Goal: Communication & Community: Share content

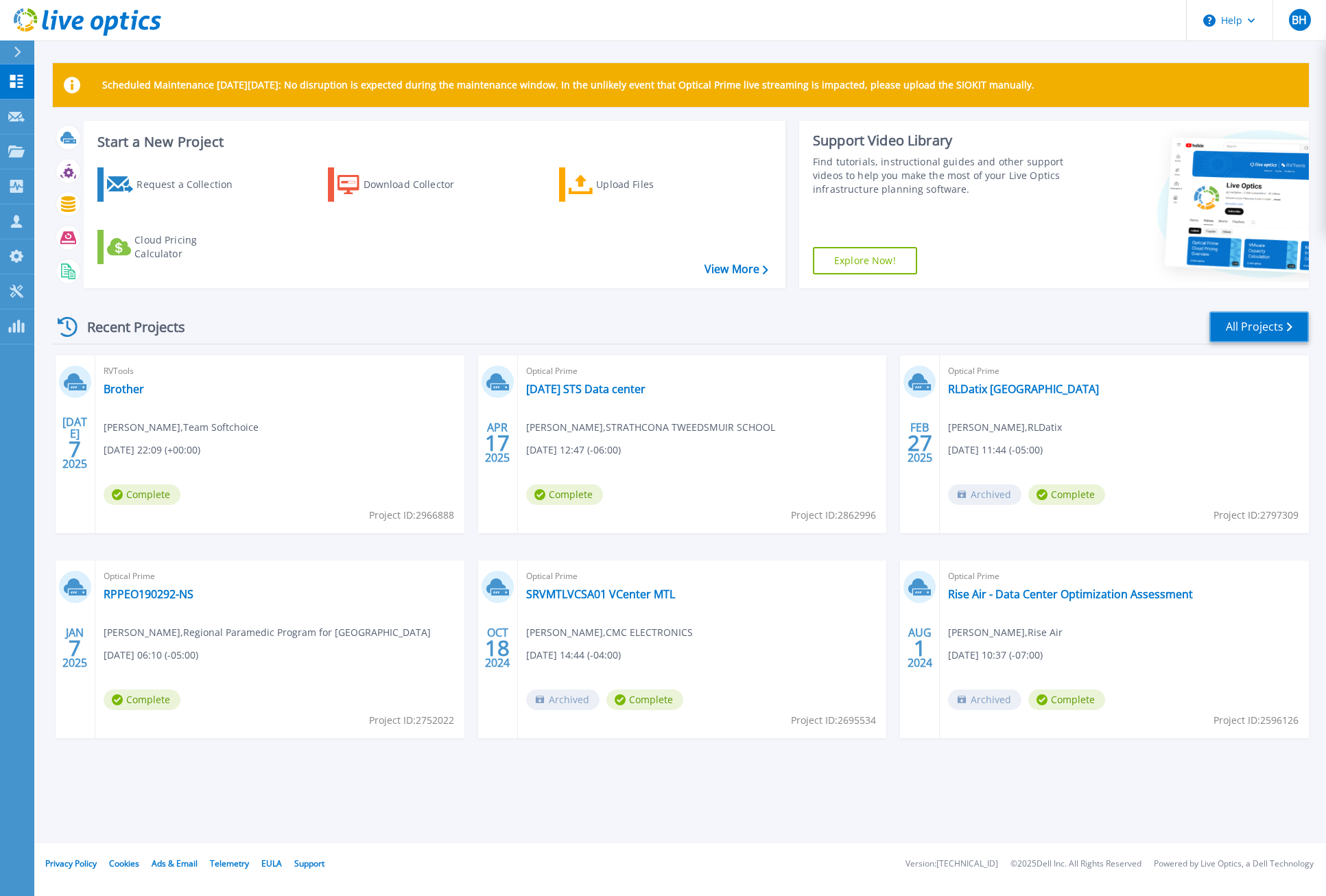
click at [1277, 327] on link "All Projects" at bounding box center [1259, 327] width 99 height 31
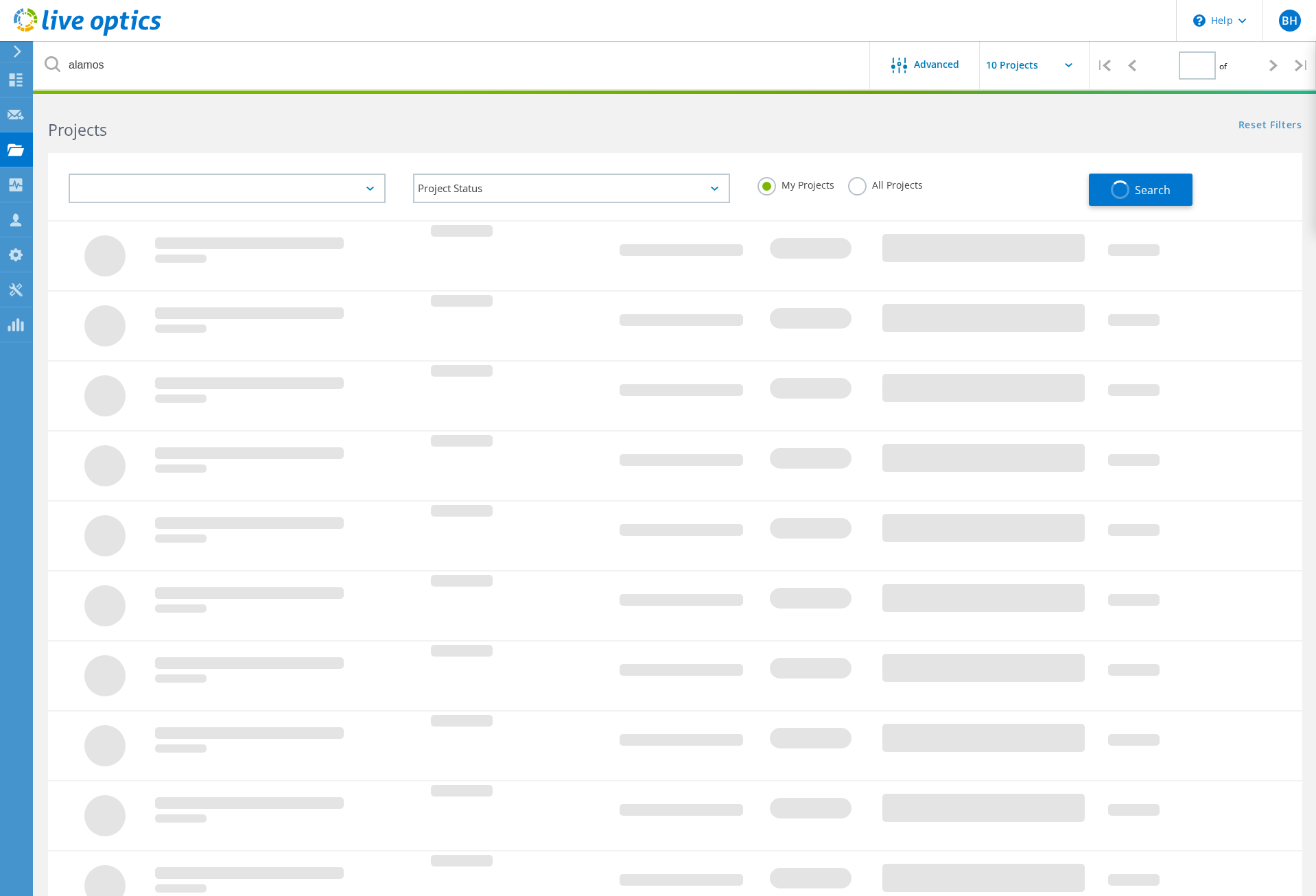
type input "1"
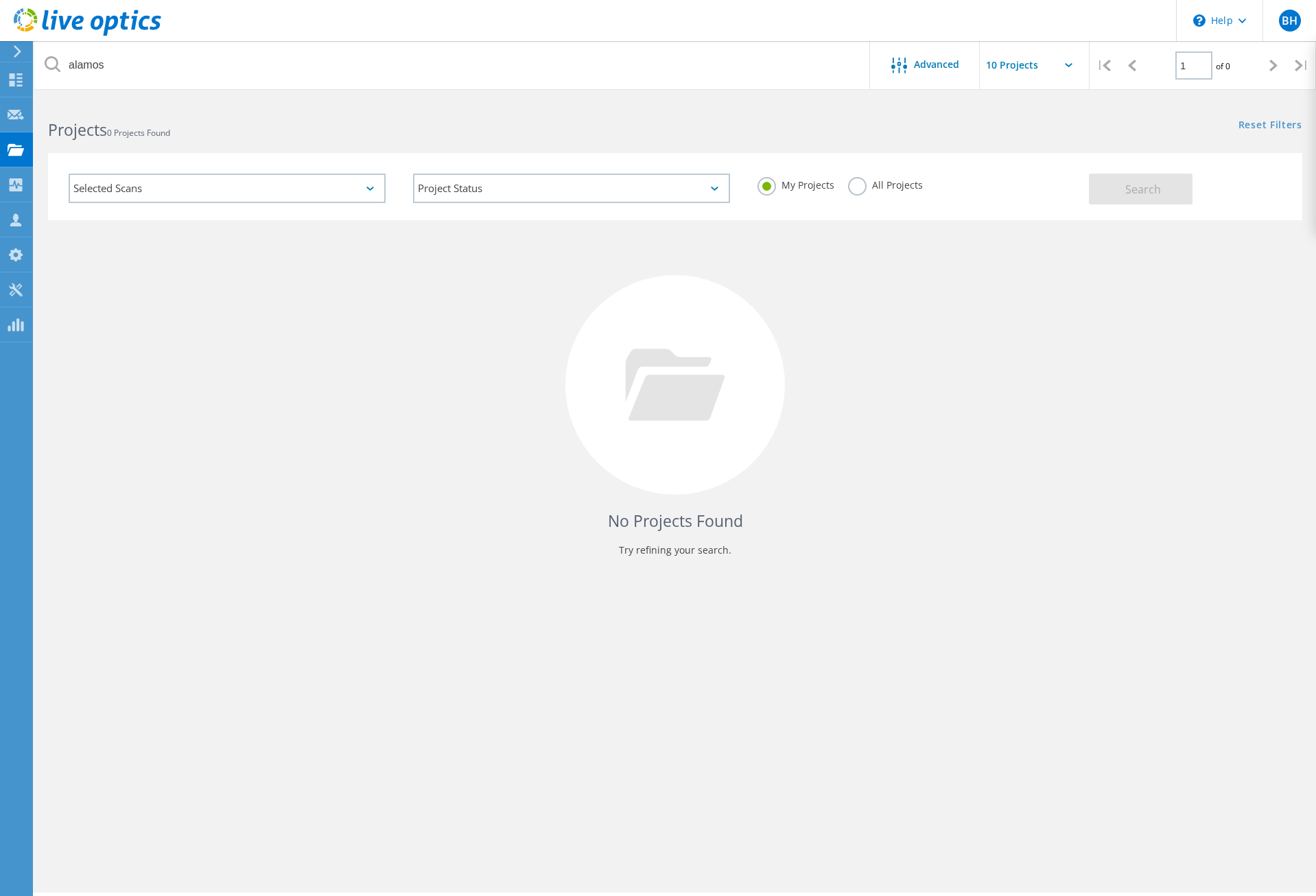
click at [862, 188] on label "All Projects" at bounding box center [885, 183] width 75 height 13
click at [0, 0] on input "All Projects" at bounding box center [0, 0] width 0 height 0
click at [1171, 191] on button "Search" at bounding box center [1140, 188] width 104 height 31
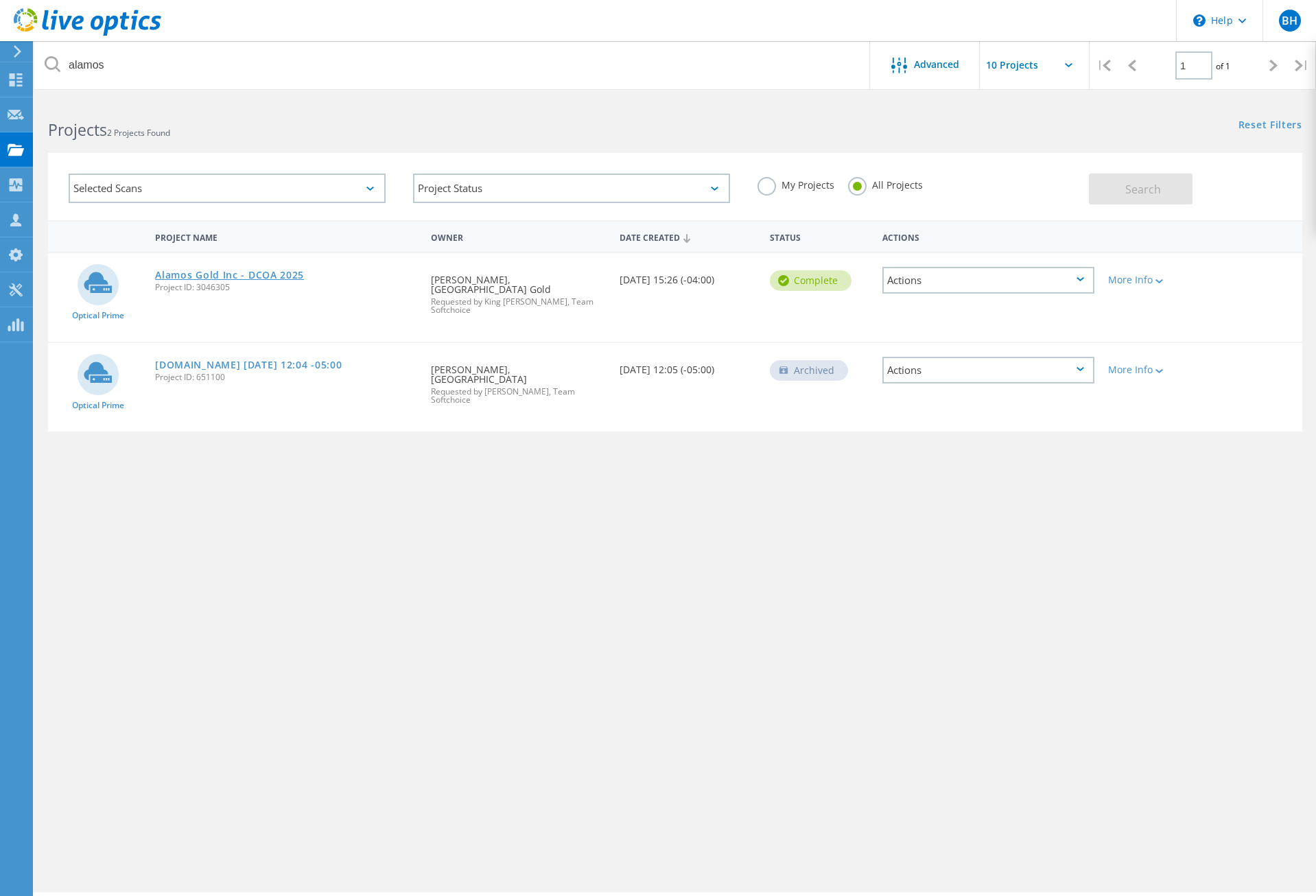
click at [255, 273] on link "Alamos Gold Inc - DCOA 2025" at bounding box center [230, 274] width 149 height 10
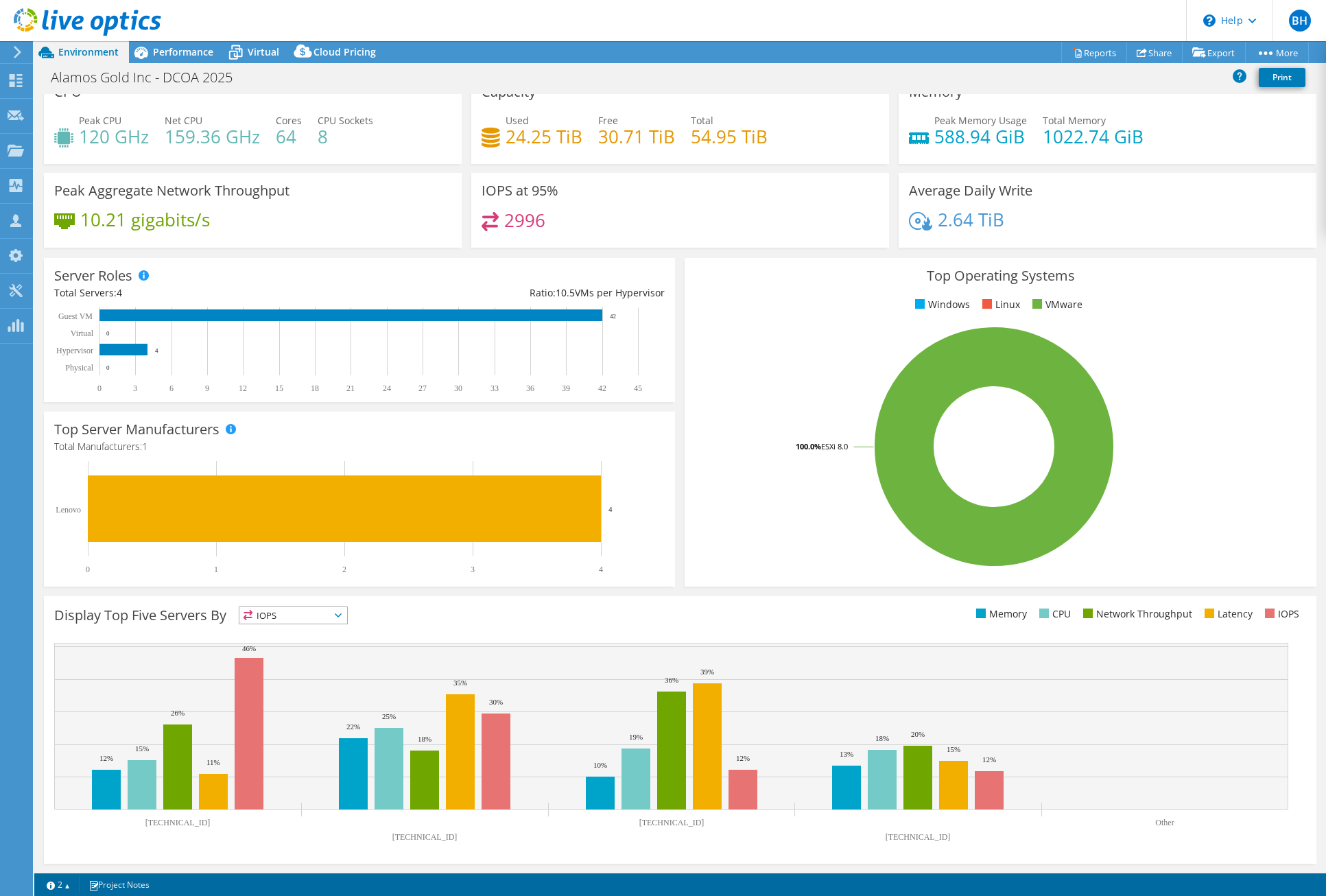
select select "USD"
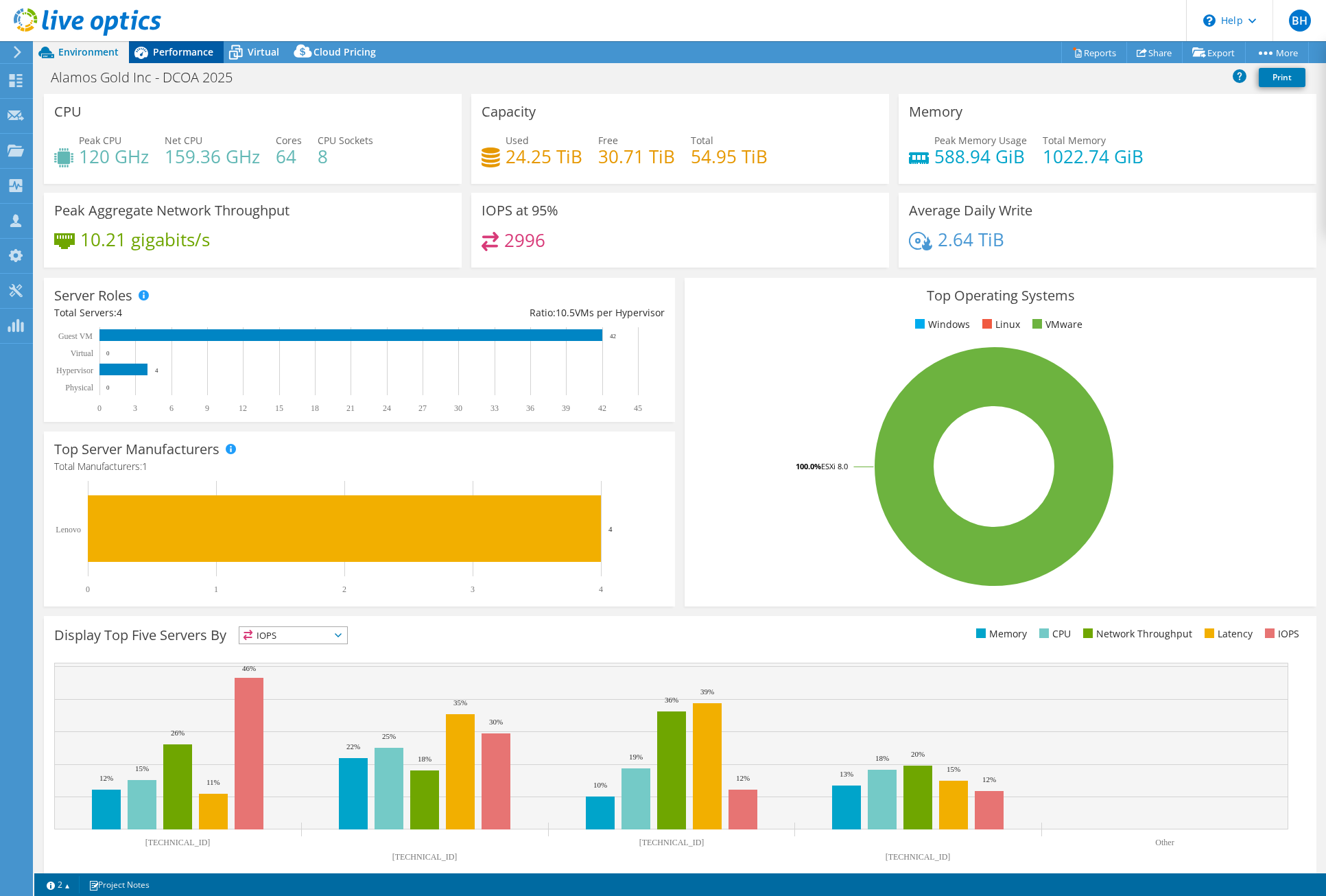
click at [186, 59] on div "Performance" at bounding box center [176, 52] width 95 height 22
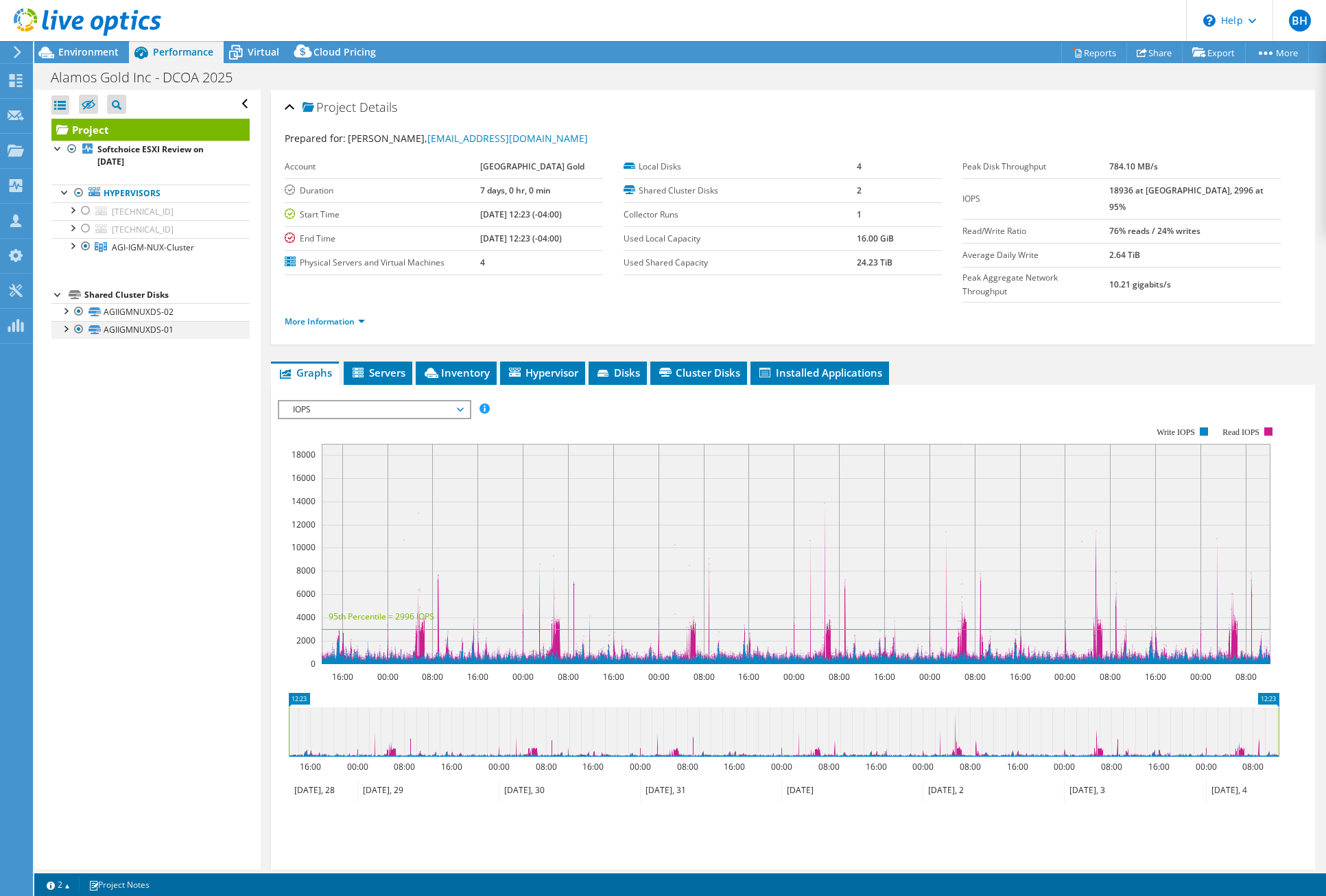
click at [67, 330] on div at bounding box center [65, 328] width 13 height 13
click at [74, 246] on div at bounding box center [71, 244] width 13 height 13
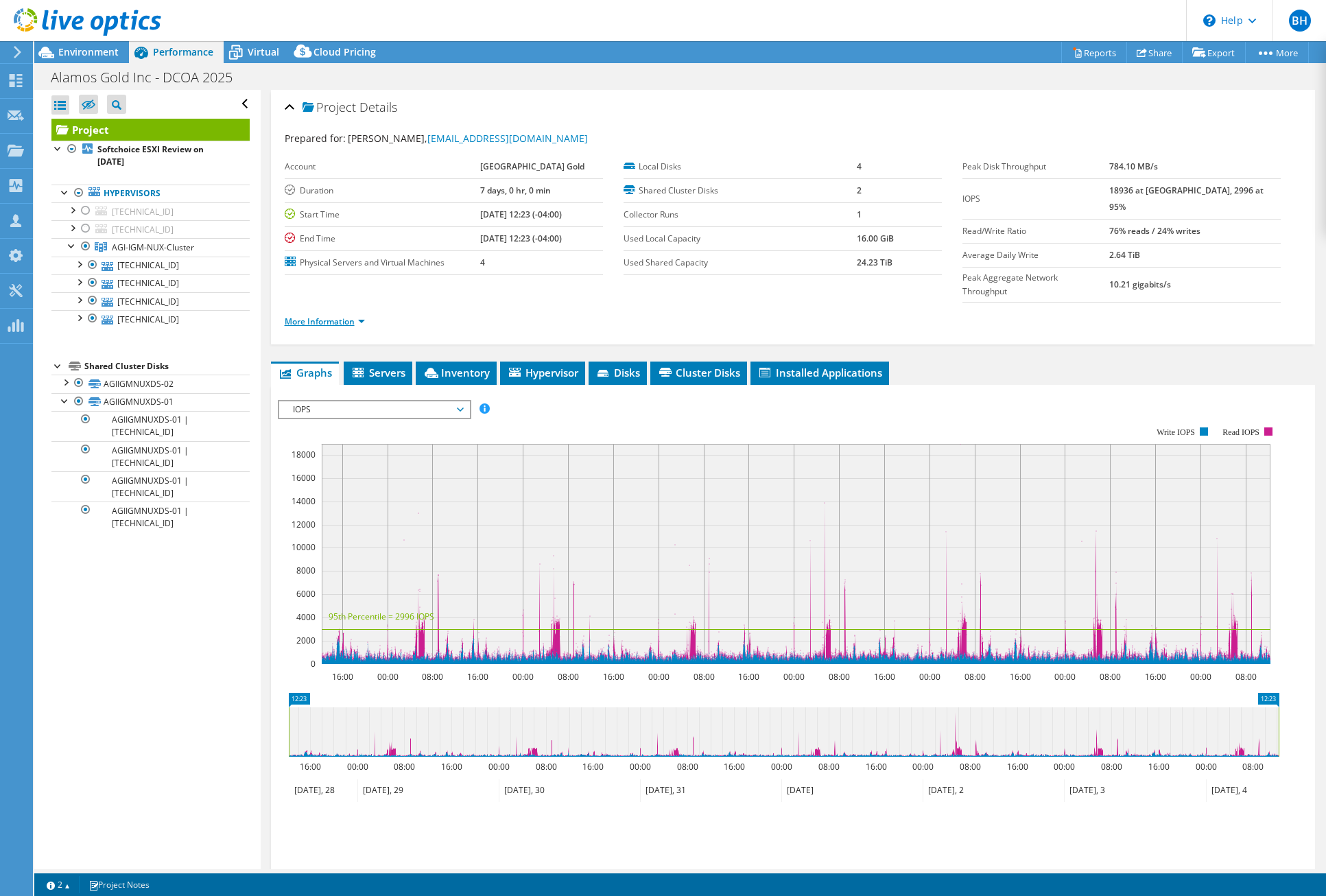
click at [336, 315] on link "More Information" at bounding box center [325, 321] width 80 height 12
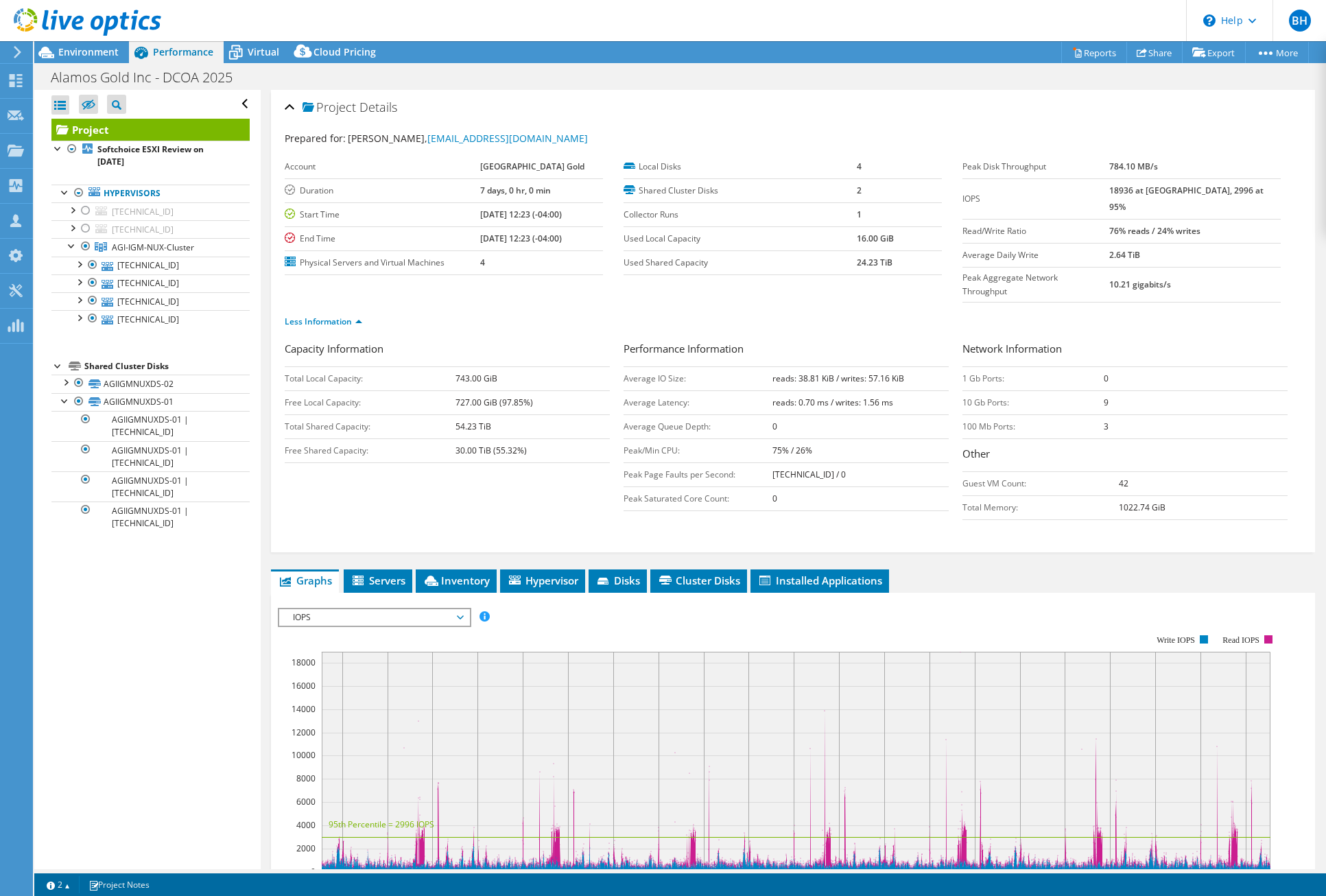
click at [230, 621] on div "Open All Close All Hide Excluded Nodes Project Tree Filter" at bounding box center [147, 480] width 226 height 780
click at [214, 629] on div "Open All Close All Hide Excluded Nodes Project Tree Filter" at bounding box center [147, 480] width 226 height 780
click at [72, 52] on span "Environment" at bounding box center [89, 52] width 60 height 13
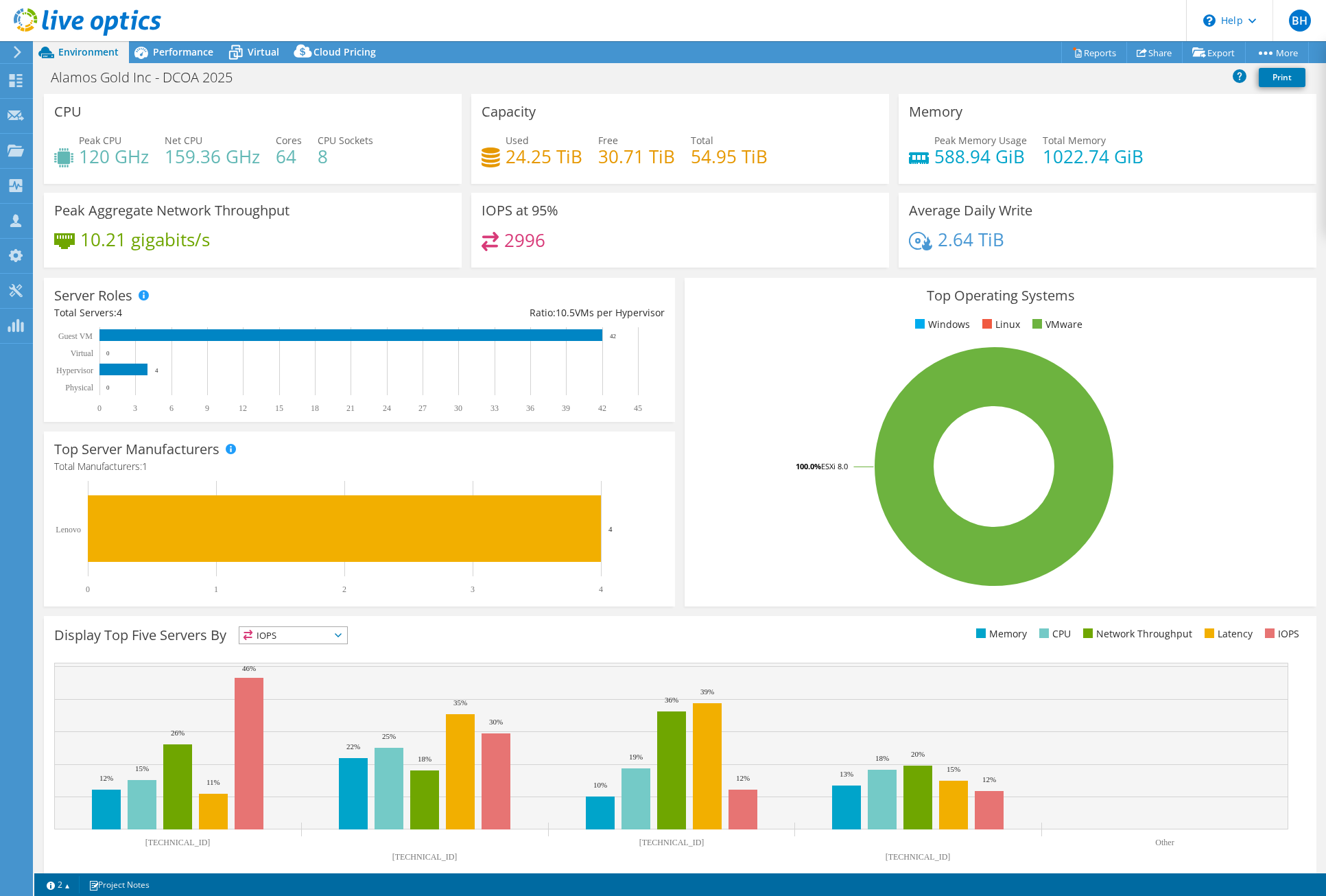
click at [380, 272] on div "Peak Aggregate Network Throughput 10.21 gigabits/s" at bounding box center [252, 234] width 427 height 83
click at [855, 631] on ul "Memory CPU Network Throughput Latency IOPS" at bounding box center [993, 634] width 625 height 16
click at [744, 356] on rect at bounding box center [995, 466] width 599 height 240
click at [930, 685] on rect at bounding box center [671, 746] width 1235 height 167
click at [178, 52] on span "Performance" at bounding box center [183, 52] width 60 height 13
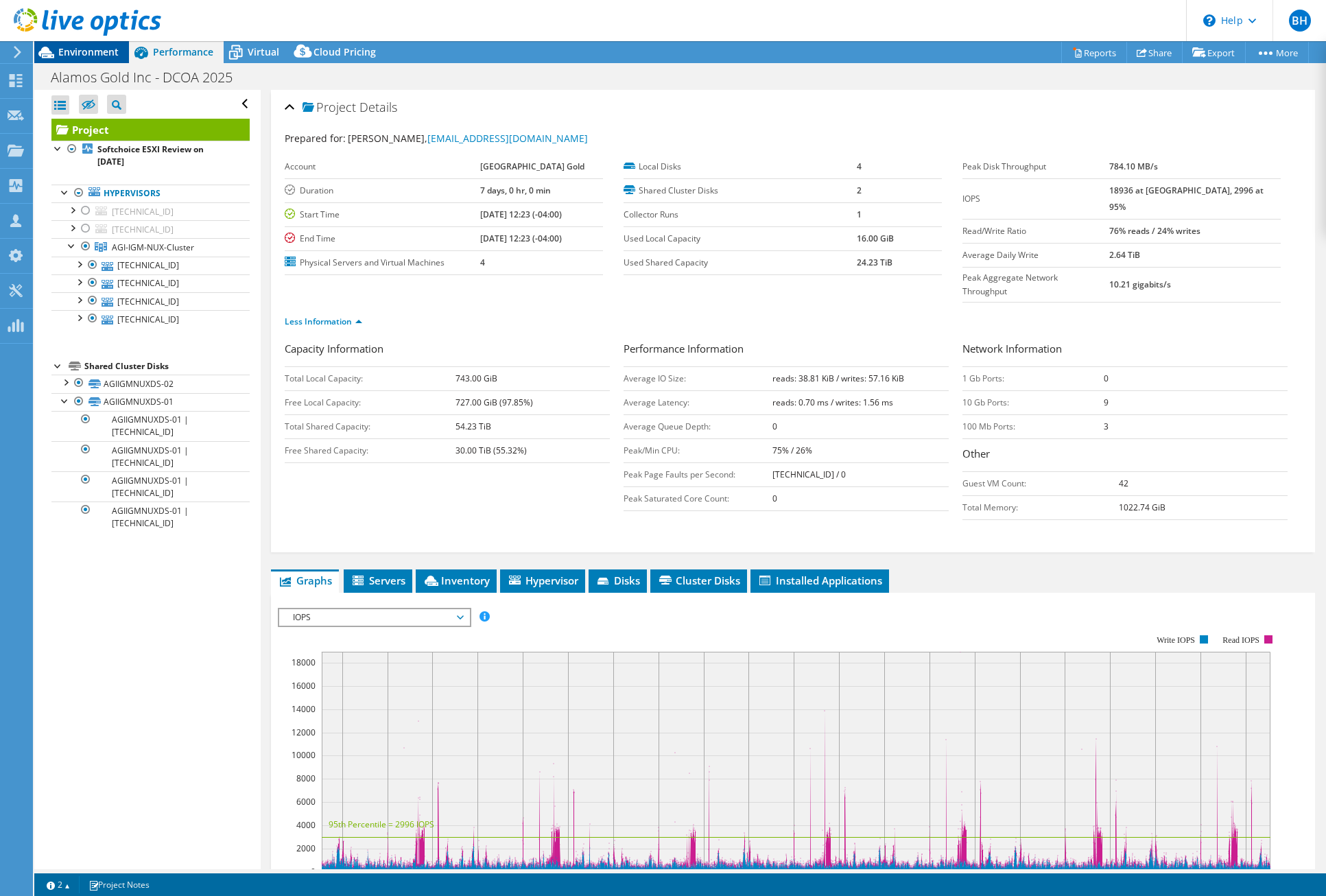
click at [91, 52] on span "Environment" at bounding box center [89, 52] width 60 height 13
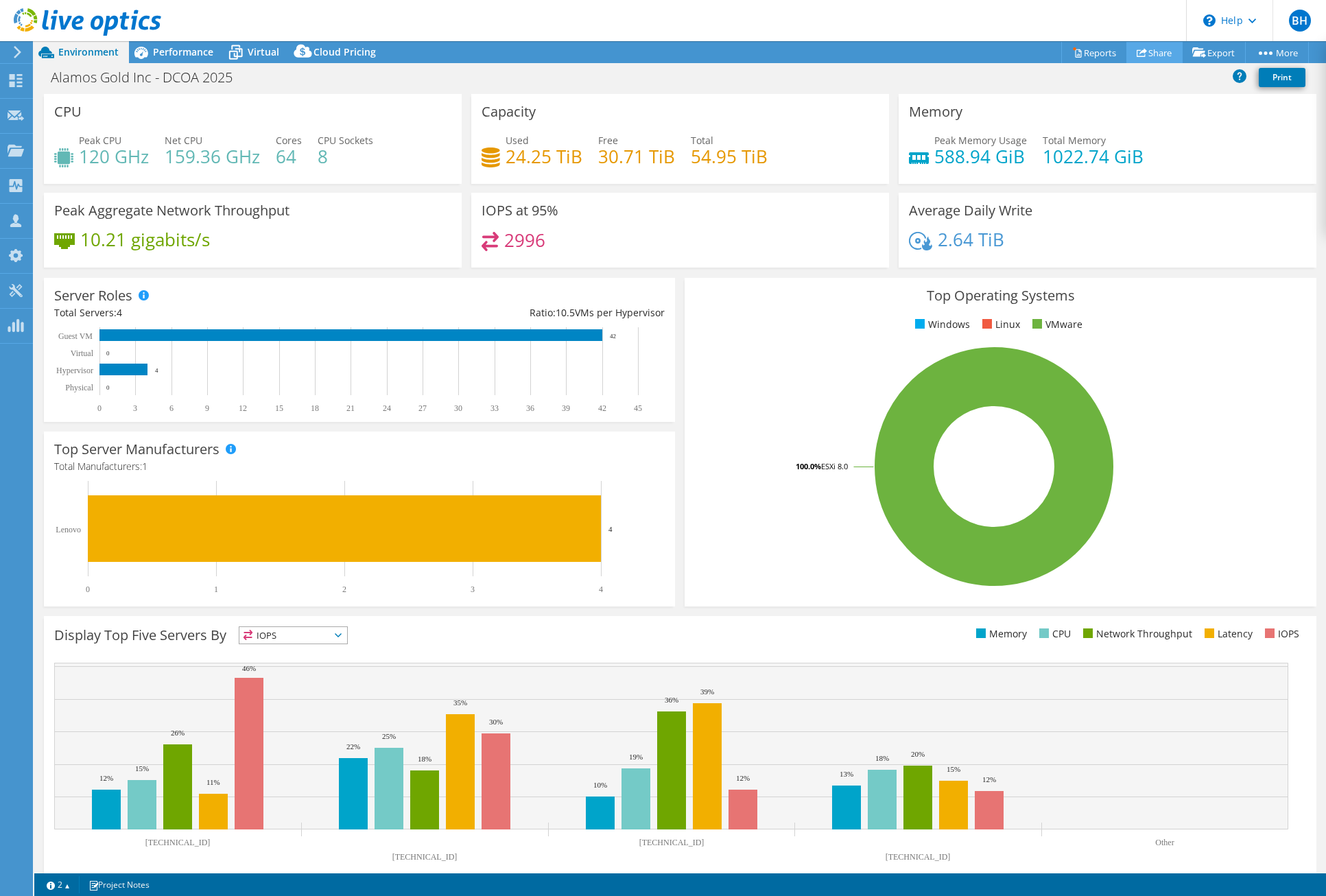
click at [1152, 51] on link "Share" at bounding box center [1154, 52] width 56 height 21
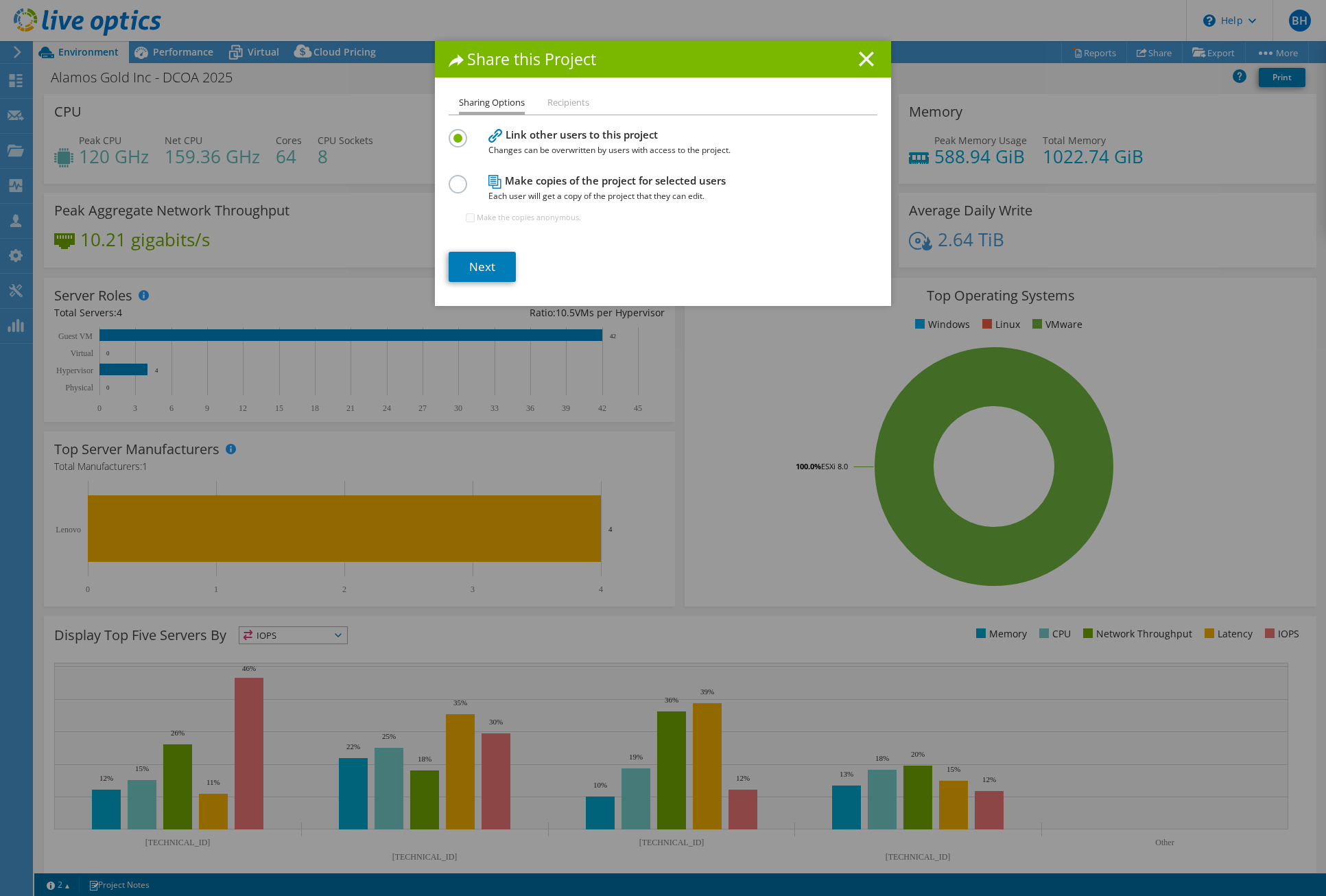
click at [868, 52] on line at bounding box center [866, 59] width 13 height 13
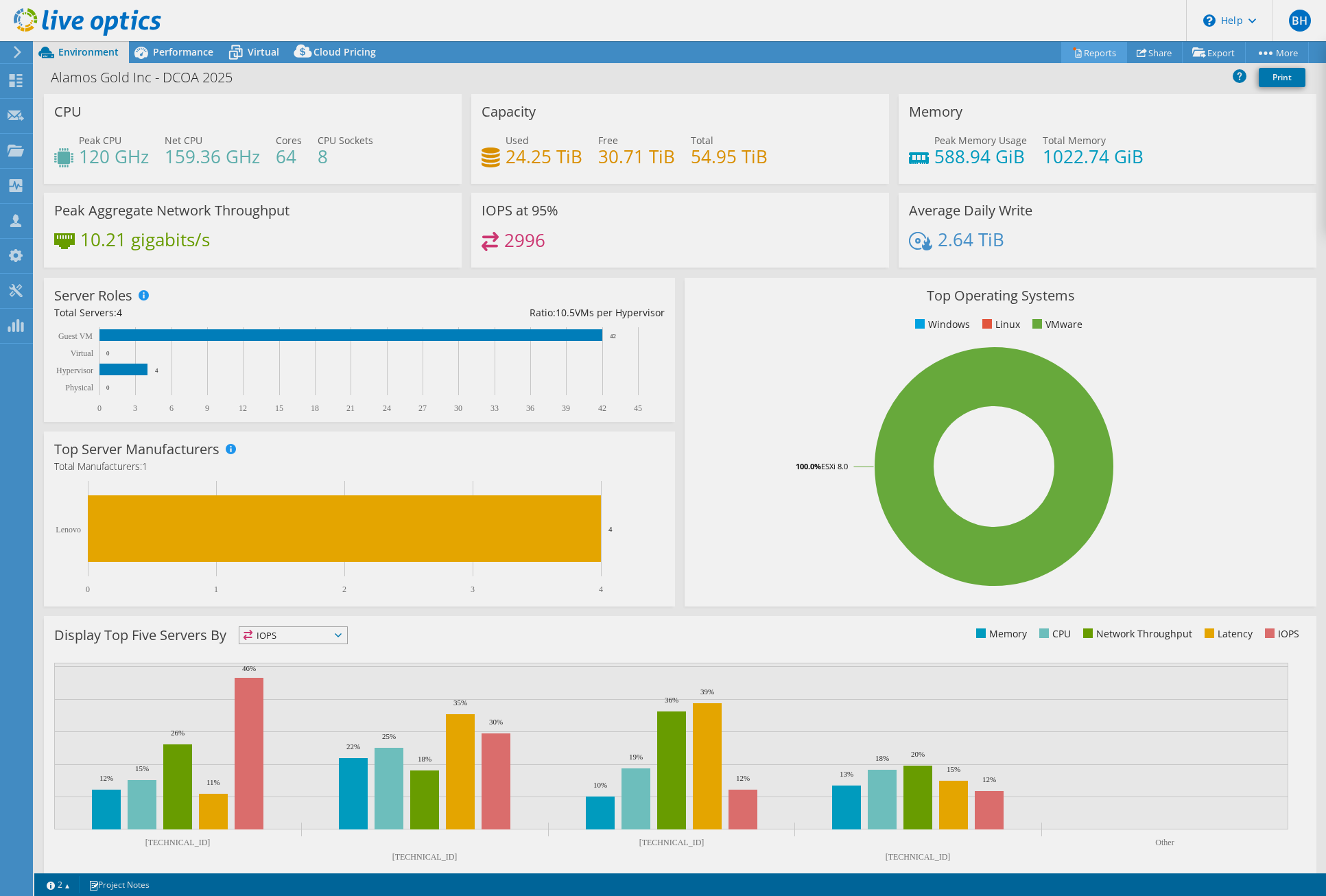
click at [1092, 51] on div "This project has been archived. No changes can be made, and graphs and summary …" at bounding box center [680, 468] width 1292 height 854
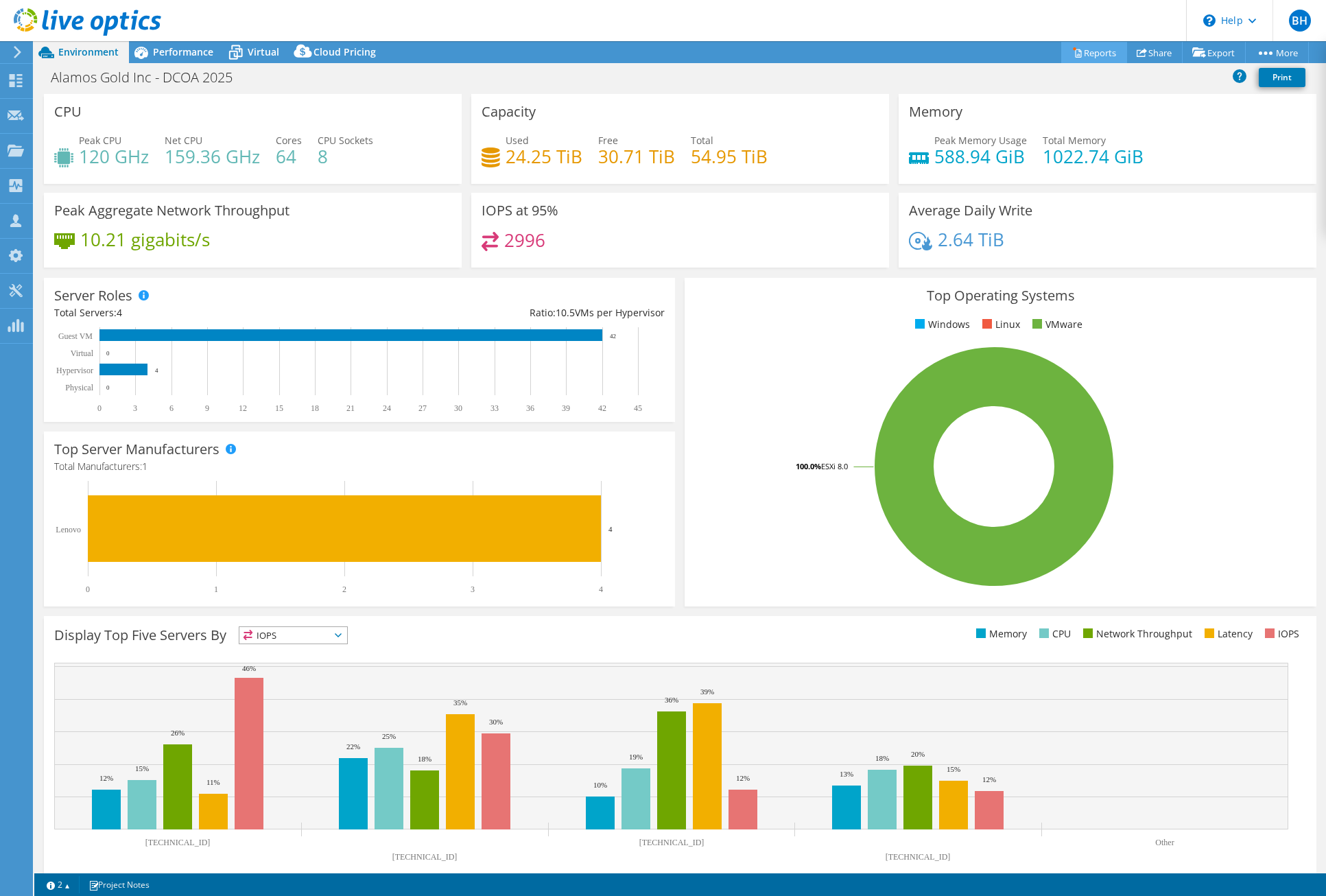
click at [1092, 51] on link "Reports" at bounding box center [1094, 52] width 66 height 21
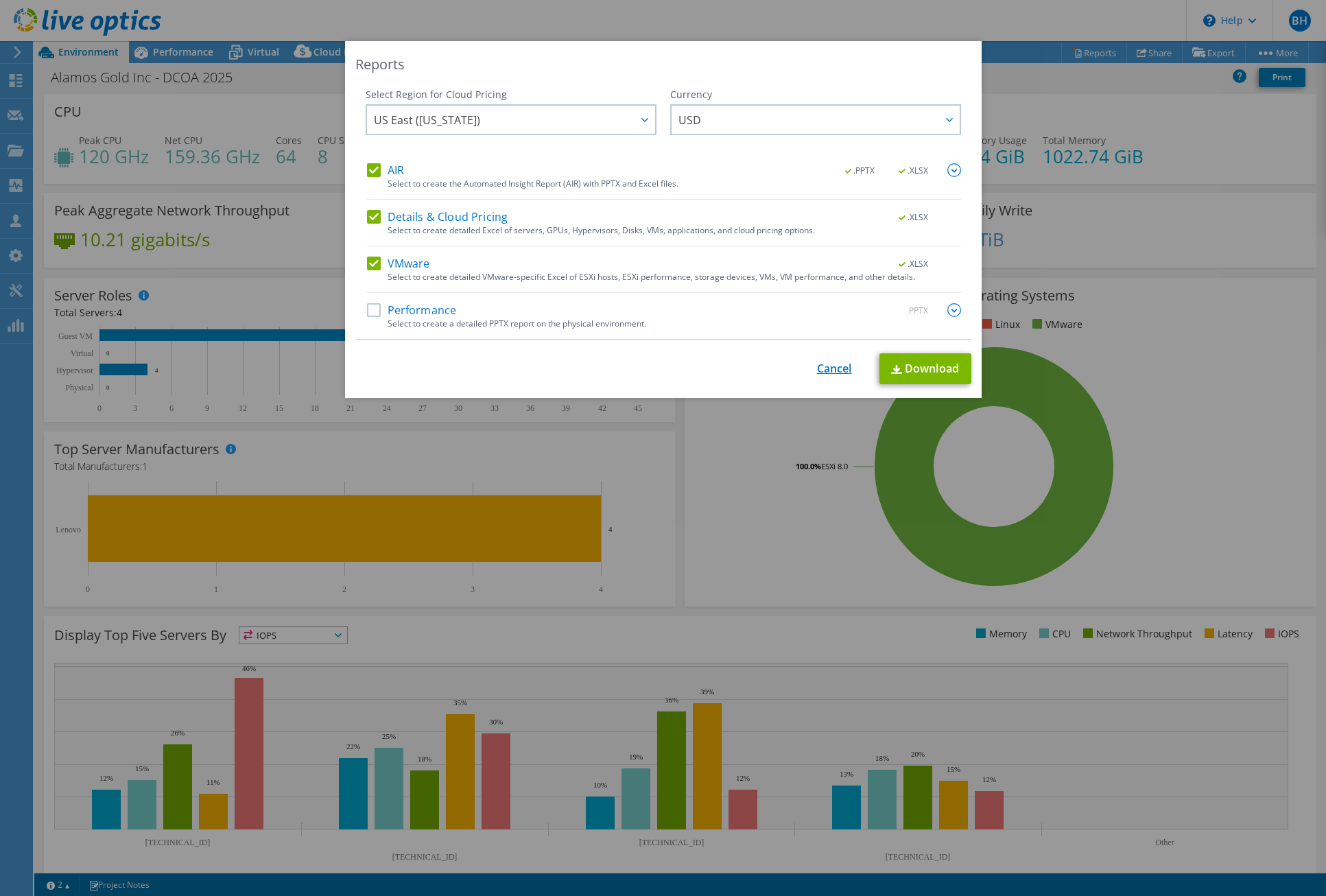
click at [822, 364] on link "Cancel" at bounding box center [834, 369] width 35 height 13
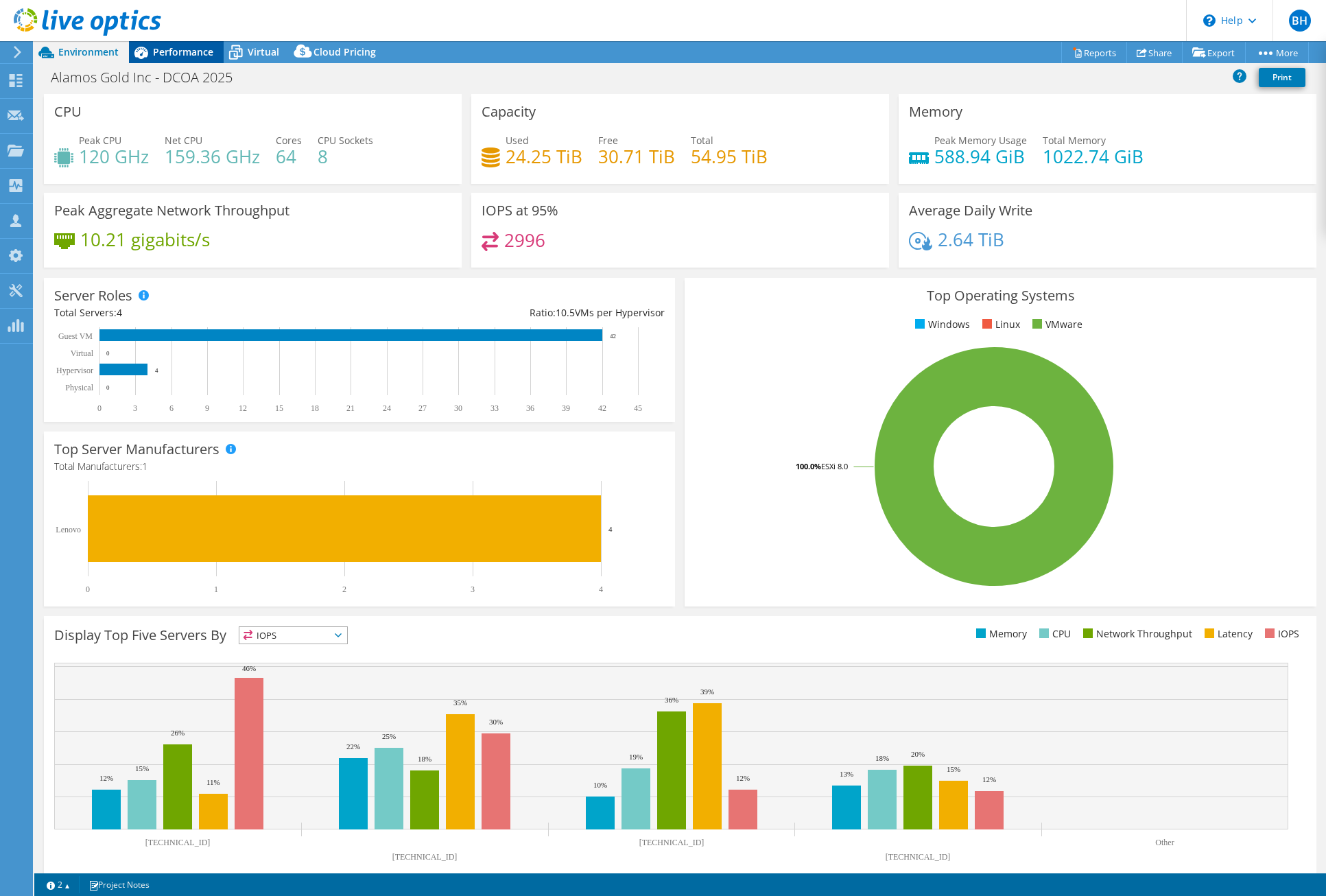
click at [177, 47] on span "Performance" at bounding box center [183, 52] width 60 height 13
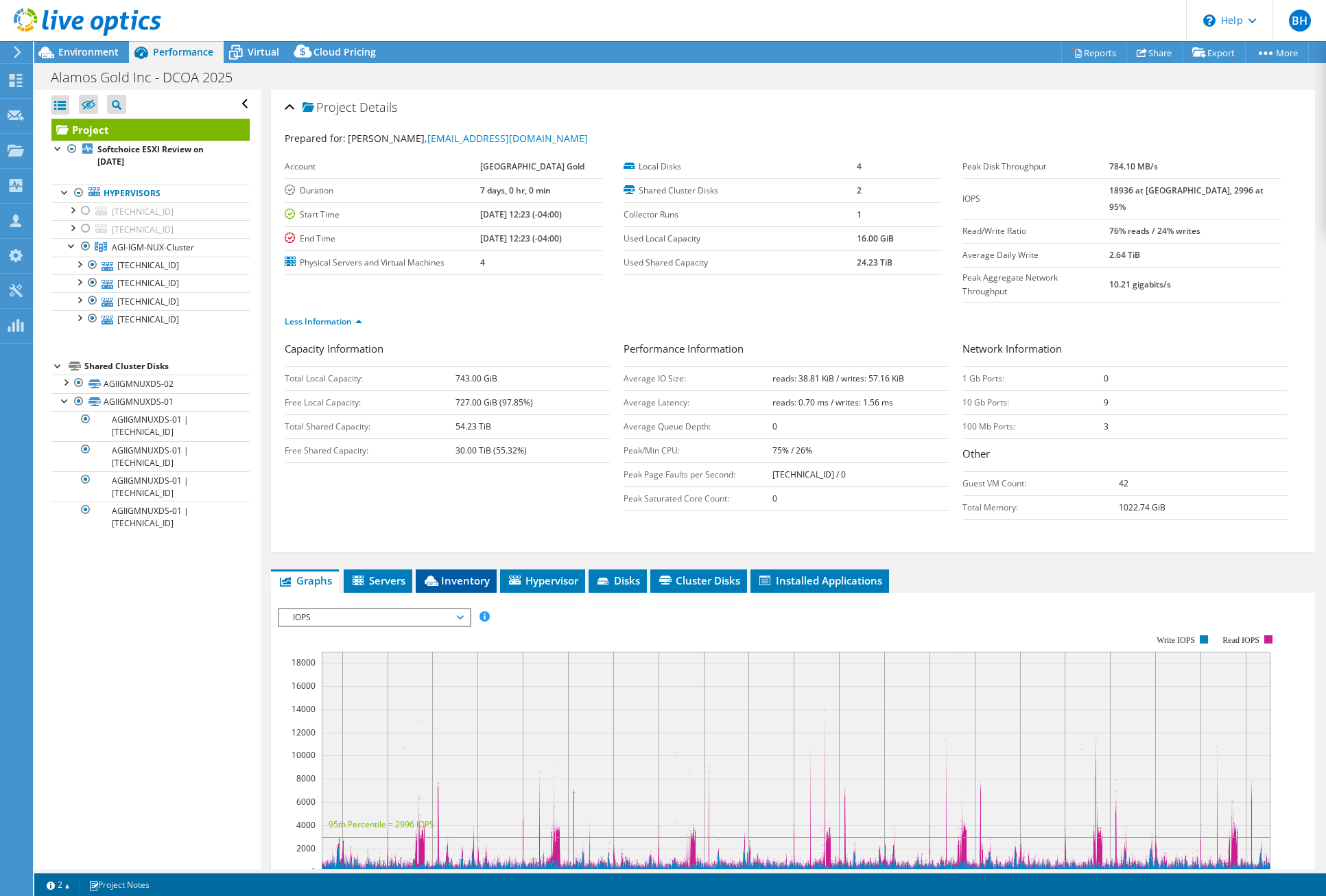
click at [457, 574] on span "Inventory" at bounding box center [457, 580] width 67 height 13
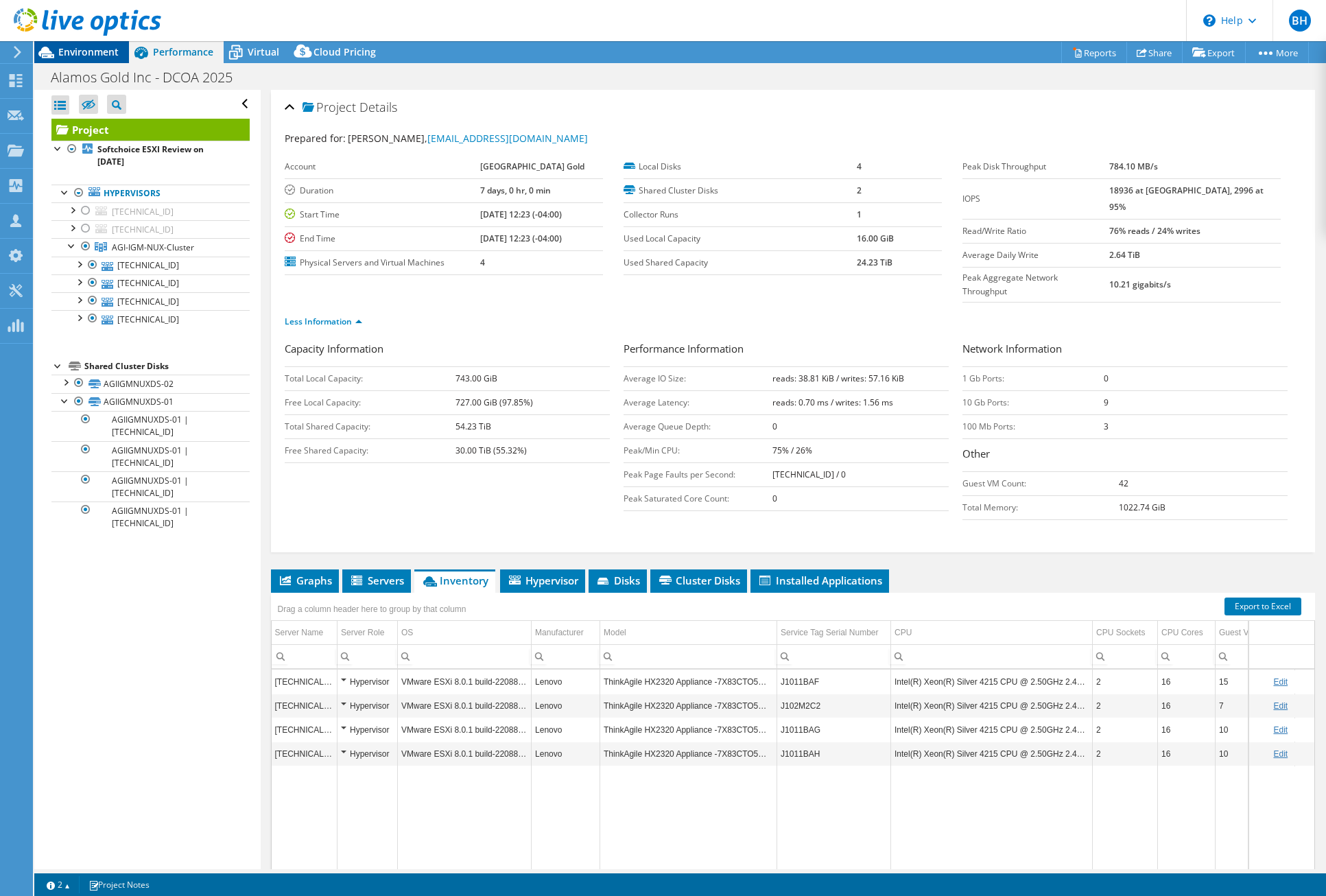
click at [75, 50] on span "Environment" at bounding box center [89, 52] width 60 height 13
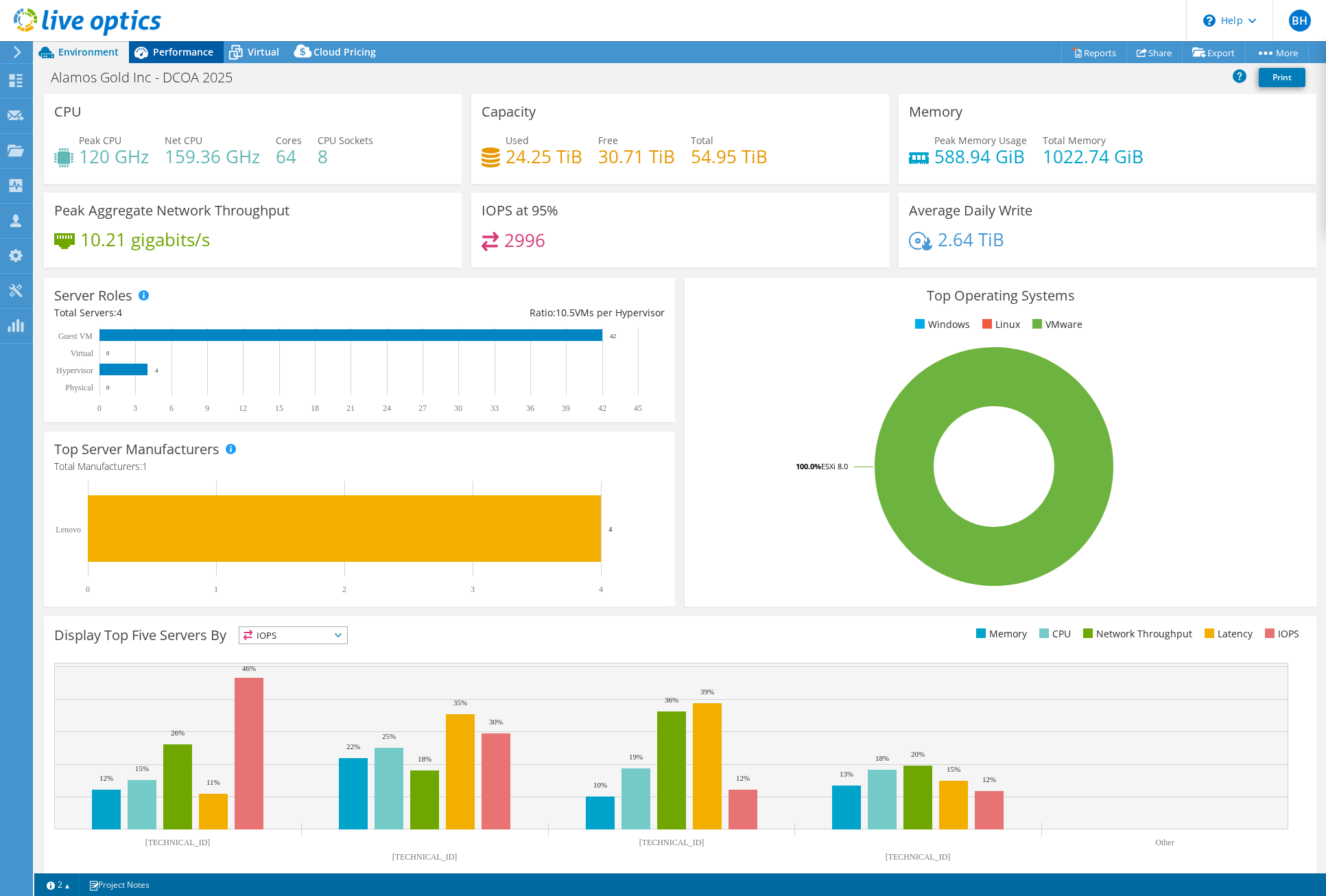
click at [177, 53] on span "Performance" at bounding box center [183, 52] width 60 height 13
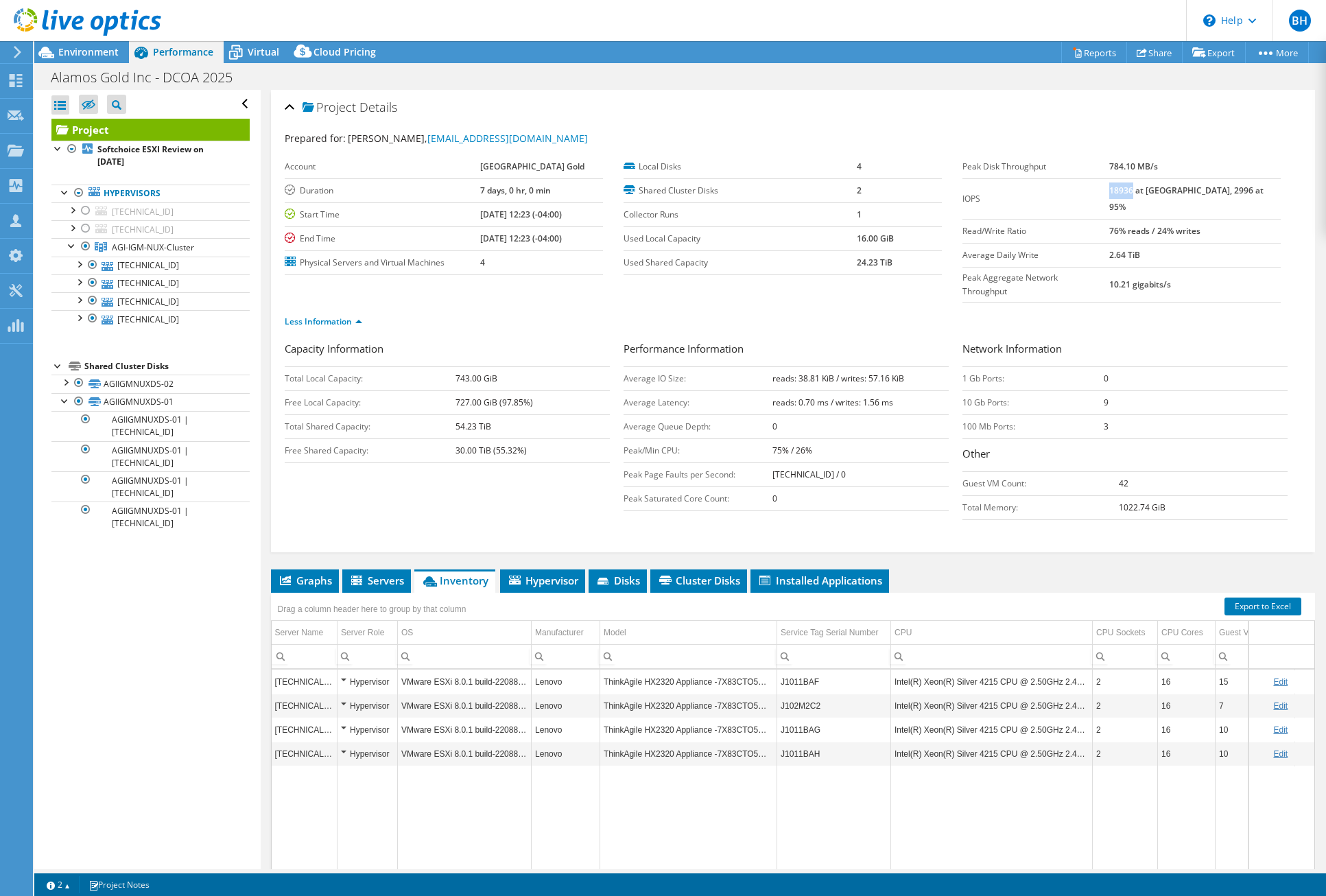
drag, startPoint x: 1139, startPoint y: 186, endPoint x: 1160, endPoint y: 186, distance: 21.0
click at [1160, 186] on b "18936 at [GEOGRAPHIC_DATA], 2996 at 95%" at bounding box center [1187, 199] width 155 height 28
click at [309, 569] on li "Graphs" at bounding box center [305, 581] width 67 height 23
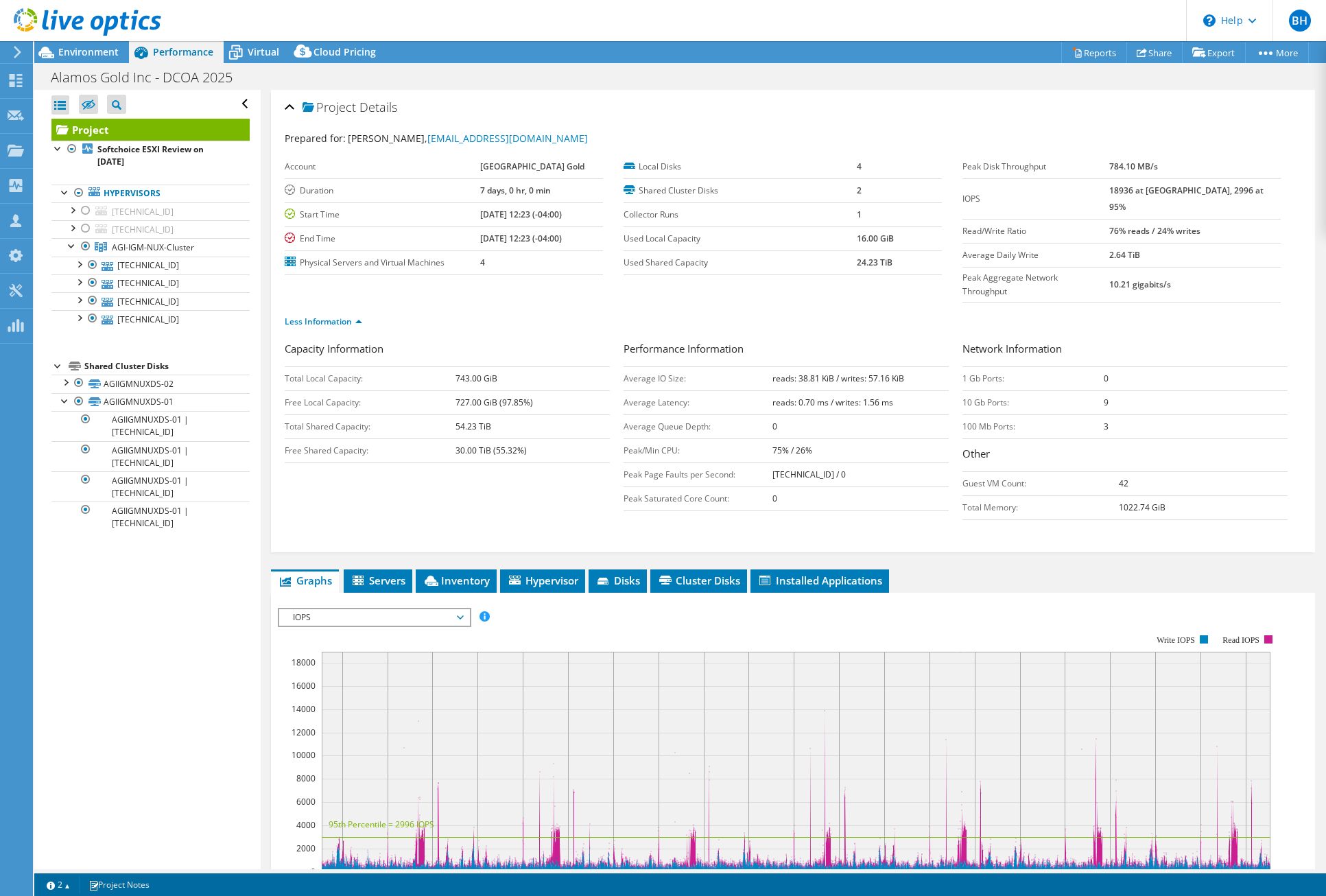
click at [433, 609] on span "IOPS" at bounding box center [374, 617] width 177 height 17
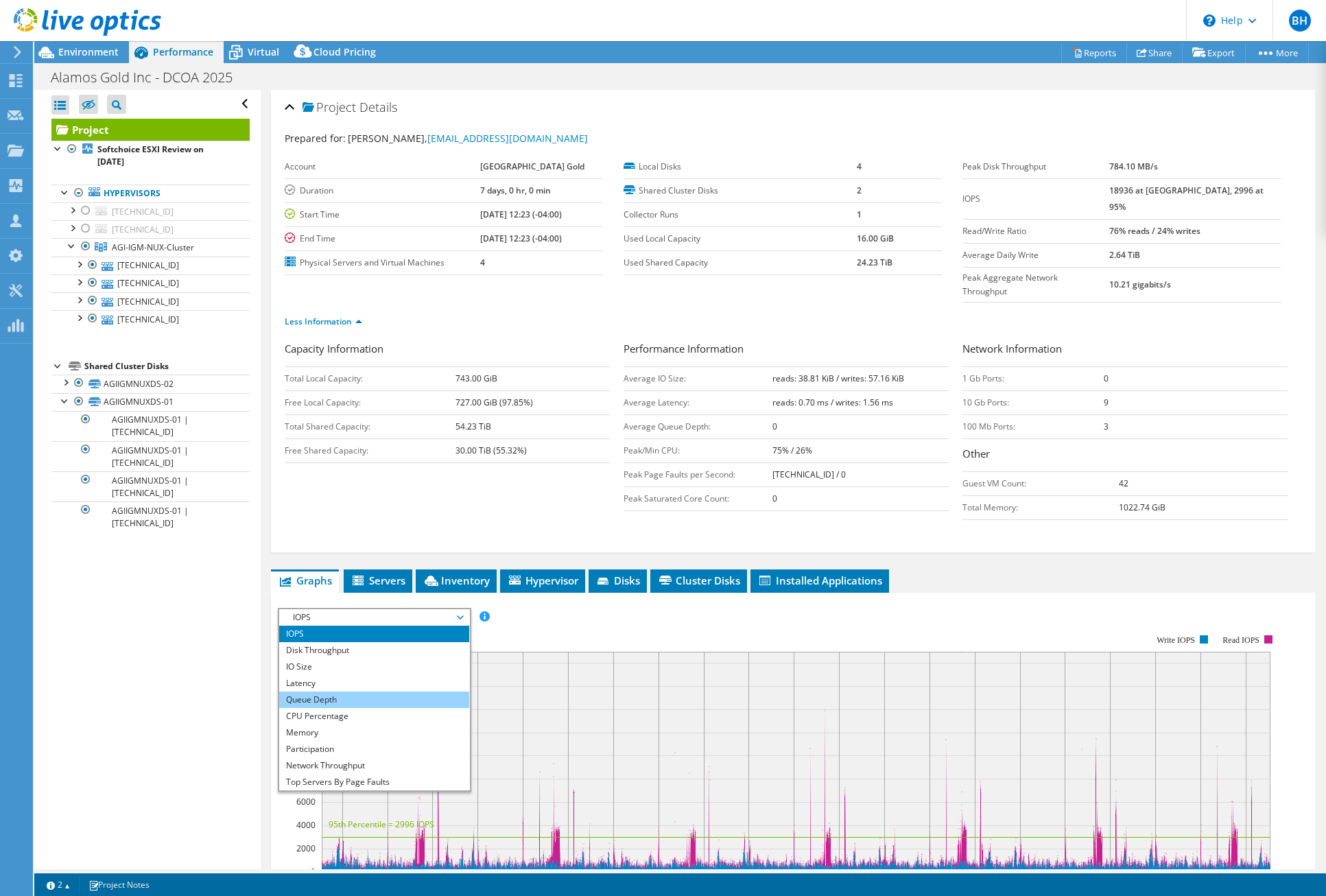
click at [357, 692] on li "Queue Depth" at bounding box center [374, 700] width 190 height 17
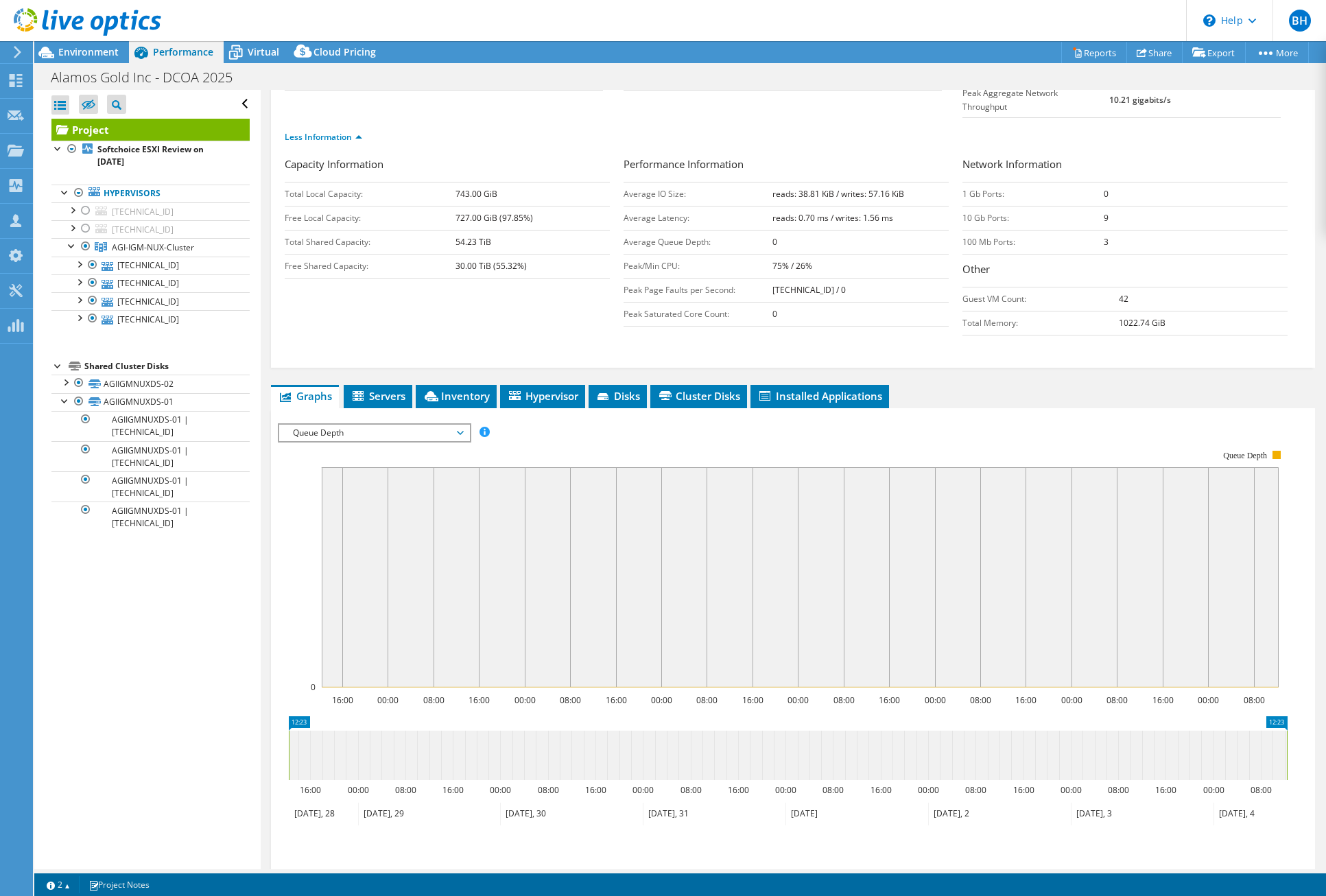
scroll to position [206, 0]
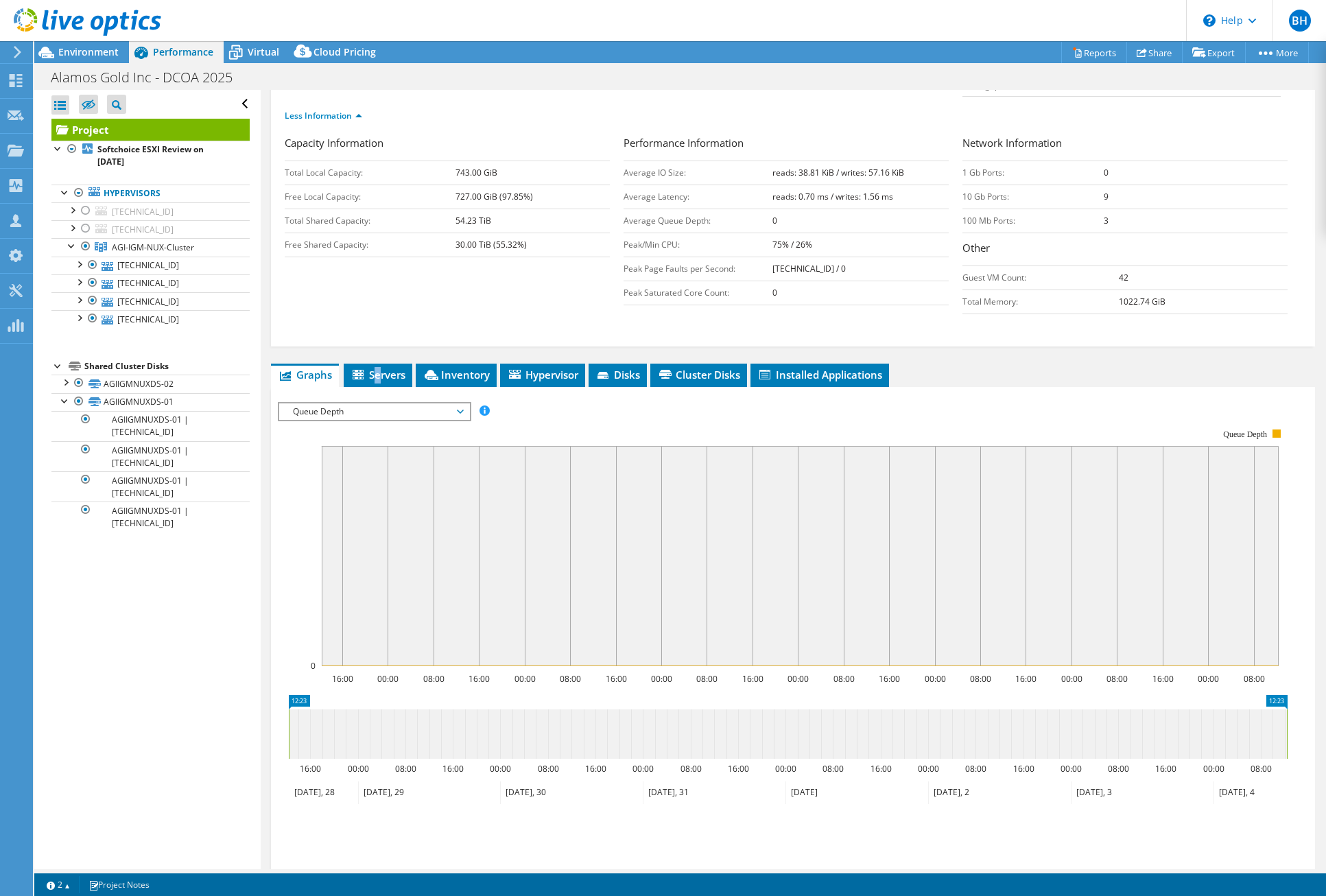
click at [378, 368] on span "Servers" at bounding box center [378, 374] width 55 height 13
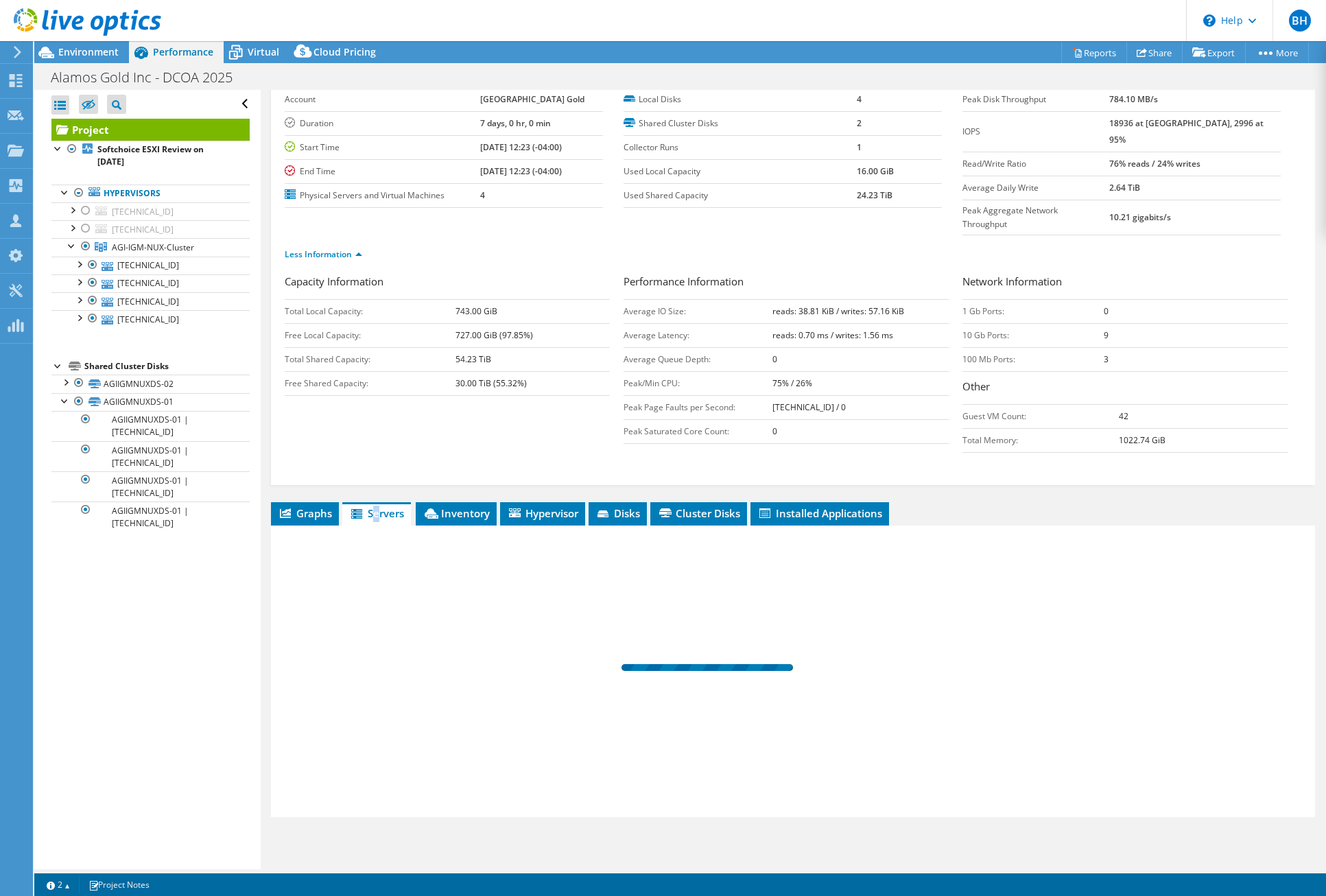
scroll to position [40, 0]
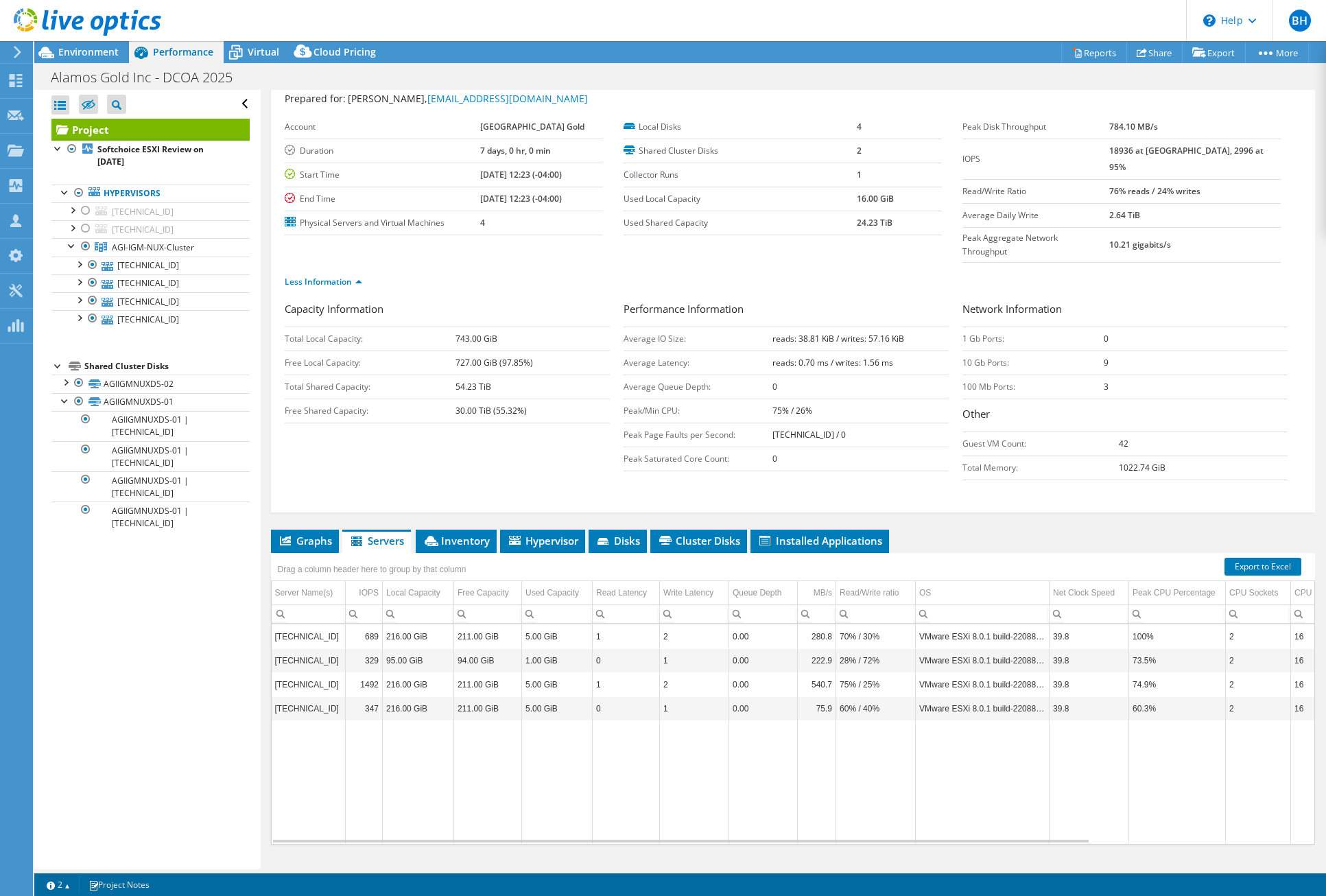
click at [561, 449] on div "Capacity Information Total Local Capacity: 743.00 GiB Free Local Capacity: 727.…" at bounding box center [793, 393] width 1017 height 186
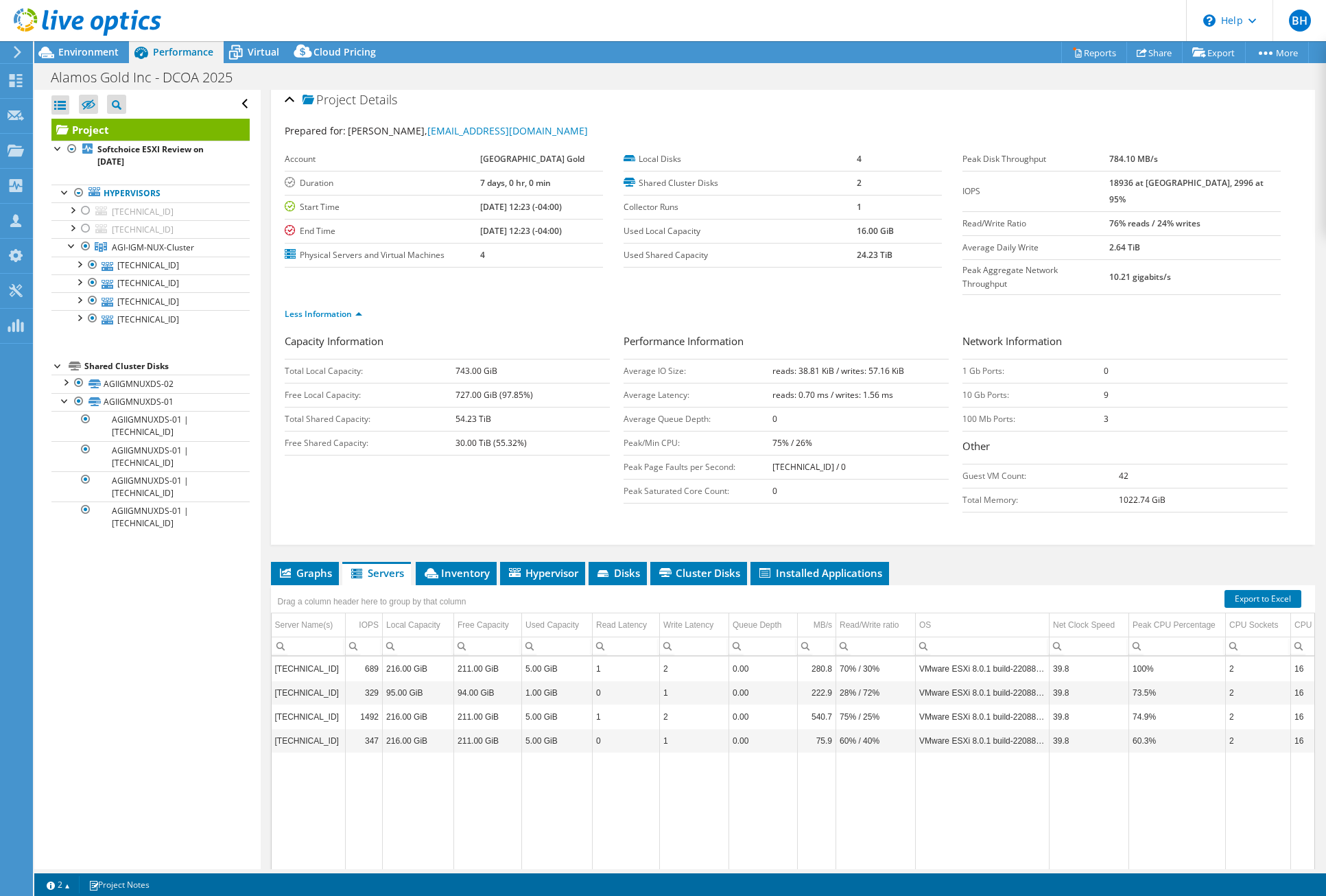
scroll to position [0, 0]
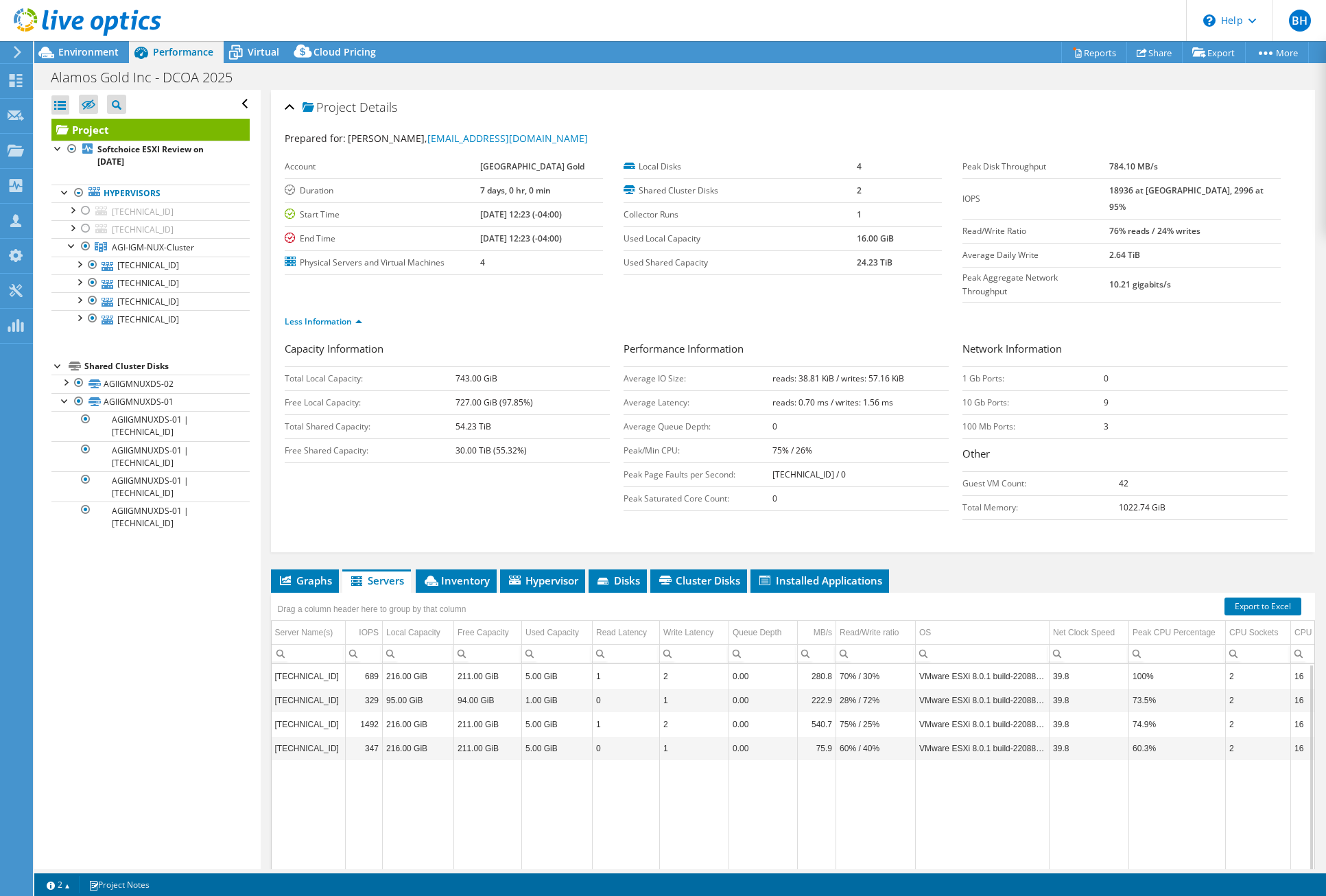
drag, startPoint x: 769, startPoint y: 372, endPoint x: 824, endPoint y: 370, distance: 55.0
click at [824, 391] on tr "Average Latency: reads: 0.70 ms / writes: 1.56 ms" at bounding box center [786, 402] width 325 height 24
drag, startPoint x: 824, startPoint y: 370, endPoint x: 860, endPoint y: 424, distance: 64.9
click at [860, 439] on td "75% / 26%" at bounding box center [861, 450] width 176 height 24
click at [91, 51] on span "Environment" at bounding box center [89, 52] width 60 height 13
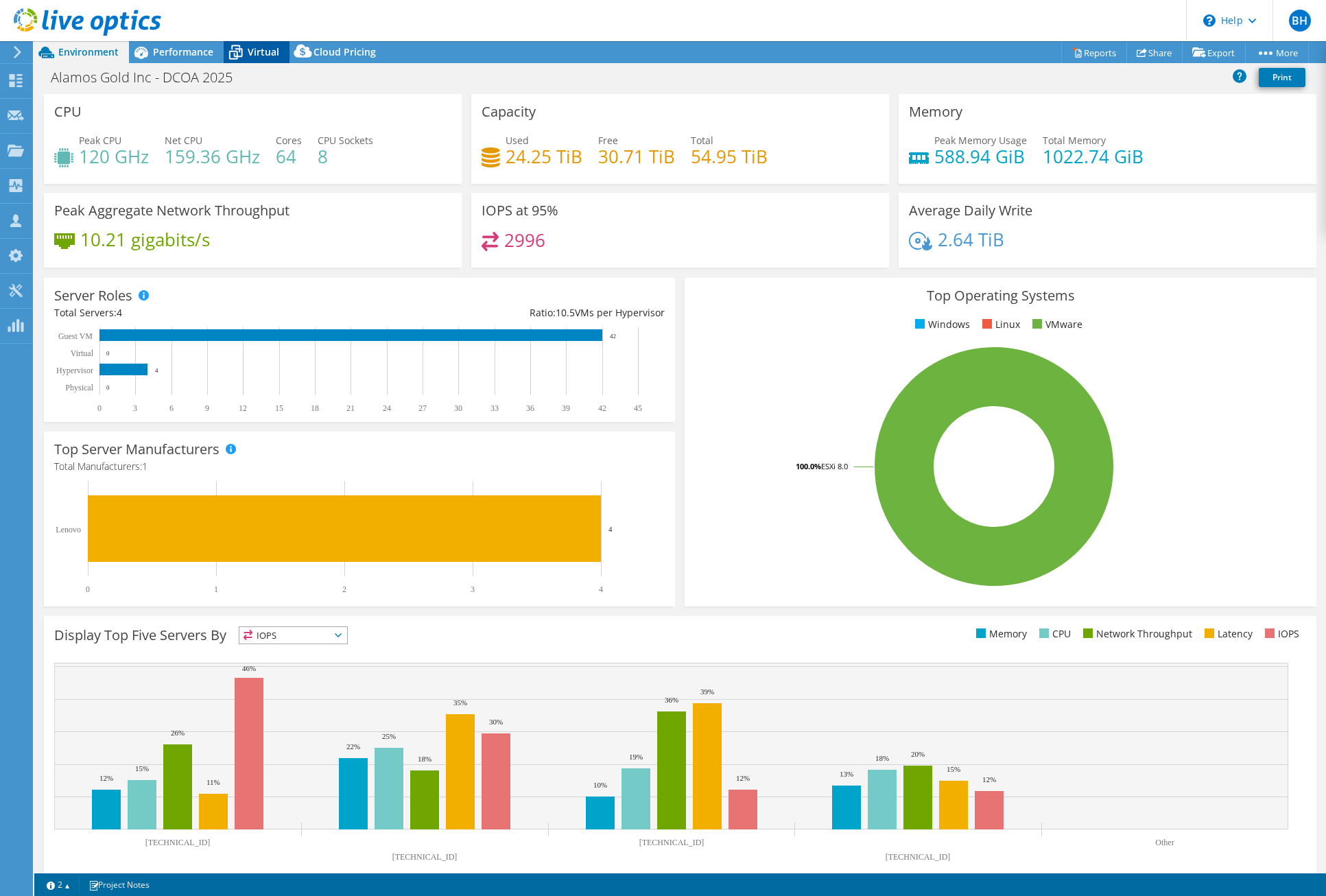
click at [255, 49] on span "Virtual" at bounding box center [264, 52] width 32 height 13
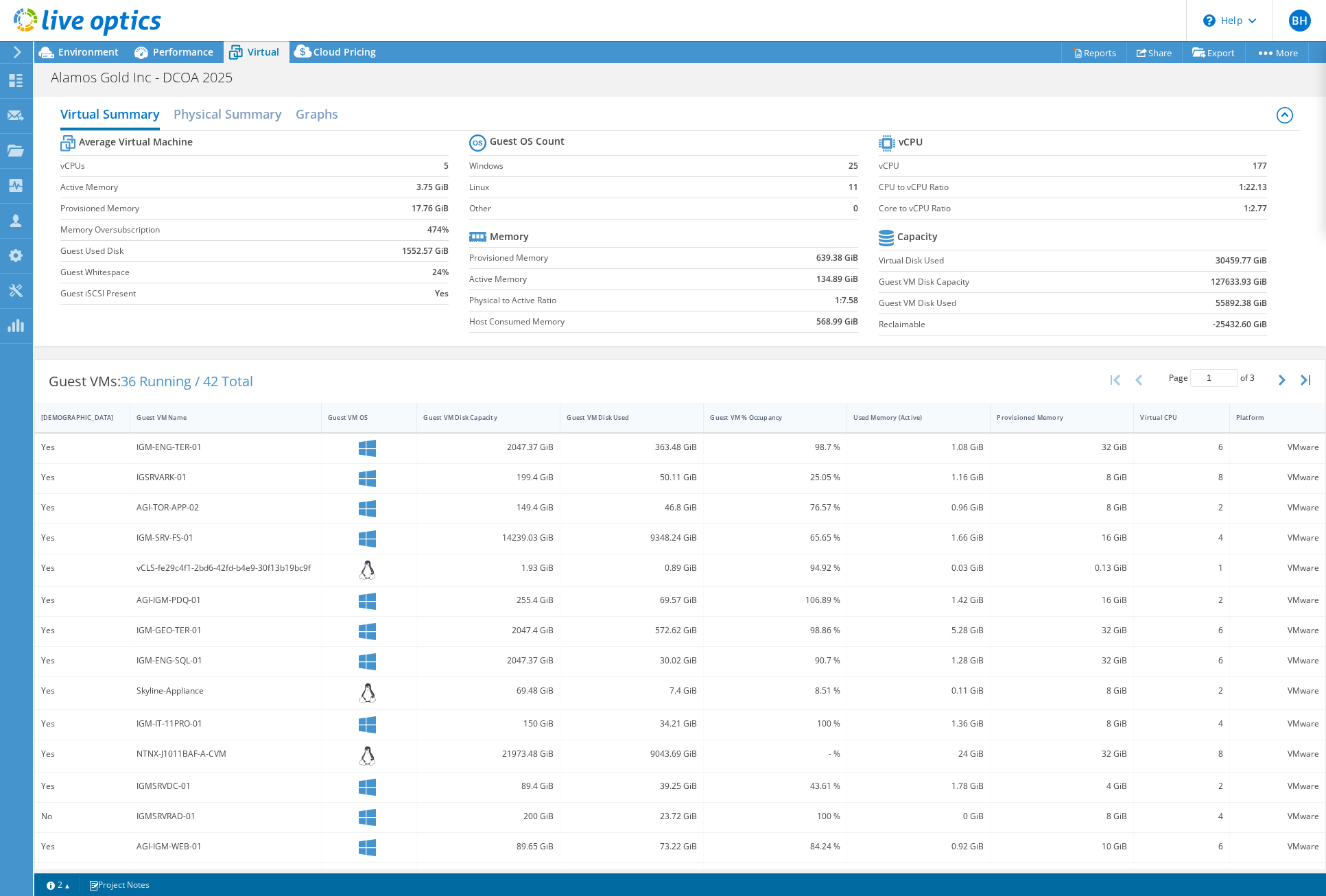
scroll to position [31, 0]
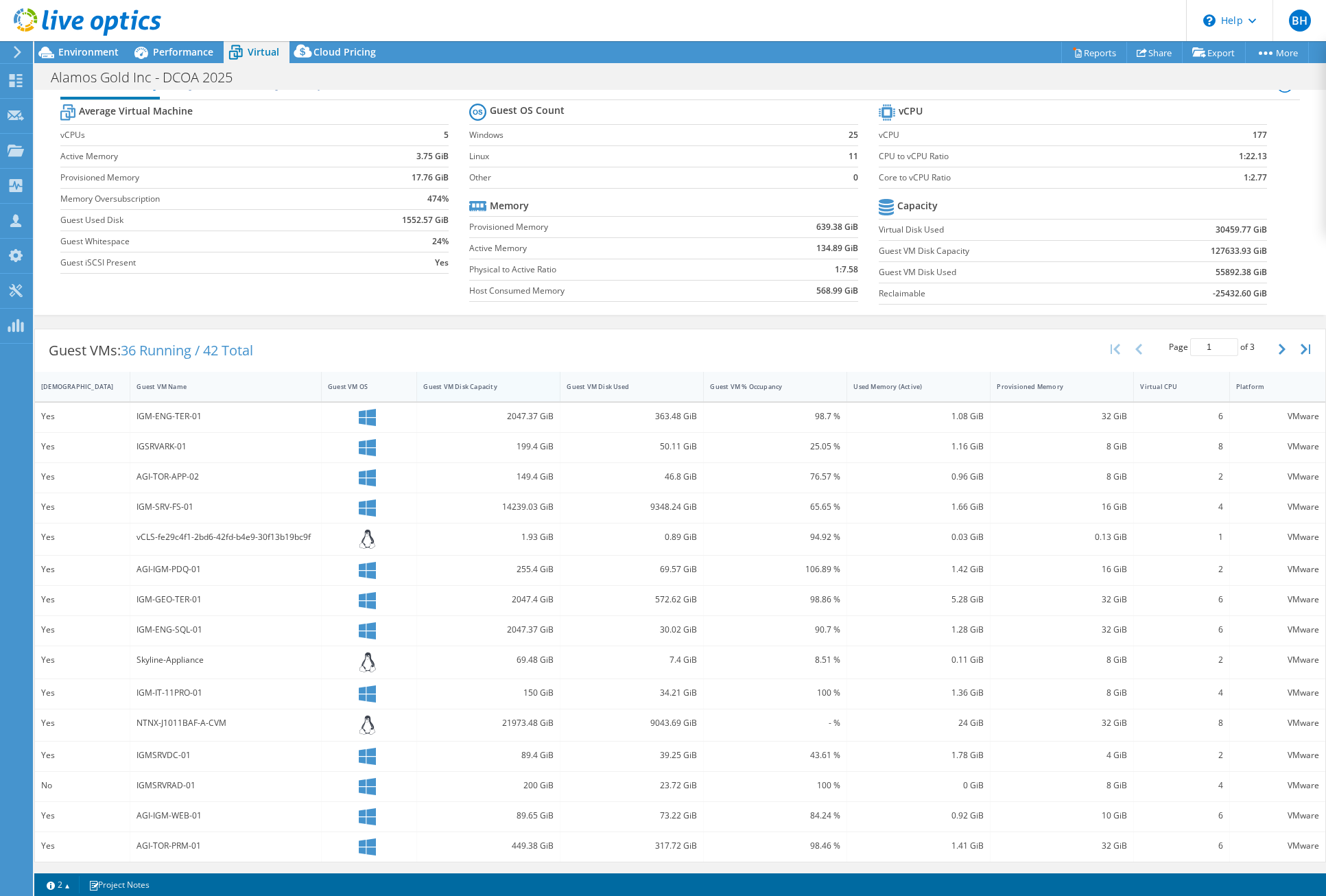
click at [484, 384] on div "Guest VM Disk Capacity" at bounding box center [480, 386] width 114 height 9
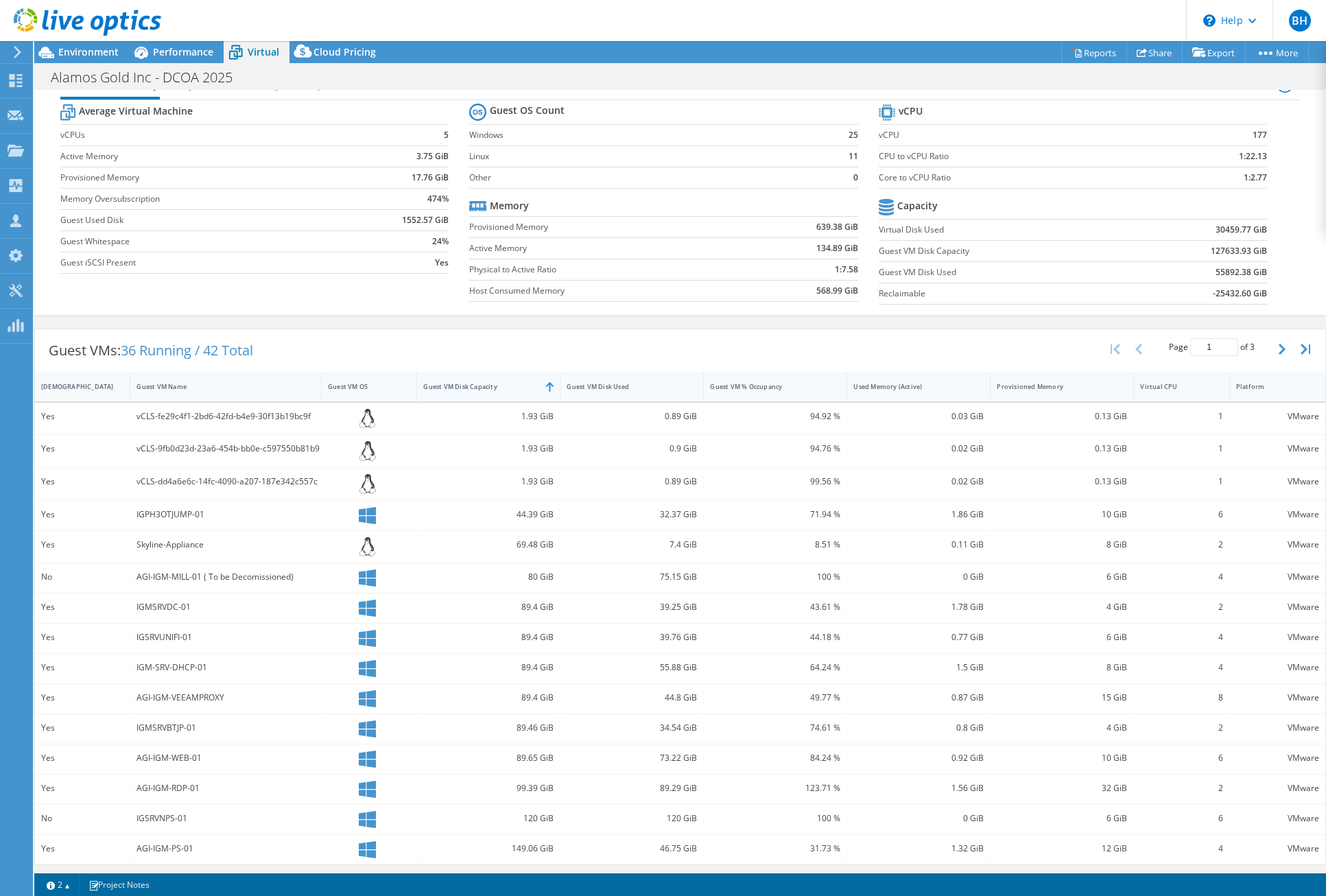
click at [484, 384] on div "Guest VM Disk Capacity" at bounding box center [480, 386] width 114 height 9
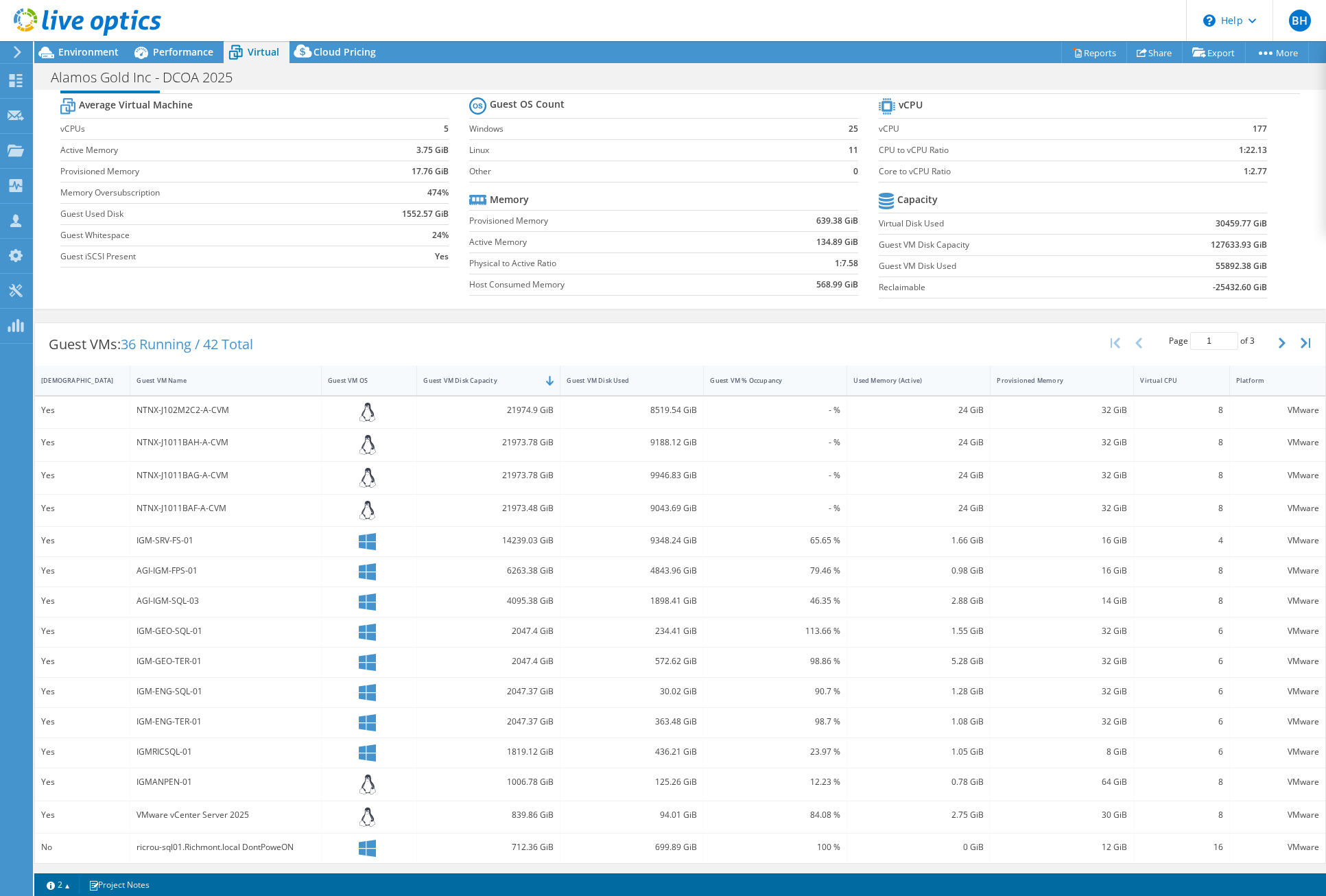
scroll to position [38, 0]
click at [180, 56] on span "Performance" at bounding box center [183, 52] width 60 height 13
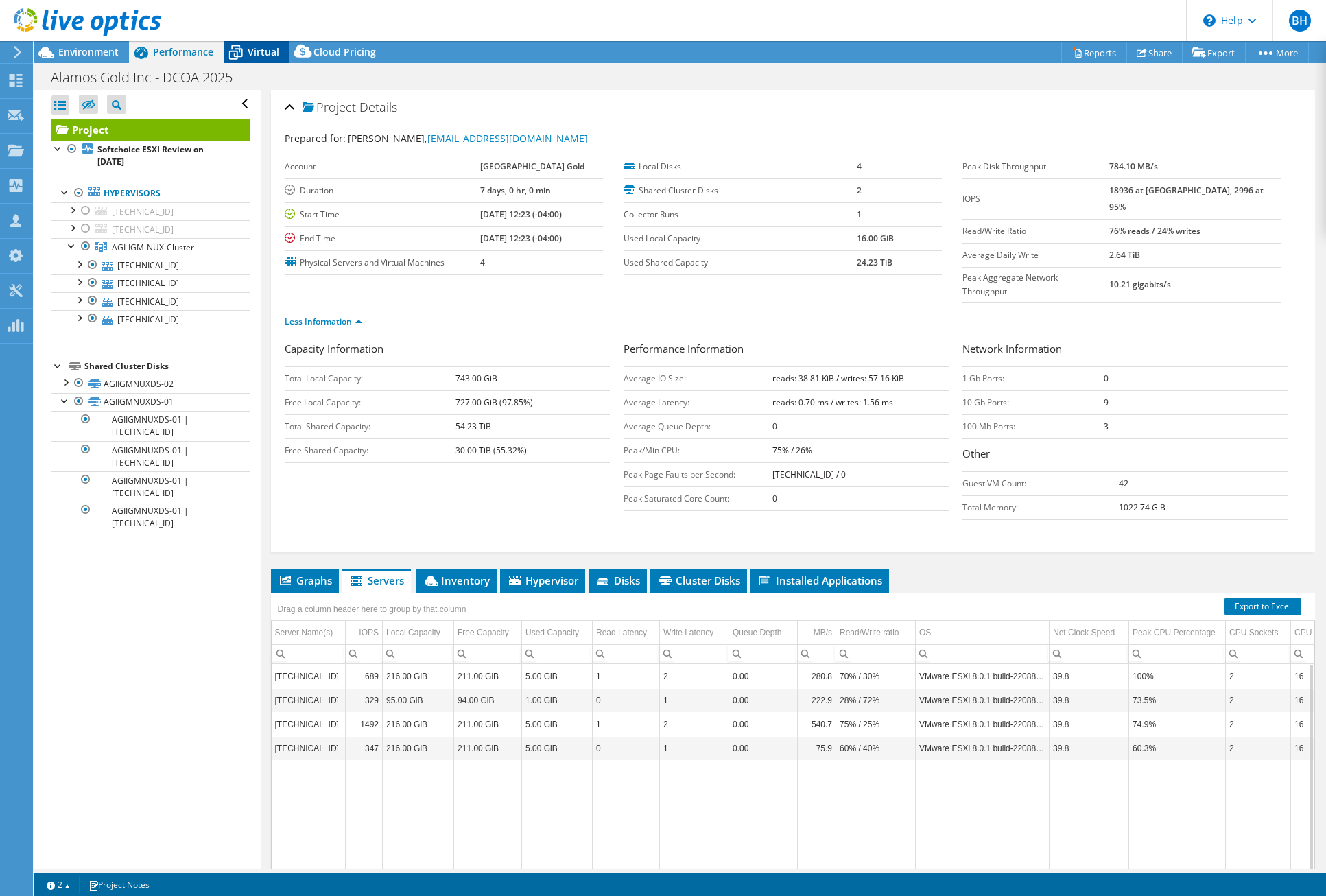
click at [273, 46] on span "Virtual" at bounding box center [264, 52] width 32 height 13
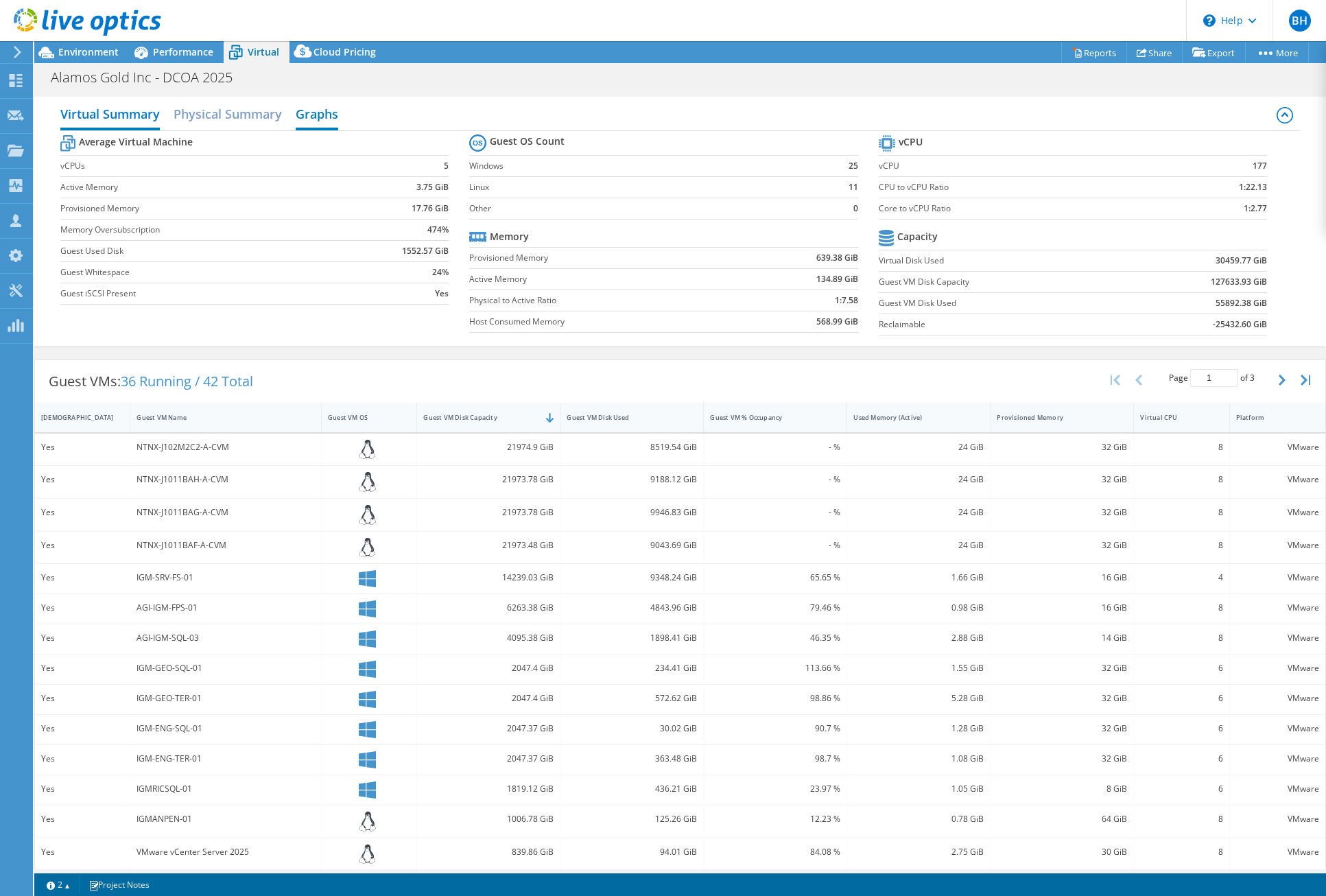
click at [328, 113] on h2 "Graphs" at bounding box center [317, 115] width 43 height 30
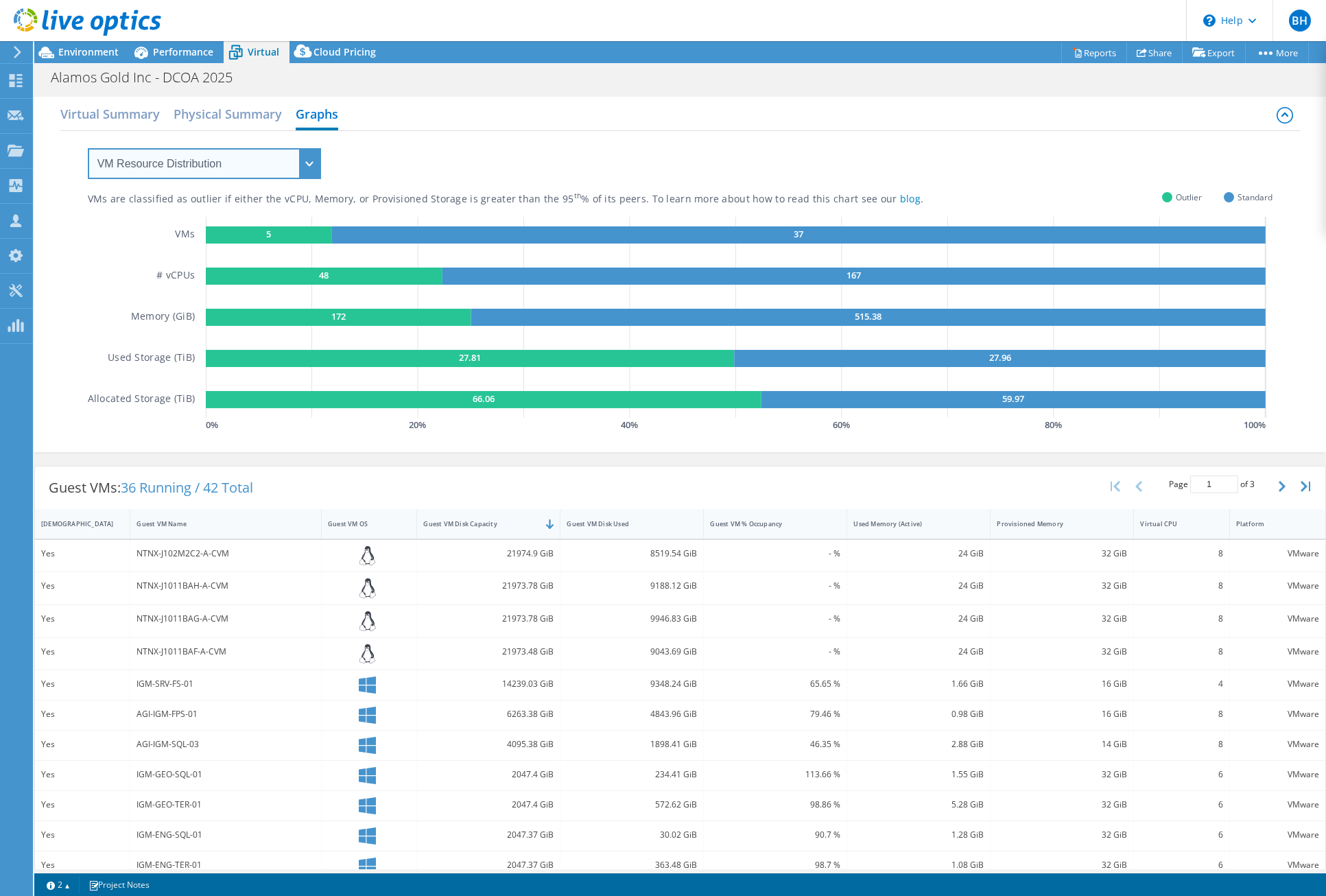
click at [306, 162] on select "VM Resource Distribution Provisioning Contrast Over Provisioning" at bounding box center [204, 163] width 234 height 31
select select "Over Provisioning"
click at [88, 148] on select "VM Resource Distribution Provisioning Contrast Over Provisioning" at bounding box center [204, 163] width 234 height 31
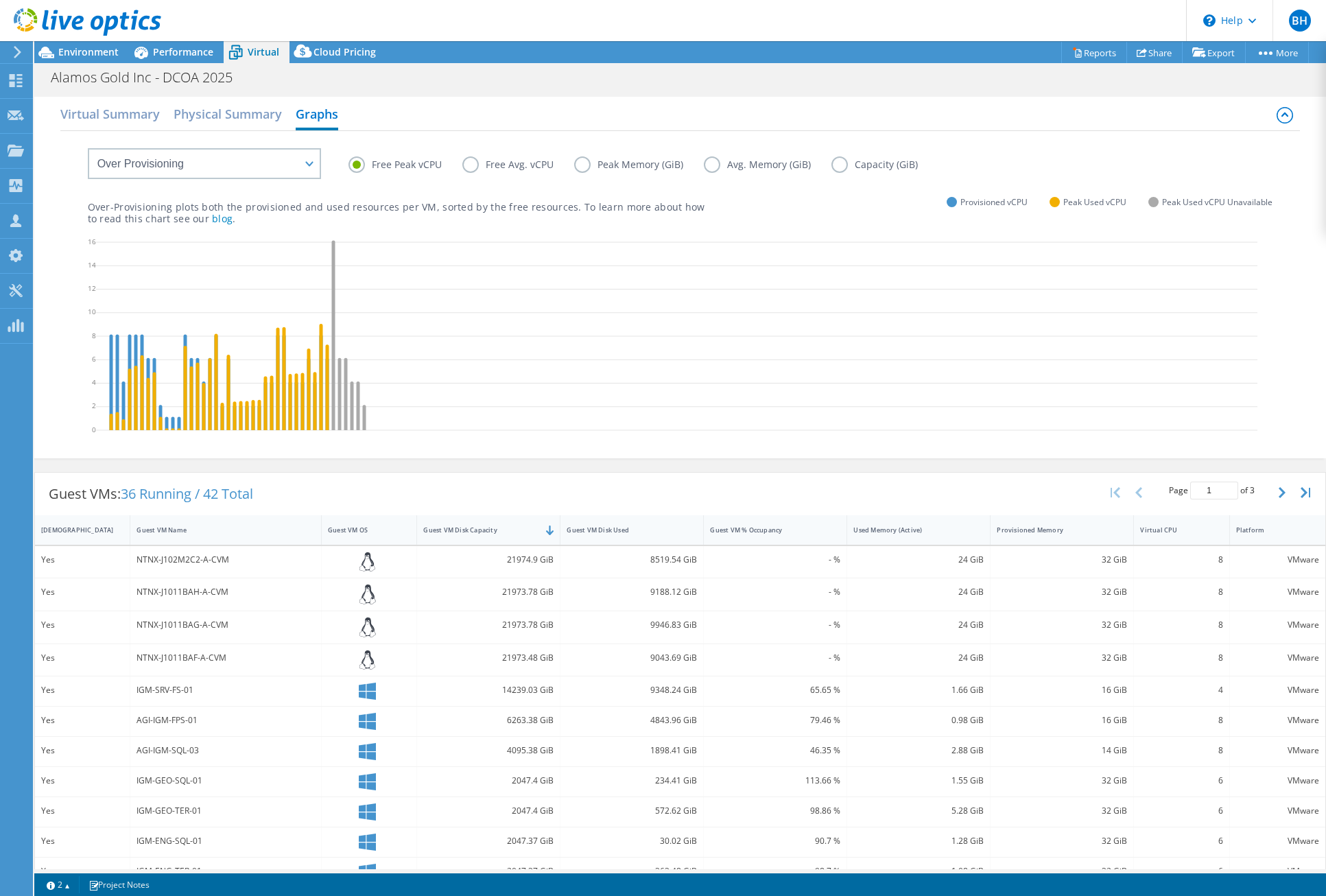
click at [469, 167] on label "Free Avg. vCPU" at bounding box center [519, 164] width 112 height 17
click at [0, 0] on input "Free Avg. vCPU" at bounding box center [0, 0] width 0 height 0
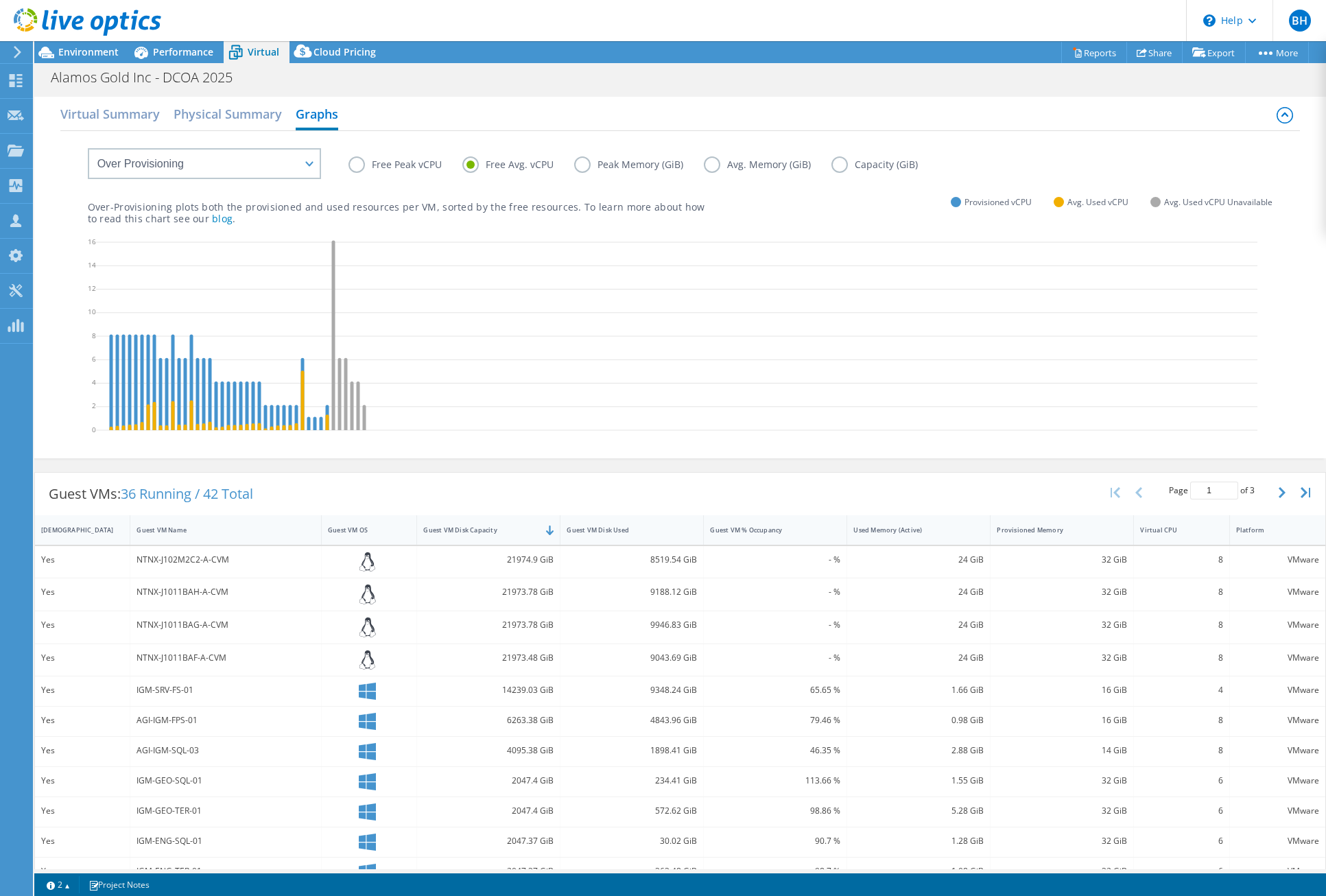
click at [415, 163] on label "Free Peak vCPU" at bounding box center [405, 164] width 114 height 17
click at [0, 0] on input "Free Peak vCPU" at bounding box center [0, 0] width 0 height 0
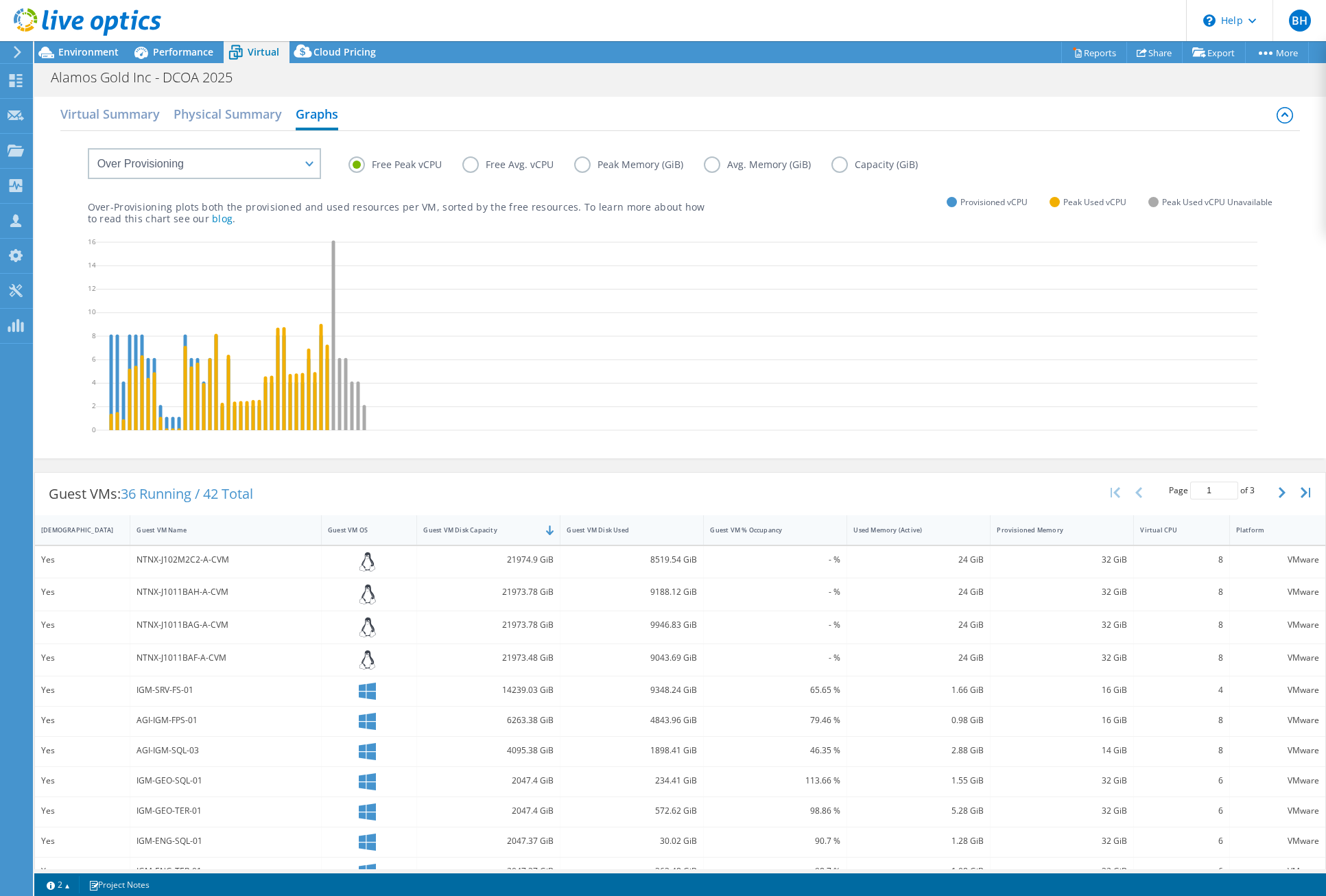
click at [543, 165] on label "Free Avg. vCPU" at bounding box center [519, 164] width 112 height 17
click at [0, 0] on input "Free Avg. vCPU" at bounding box center [0, 0] width 0 height 0
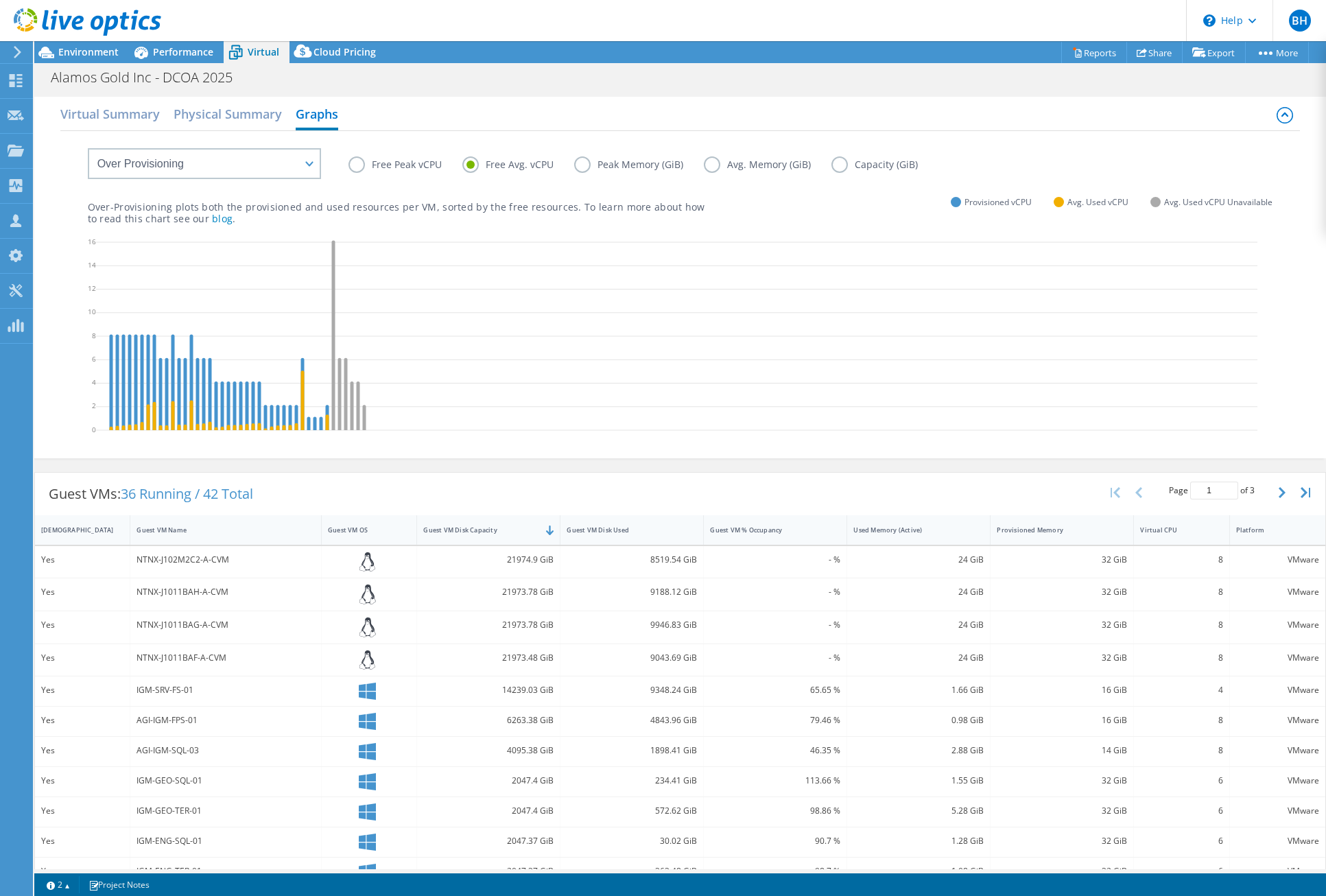
click at [411, 167] on label "Free Peak vCPU" at bounding box center [405, 164] width 114 height 17
click at [0, 0] on input "Free Peak vCPU" at bounding box center [0, 0] width 0 height 0
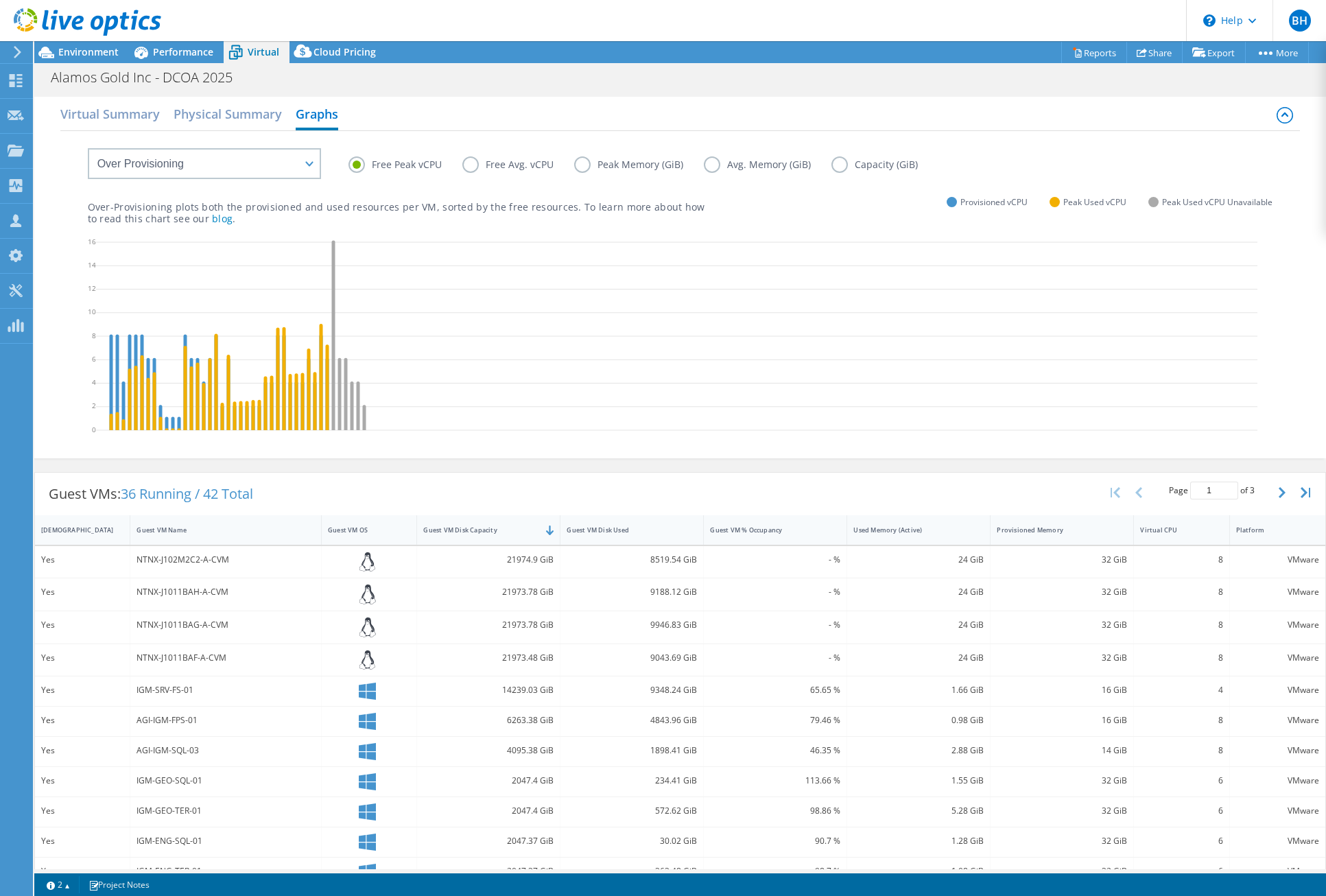
click at [525, 160] on label "Free Avg. vCPU" at bounding box center [519, 164] width 112 height 17
click at [0, 0] on input "Free Avg. vCPU" at bounding box center [0, 0] width 0 height 0
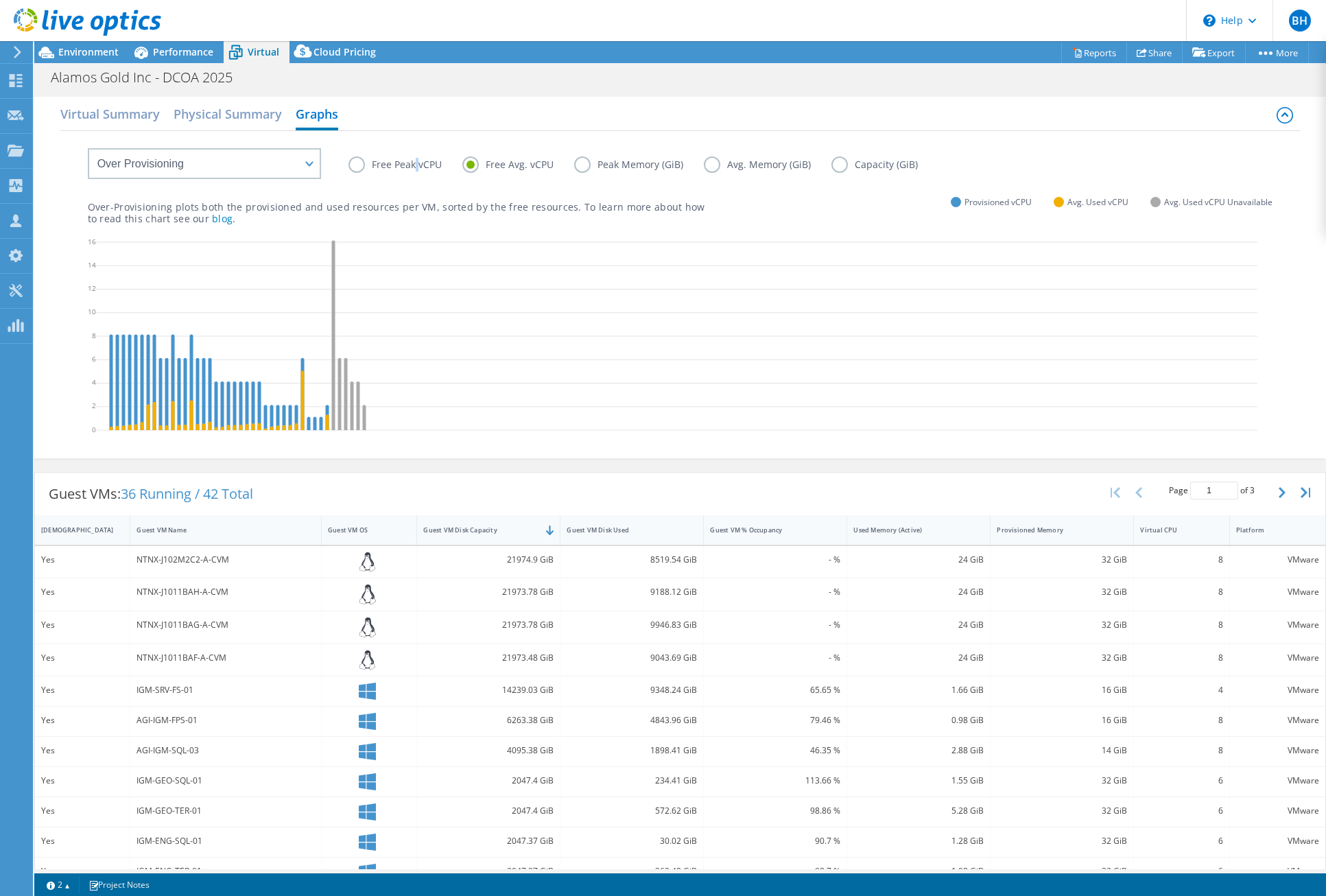
click at [416, 163] on label "Free Peak vCPU" at bounding box center [405, 164] width 114 height 17
click at [352, 166] on label "Free Peak vCPU" at bounding box center [405, 164] width 114 height 17
click at [0, 0] on input "Free Peak vCPU" at bounding box center [0, 0] width 0 height 0
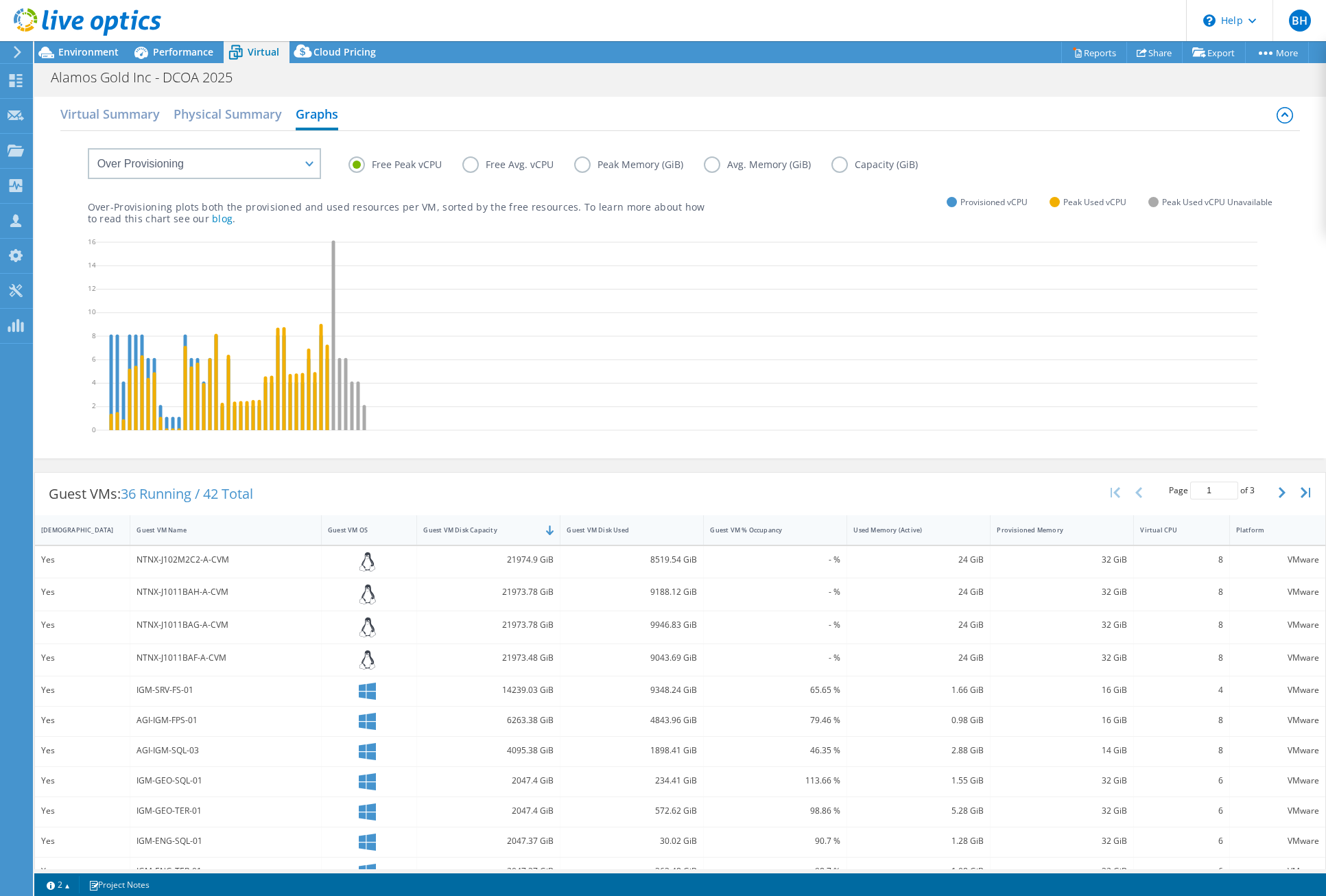
click at [620, 164] on label "Peak Memory (GiB)" at bounding box center [639, 164] width 130 height 17
click at [0, 0] on input "Peak Memory (GiB)" at bounding box center [0, 0] width 0 height 0
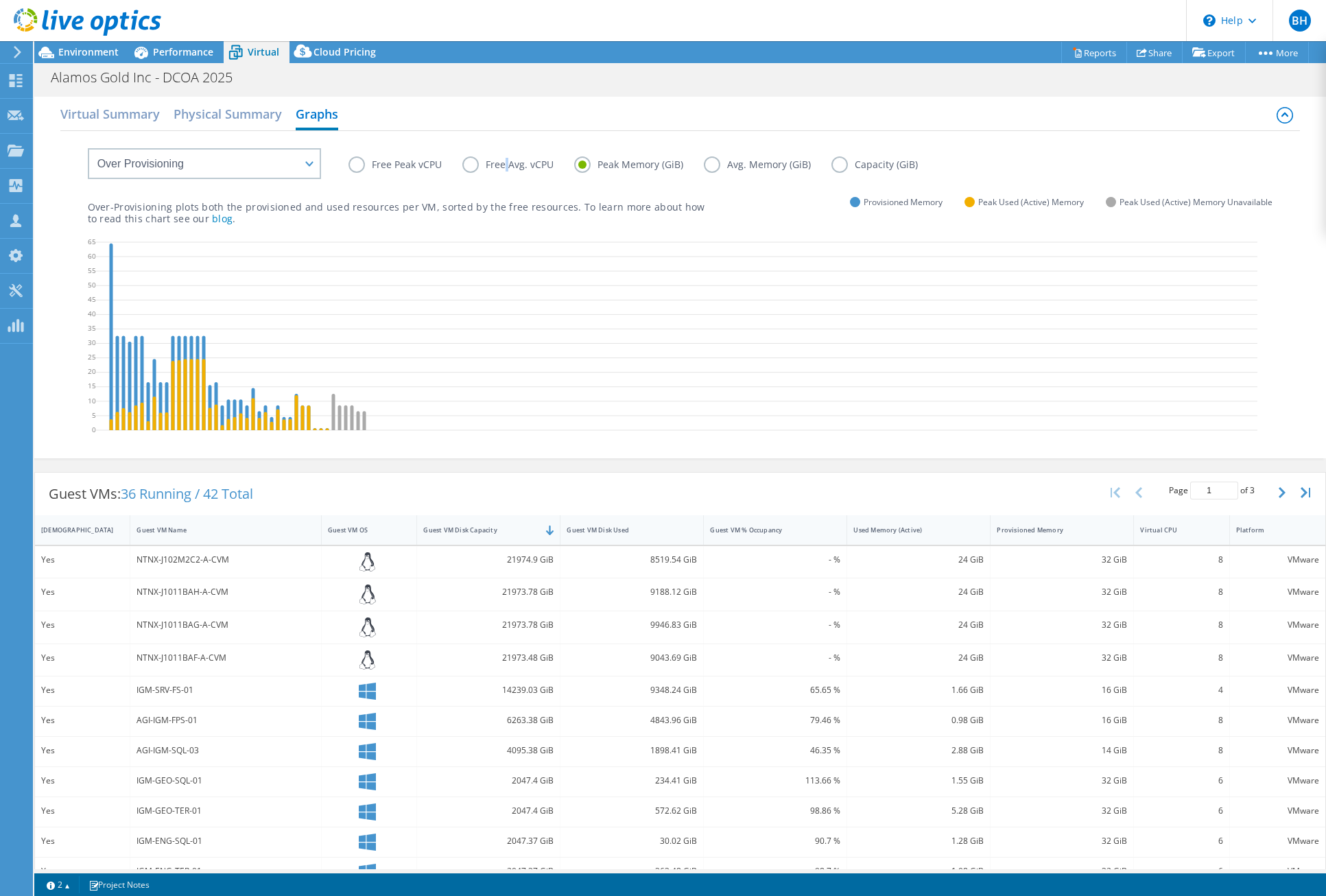
click at [507, 164] on label "Free Avg. vCPU" at bounding box center [519, 164] width 112 height 17
click at [472, 164] on label "Free Avg. vCPU" at bounding box center [519, 164] width 112 height 17
click at [0, 0] on input "Free Avg. vCPU" at bounding box center [0, 0] width 0 height 0
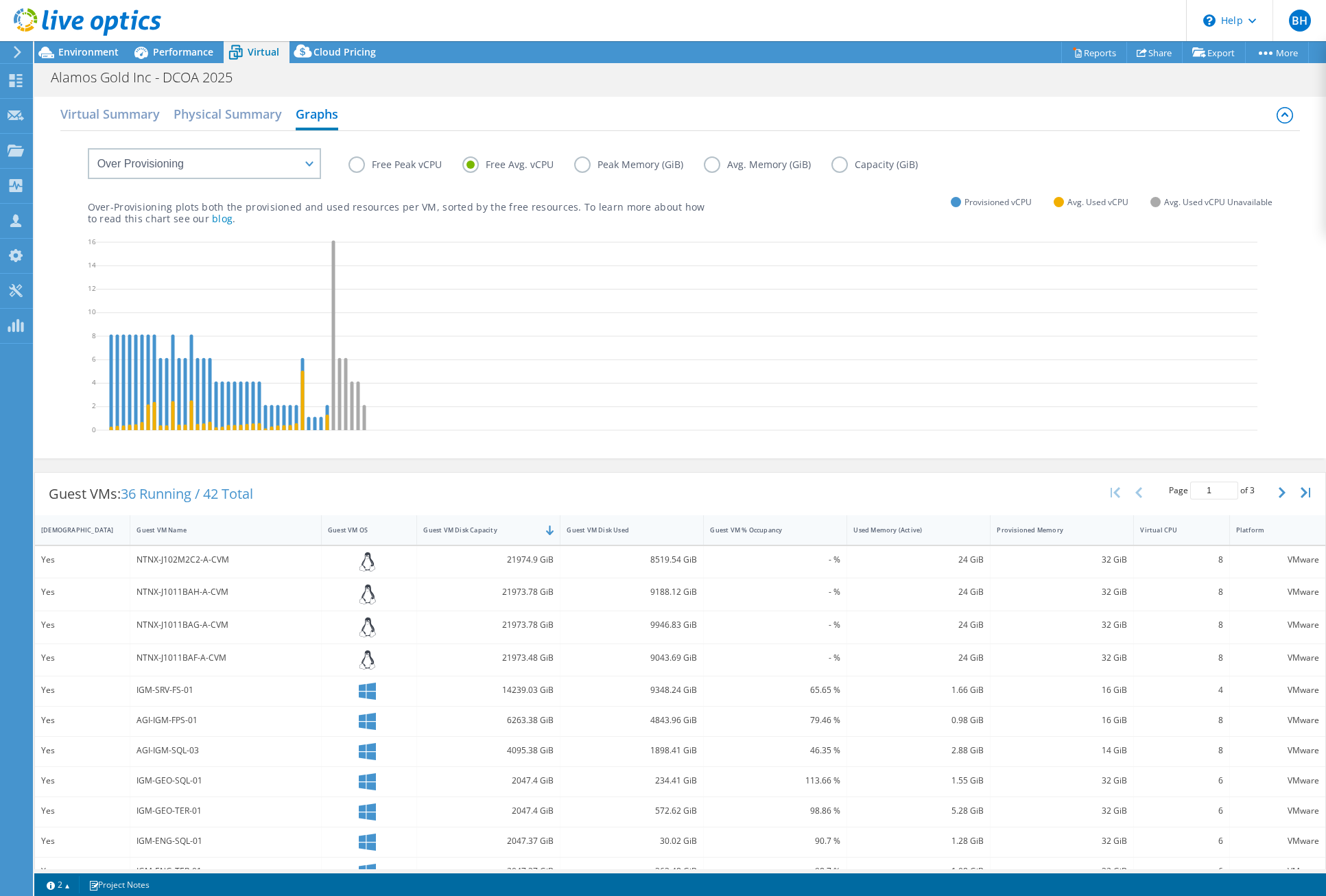
click at [417, 163] on label "Free Peak vCPU" at bounding box center [405, 164] width 114 height 17
click at [0, 0] on input "Free Peak vCPU" at bounding box center [0, 0] width 0 height 0
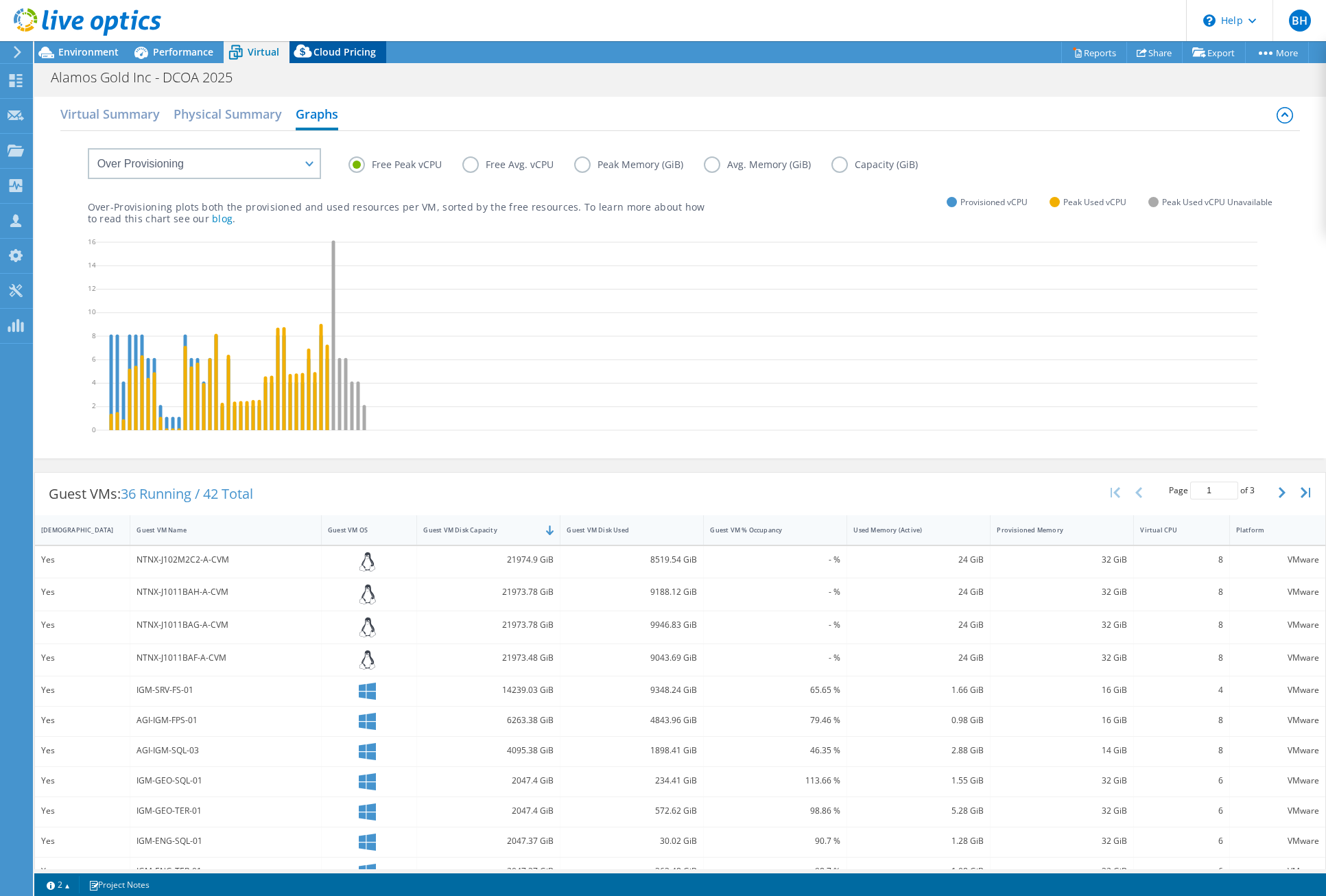
click at [328, 52] on span "Cloud Pricing" at bounding box center [345, 52] width 62 height 13
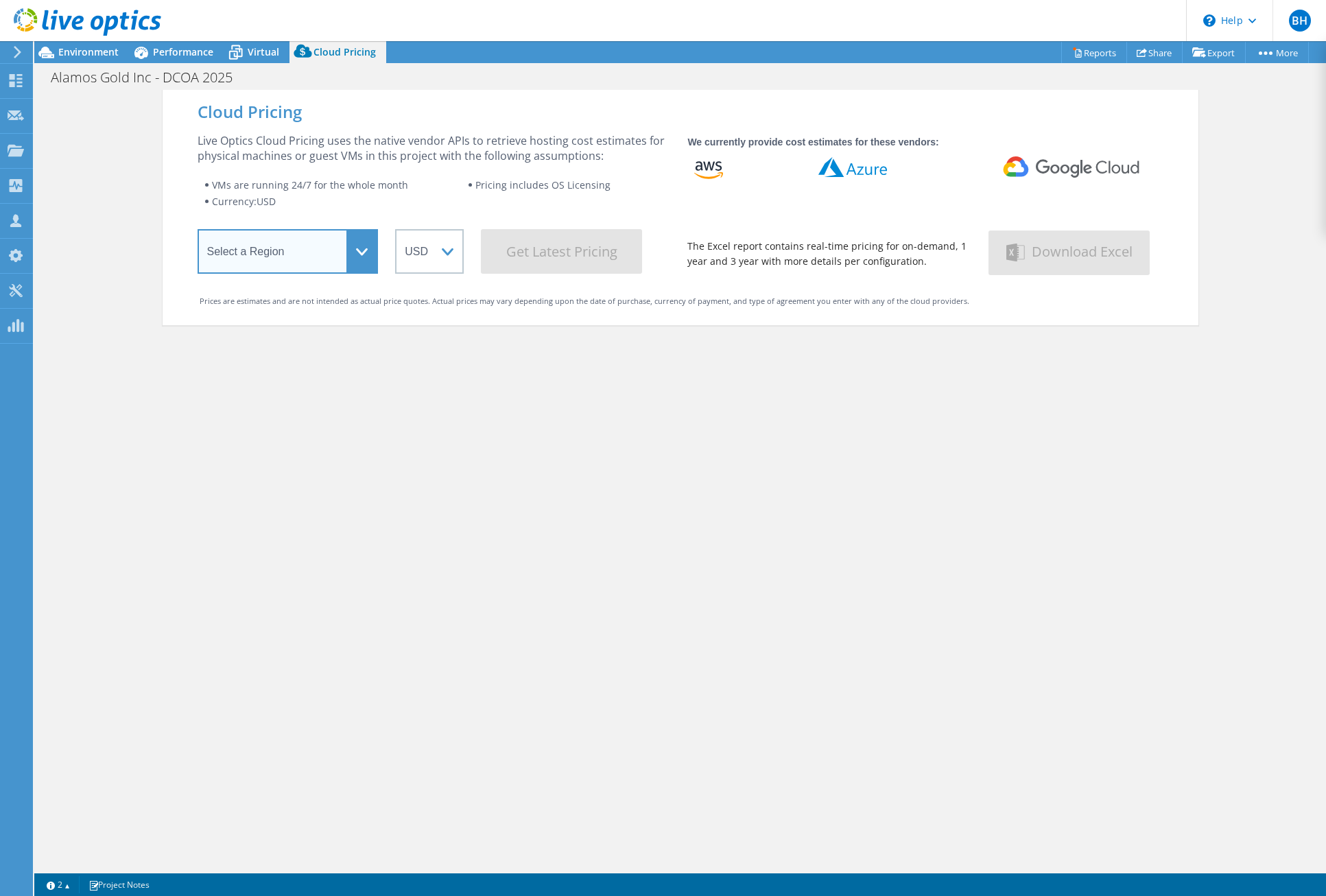
click at [352, 258] on select "Select a Region Asia Pacific (Hong Kong) Asia Pacific (Mumbai) Asia Pacific (Se…" at bounding box center [288, 251] width 181 height 44
select select "[GEOGRAPHIC_DATA]"
click at [197, 232] on select "Select a Region Asia Pacific (Hong Kong) Asia Pacific (Mumbai) Asia Pacific (Se…" at bounding box center [288, 251] width 181 height 44
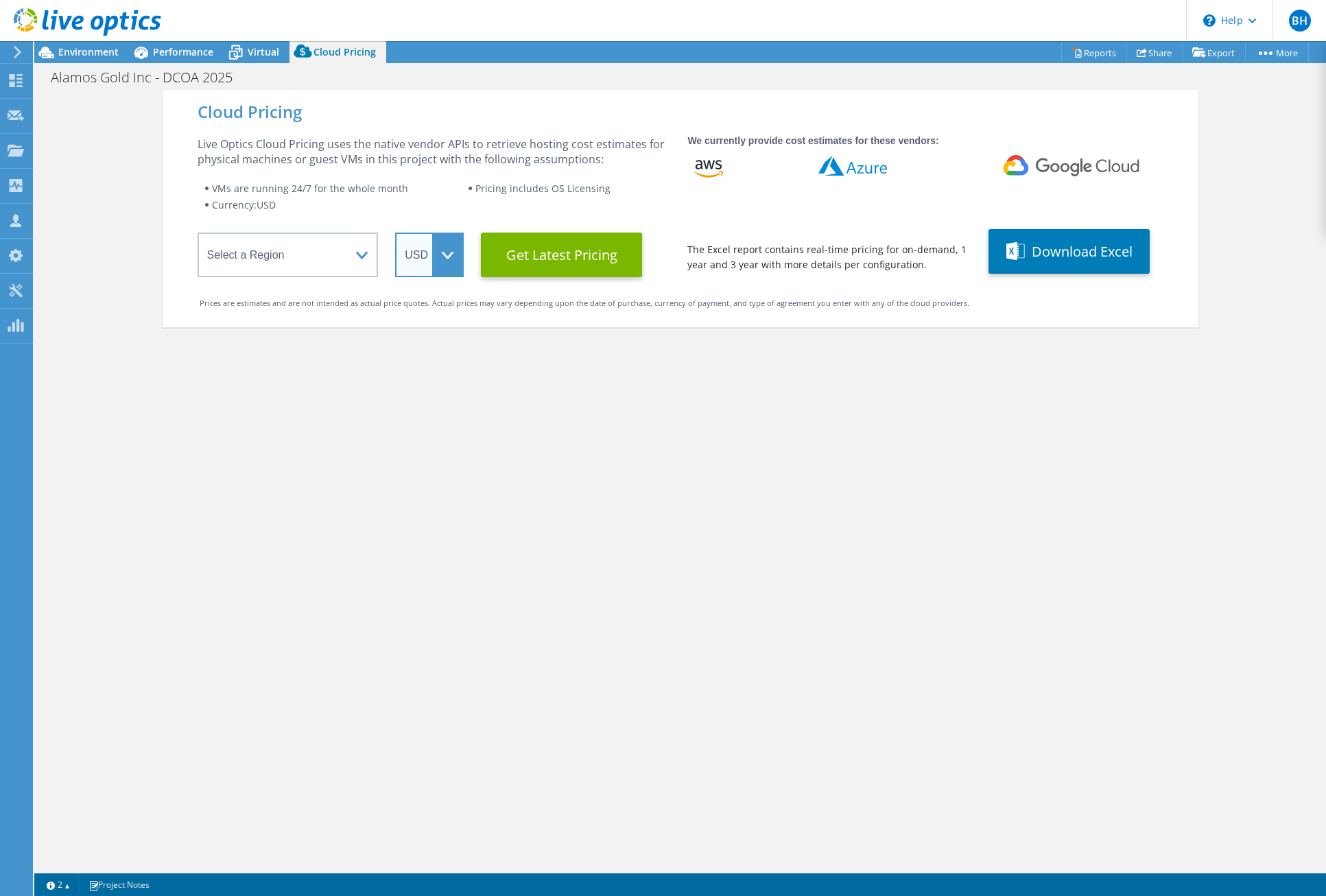
click at [441, 243] on select "ARS AUD BRL CAD CHF CLP CNY DKK EUR GBP HKD HUF INR JPY MXN MYR NOK NZD PEN SEK…" at bounding box center [429, 255] width 68 height 44
click at [395, 233] on select "ARS AUD BRL CAD CHF CLP CNY DKK EUR GBP HKD HUF INR JPY MXN MYR NOK NZD PEN SEK…" at bounding box center [429, 255] width 68 height 44
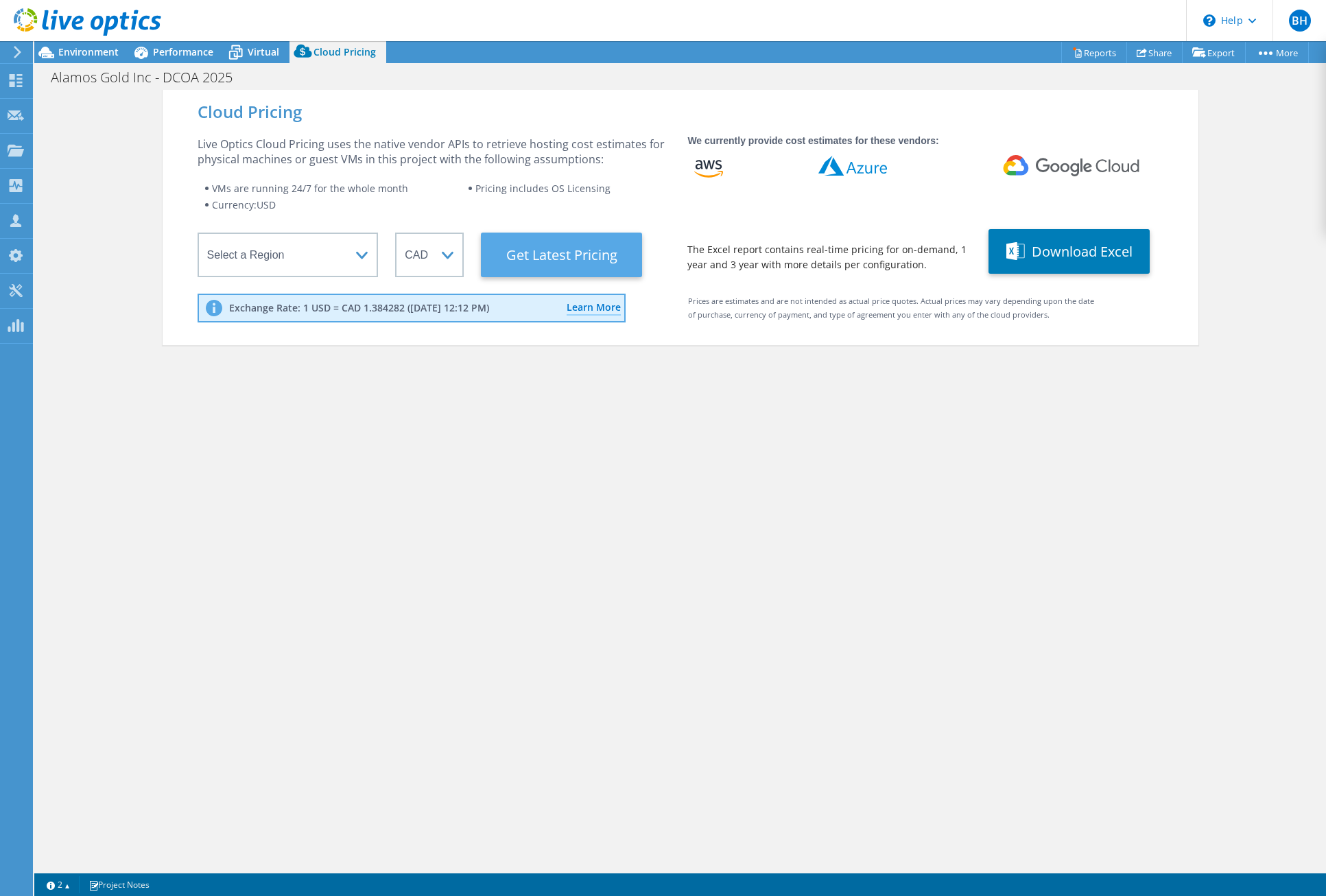
click at [568, 248] on Latest "Get Latest Pricing" at bounding box center [561, 255] width 162 height 44
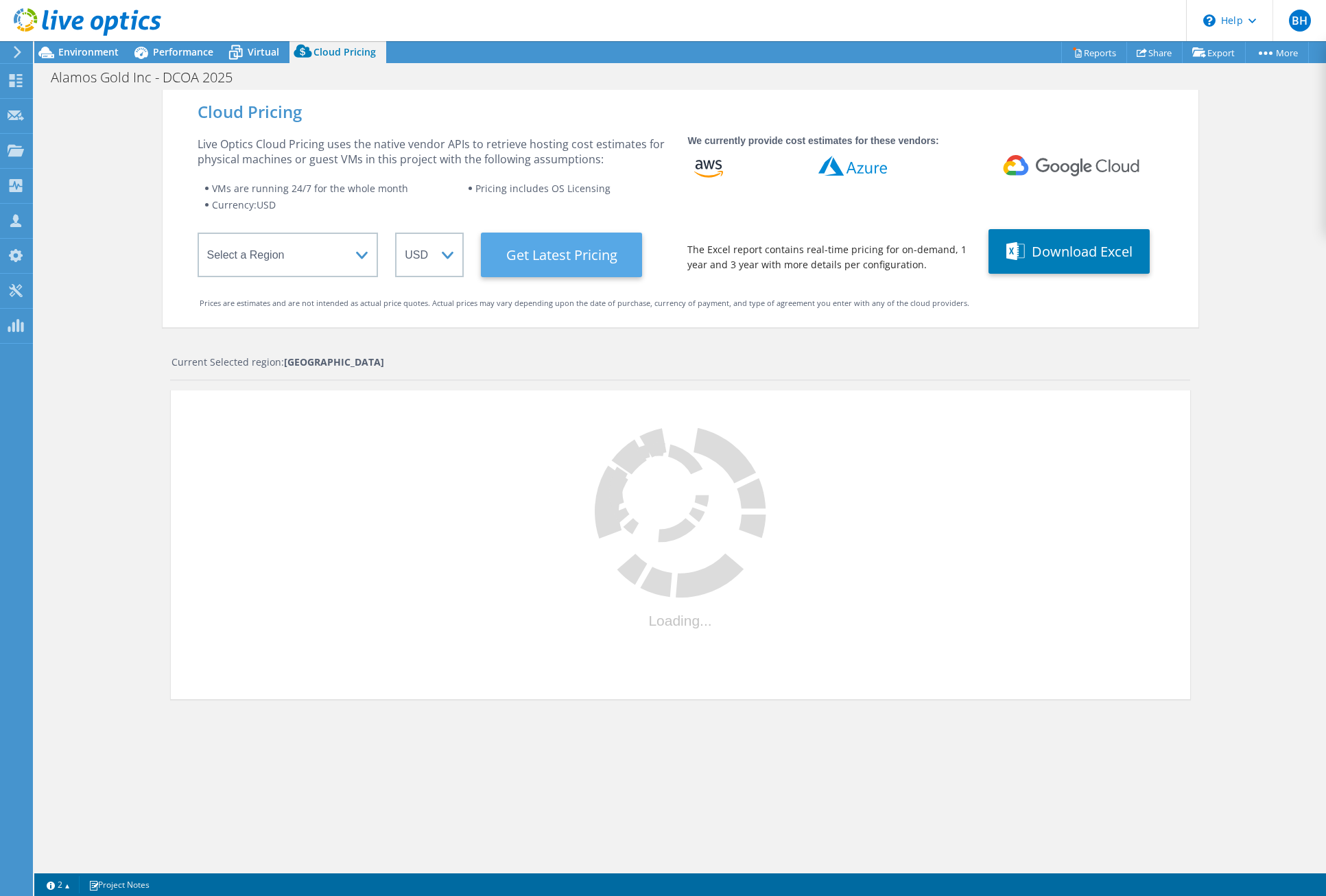
select select "CAD"
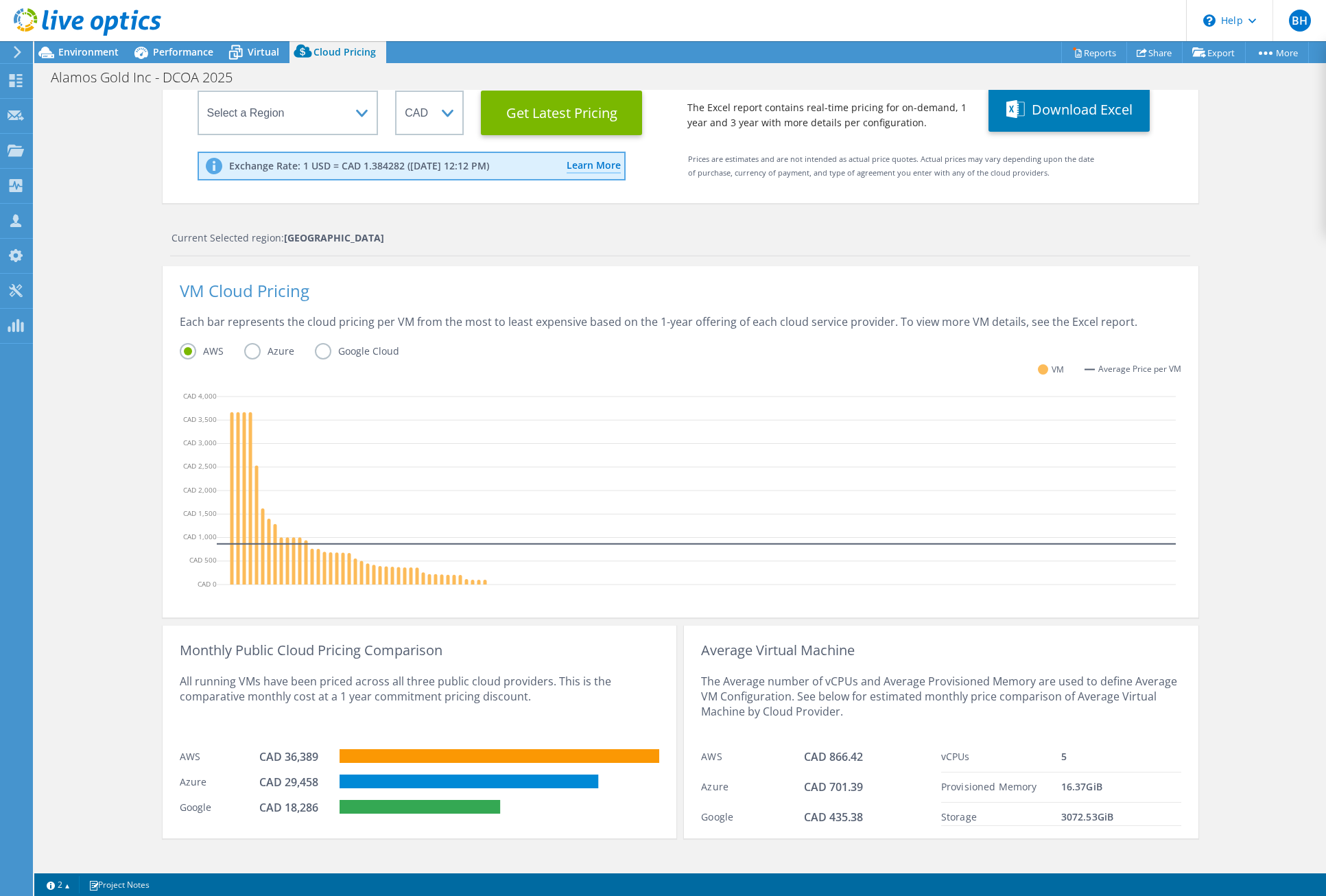
scroll to position [155, 0]
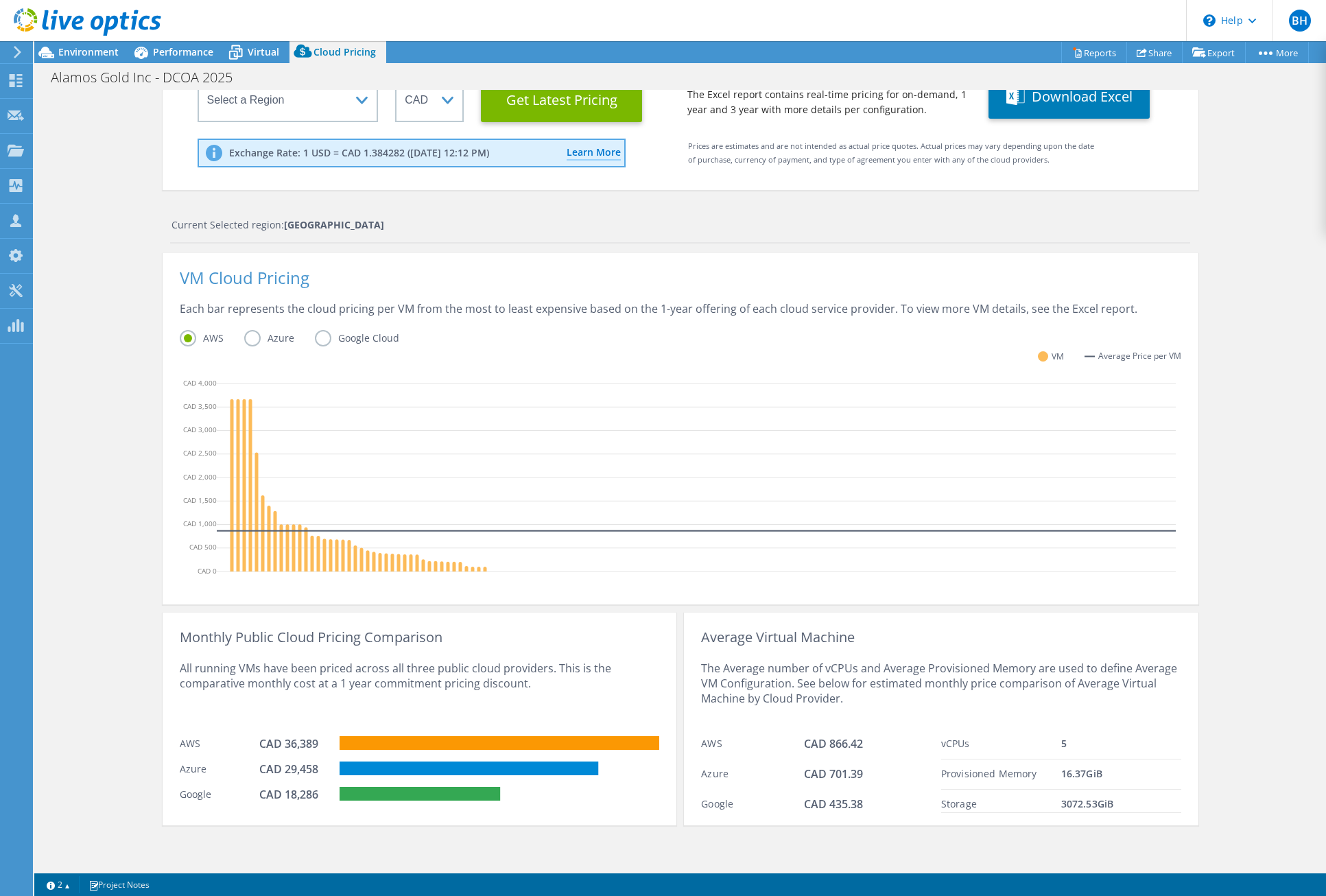
click at [250, 336] on label "Azure" at bounding box center [280, 338] width 71 height 17
click at [0, 0] on input "Azure" at bounding box center [0, 0] width 0 height 0
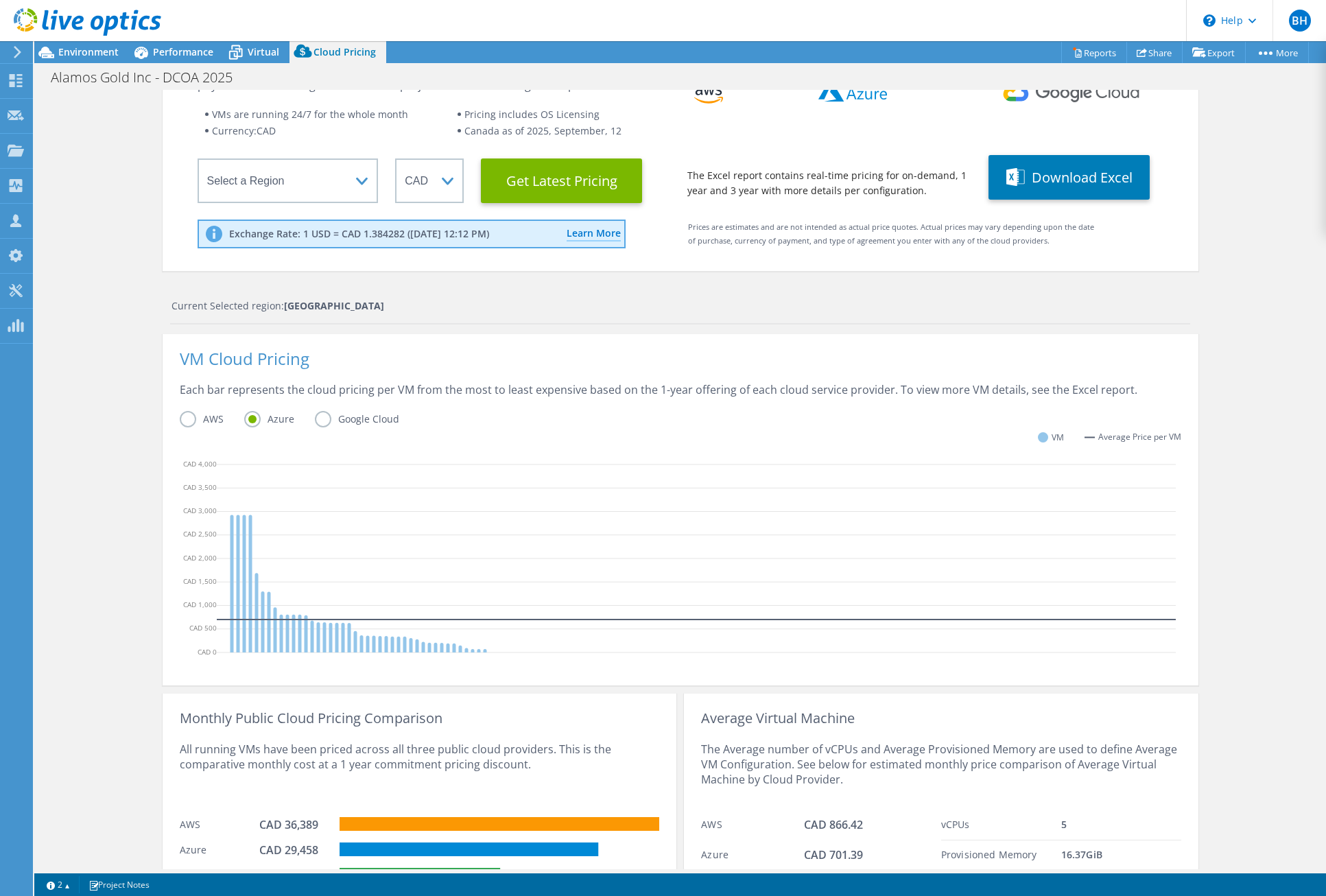
scroll to position [0, 0]
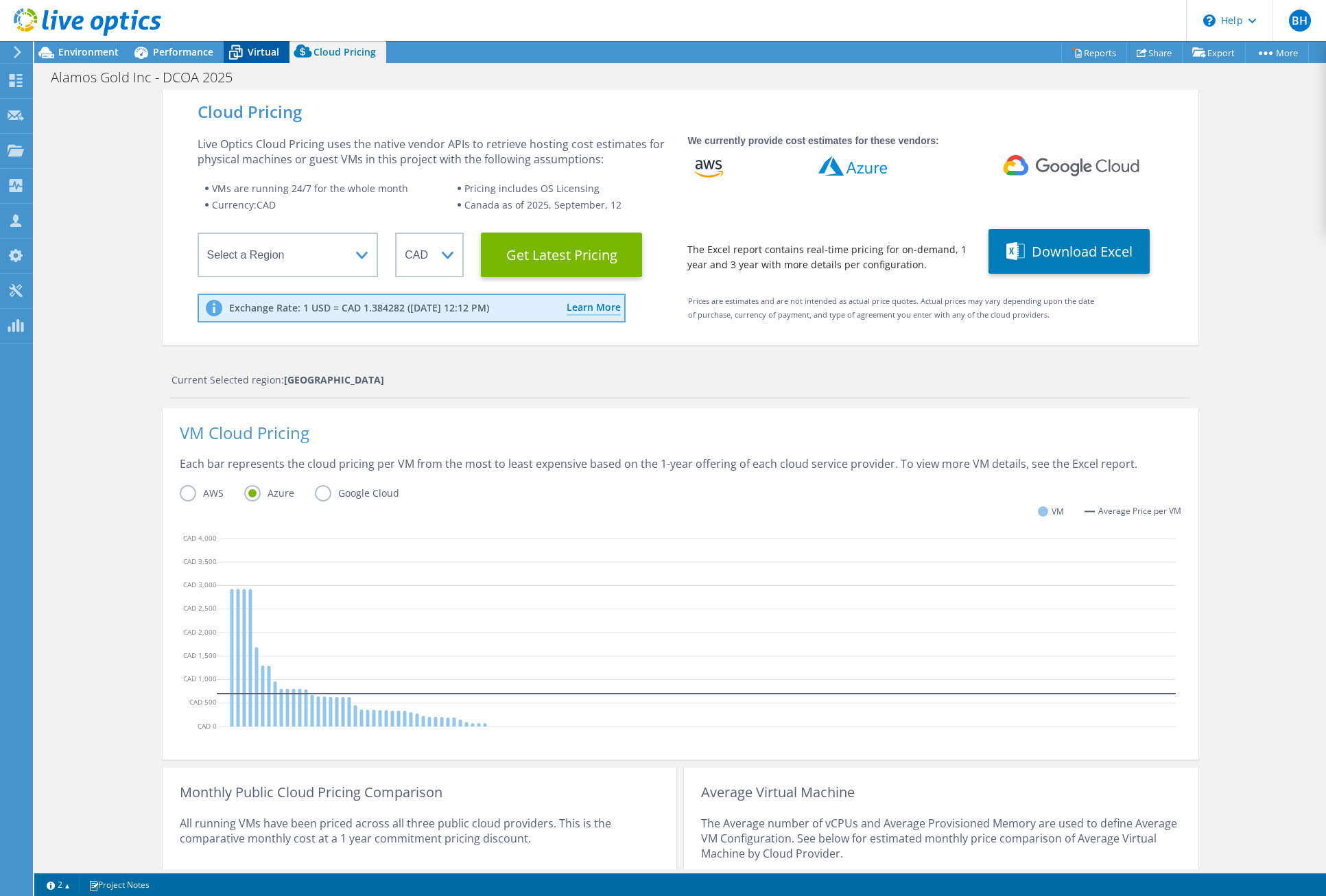
click at [242, 50] on icon at bounding box center [235, 53] width 13 height 11
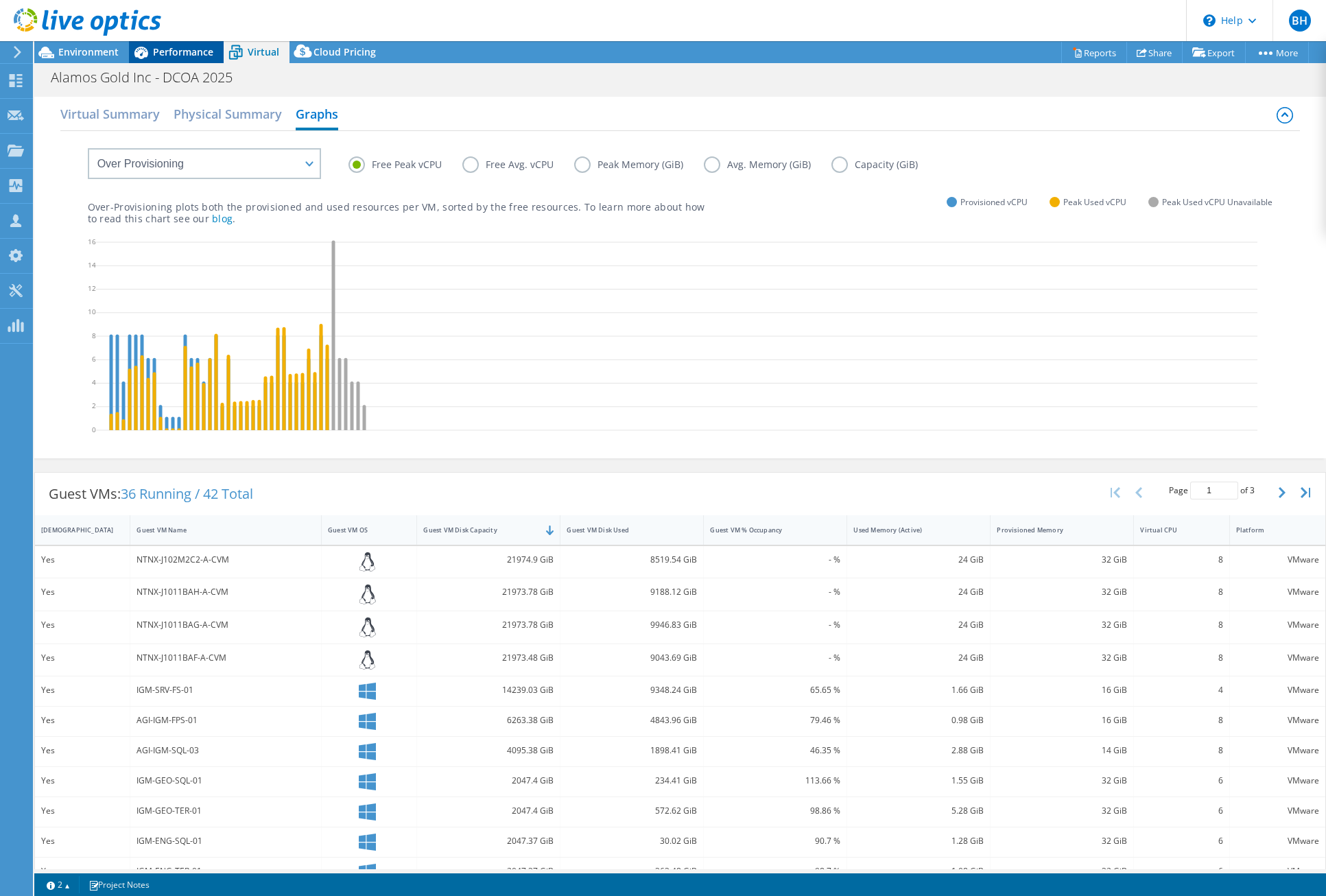
click at [194, 56] on span "Performance" at bounding box center [183, 52] width 60 height 13
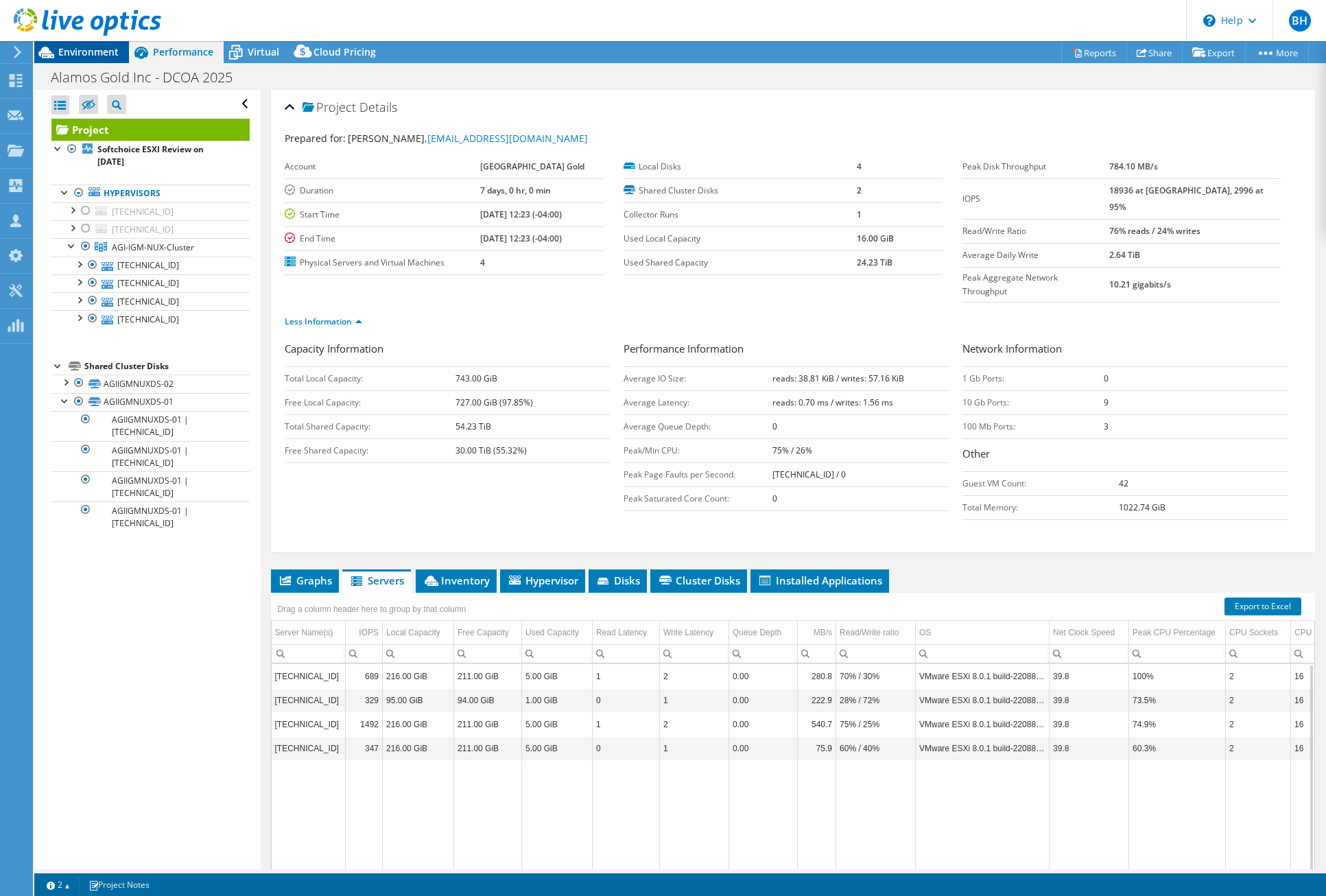
click at [80, 50] on span "Environment" at bounding box center [89, 52] width 60 height 13
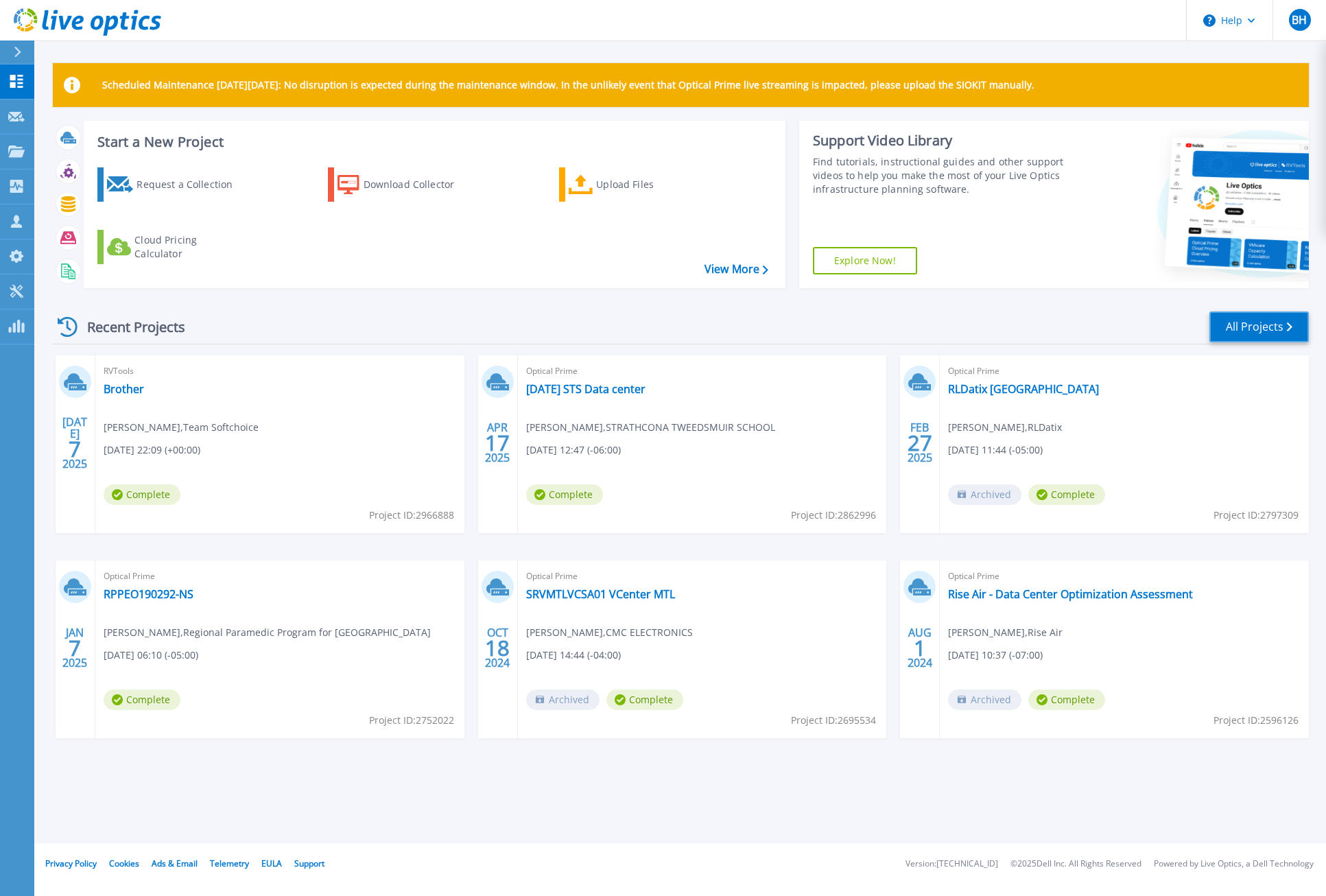
click at [1233, 320] on link "All Projects" at bounding box center [1259, 327] width 99 height 31
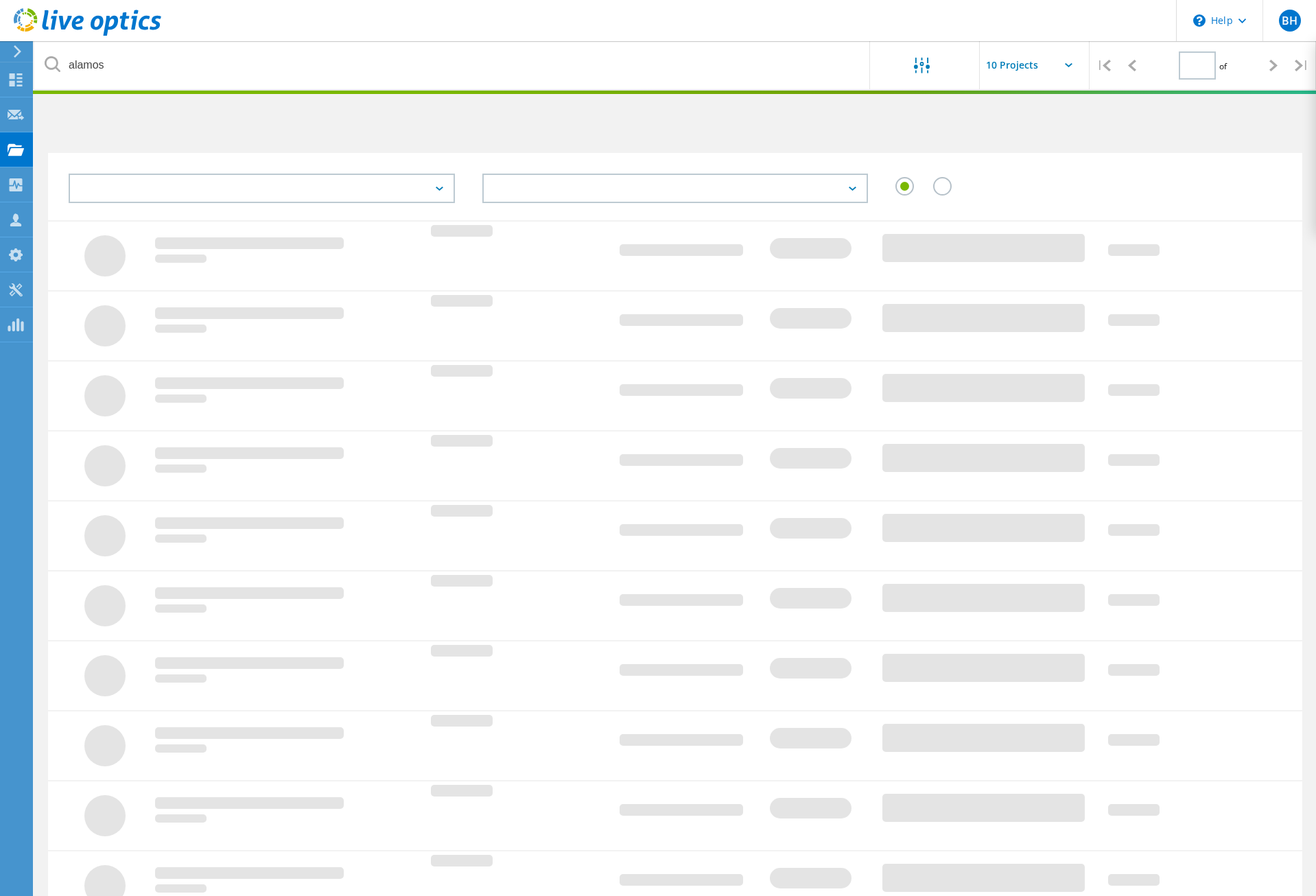
type input "1"
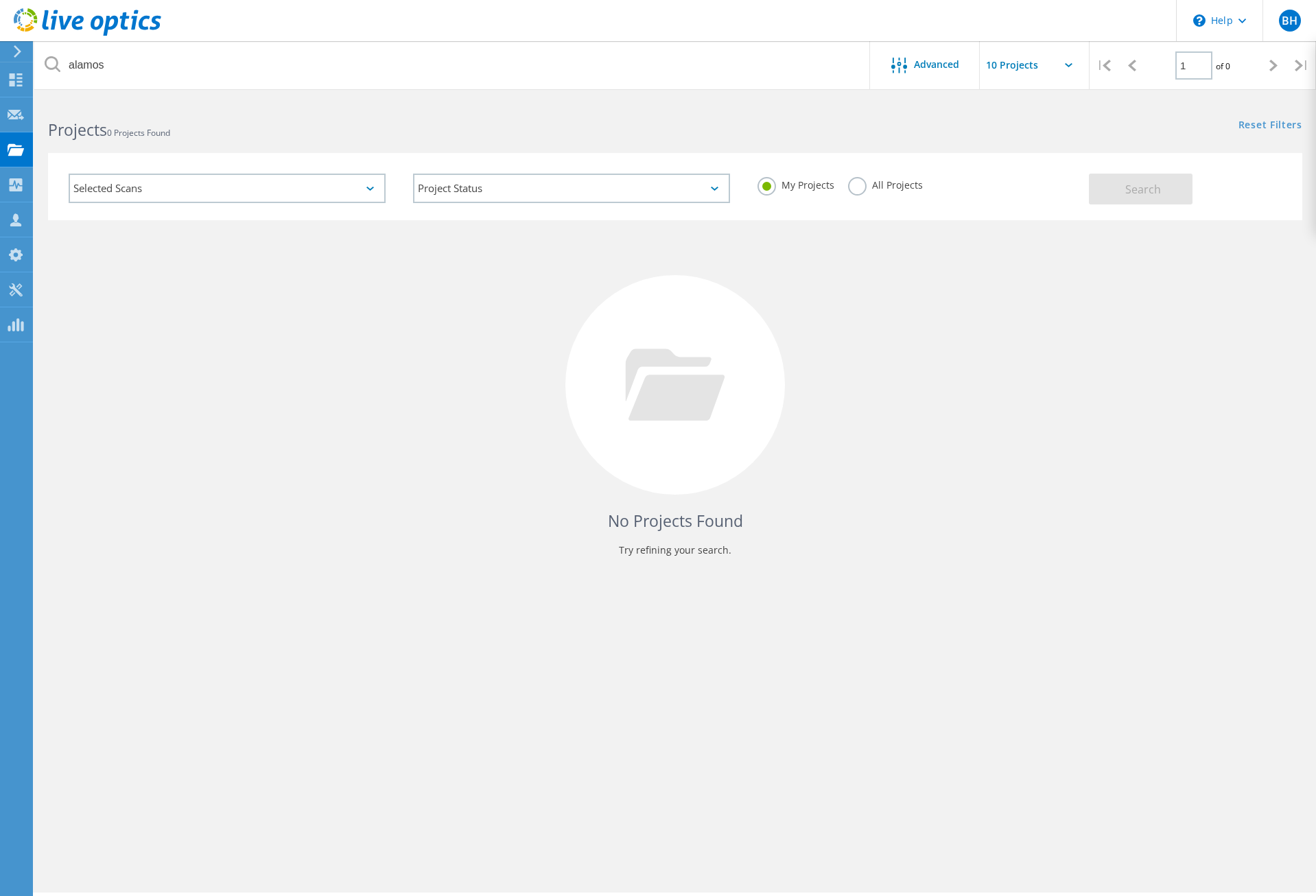
click at [858, 186] on label "All Projects" at bounding box center [885, 183] width 75 height 13
click at [0, 0] on input "All Projects" at bounding box center [0, 0] width 0 height 0
click at [1156, 195] on button "Search" at bounding box center [1140, 188] width 104 height 31
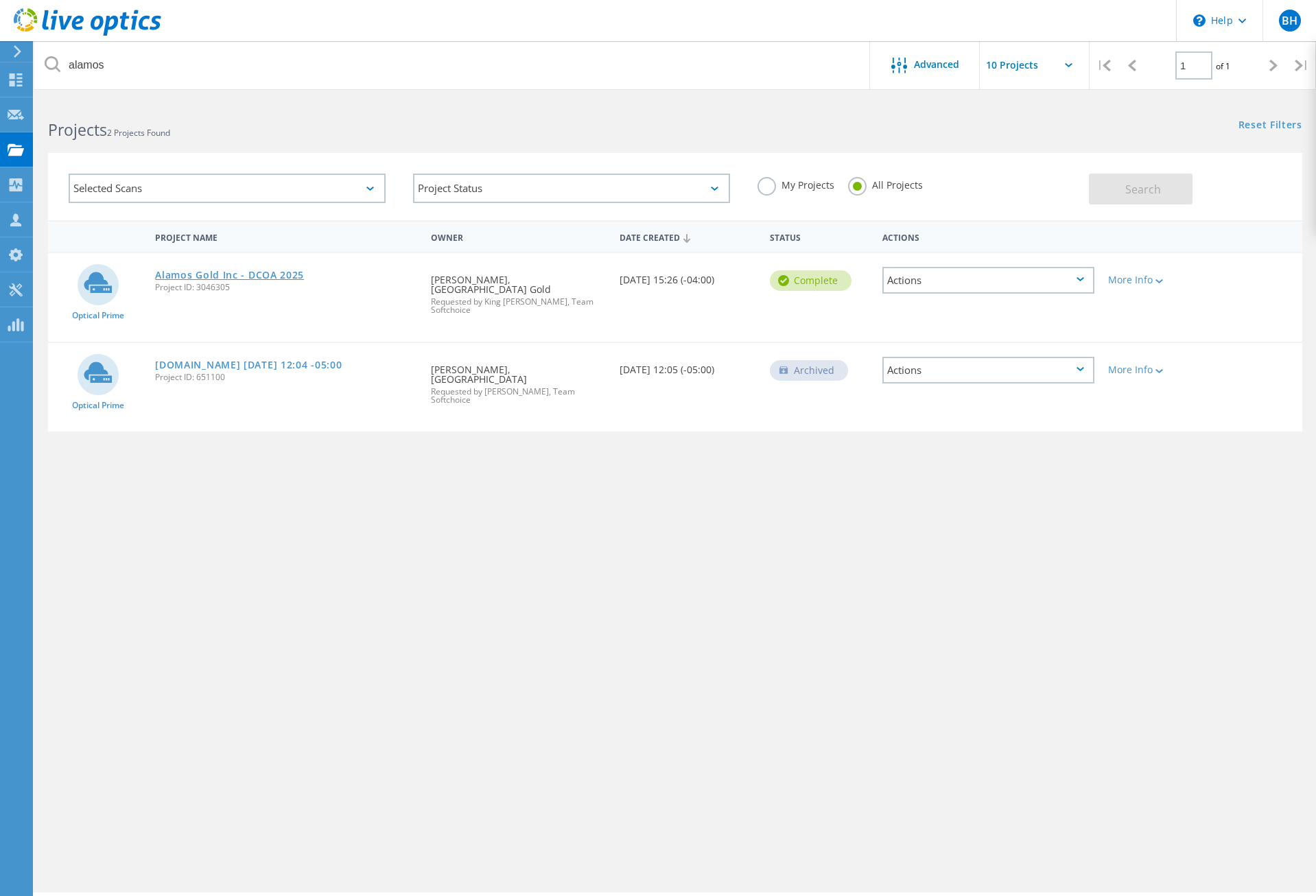
click at [263, 274] on link "Alamos Gold Inc - DCOA 2025" at bounding box center [230, 274] width 149 height 10
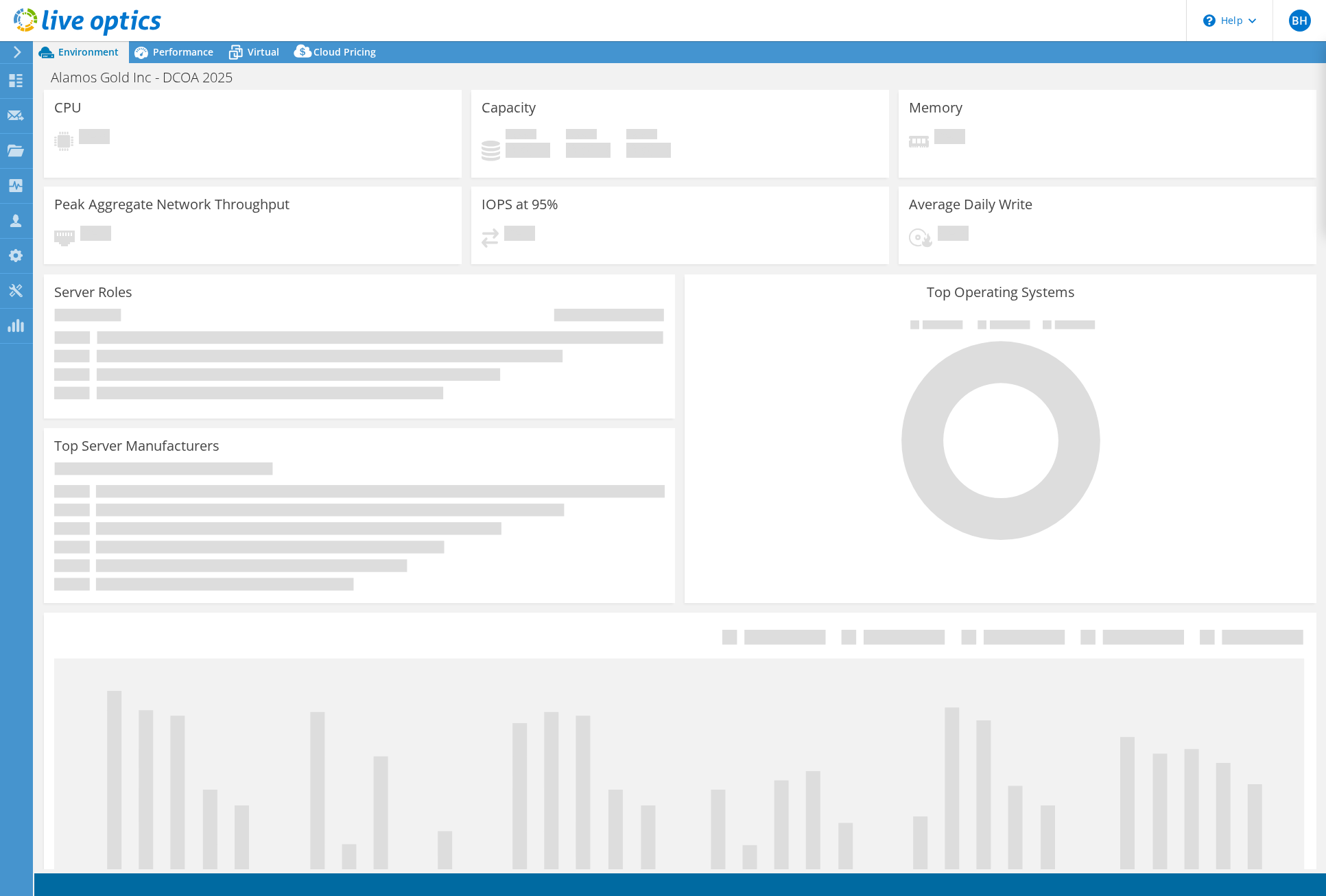
select select "[GEOGRAPHIC_DATA]"
select select "CAD"
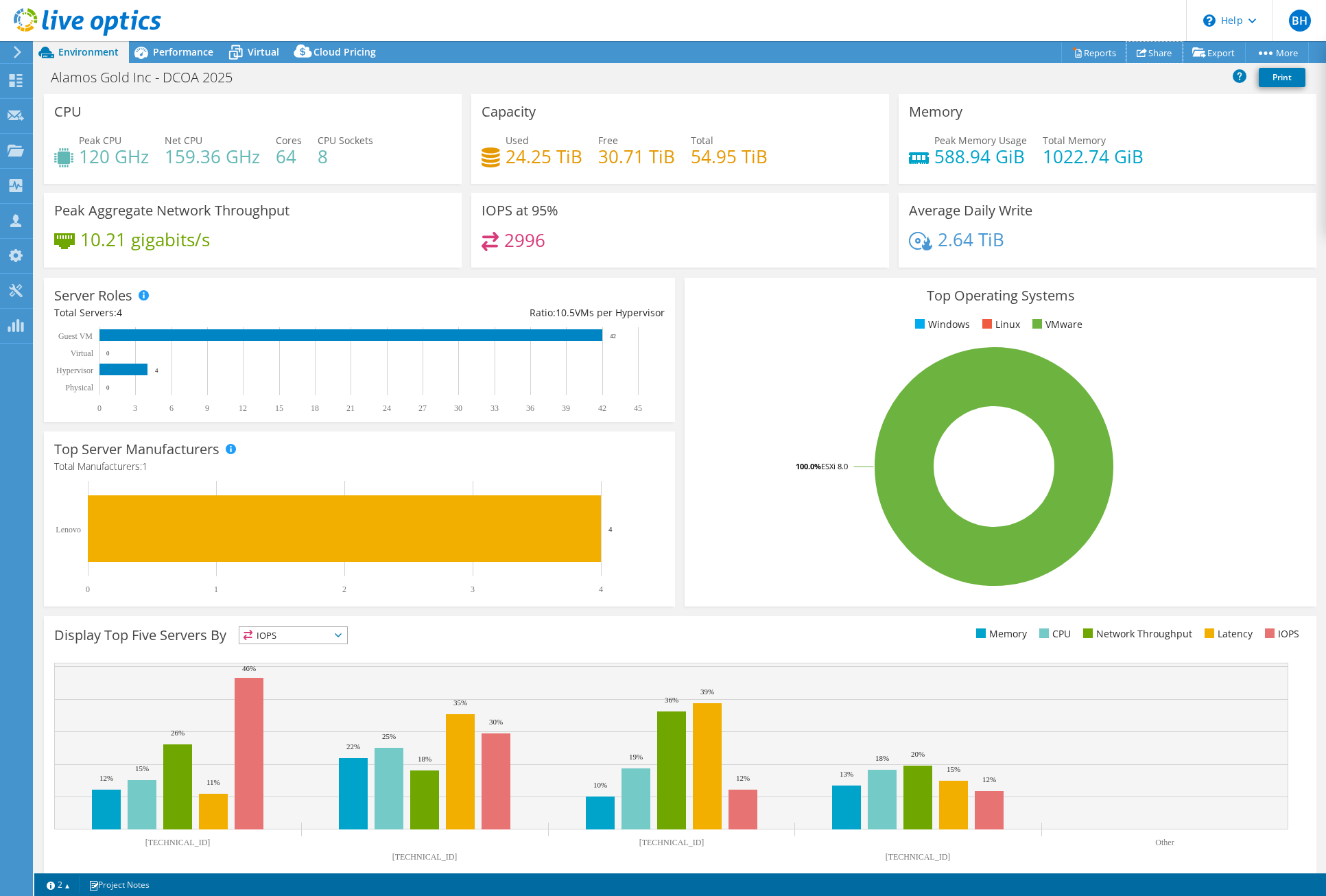
click at [1161, 52] on link "Share" at bounding box center [1154, 52] width 56 height 21
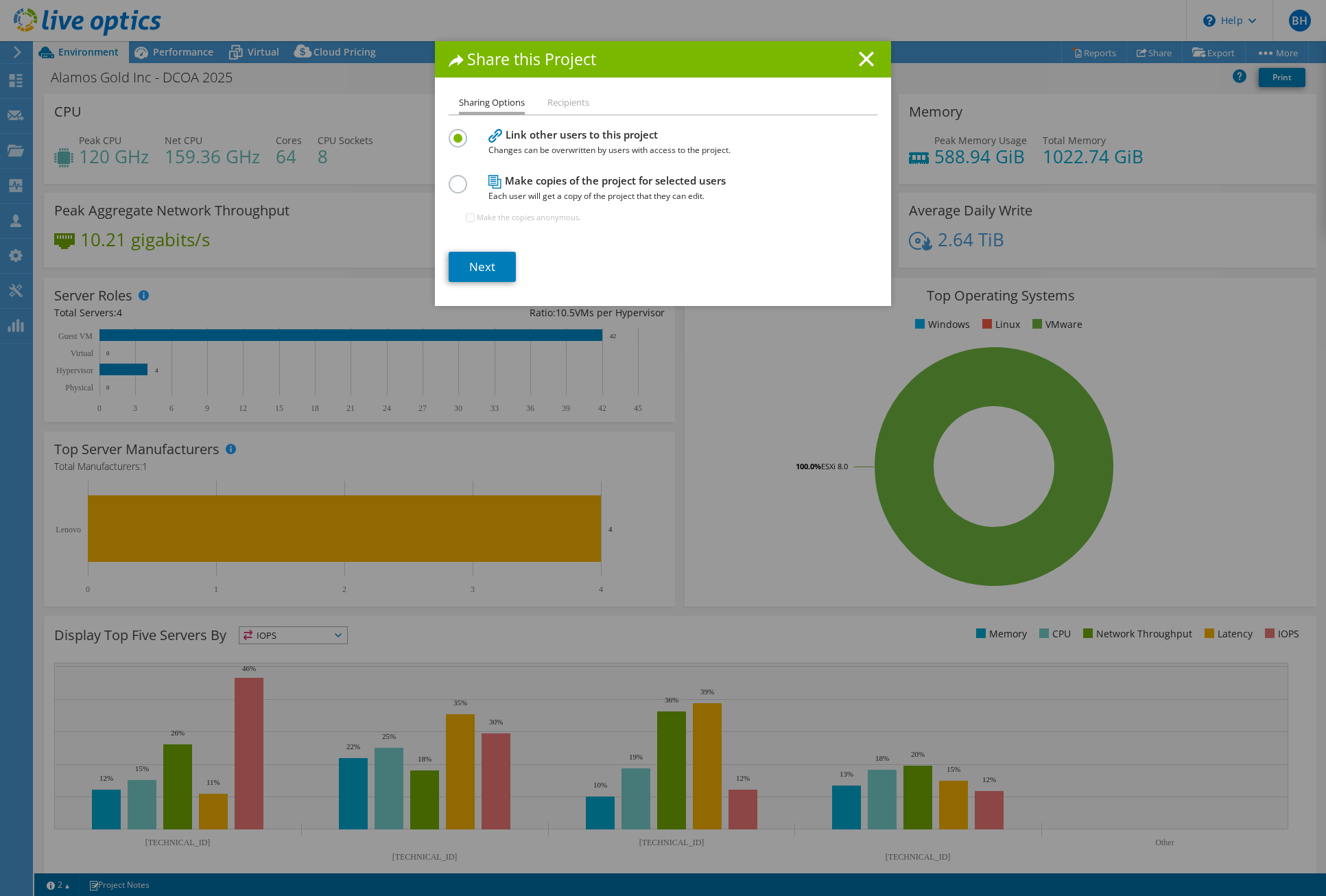
click at [569, 102] on li "Recipients" at bounding box center [568, 103] width 42 height 17
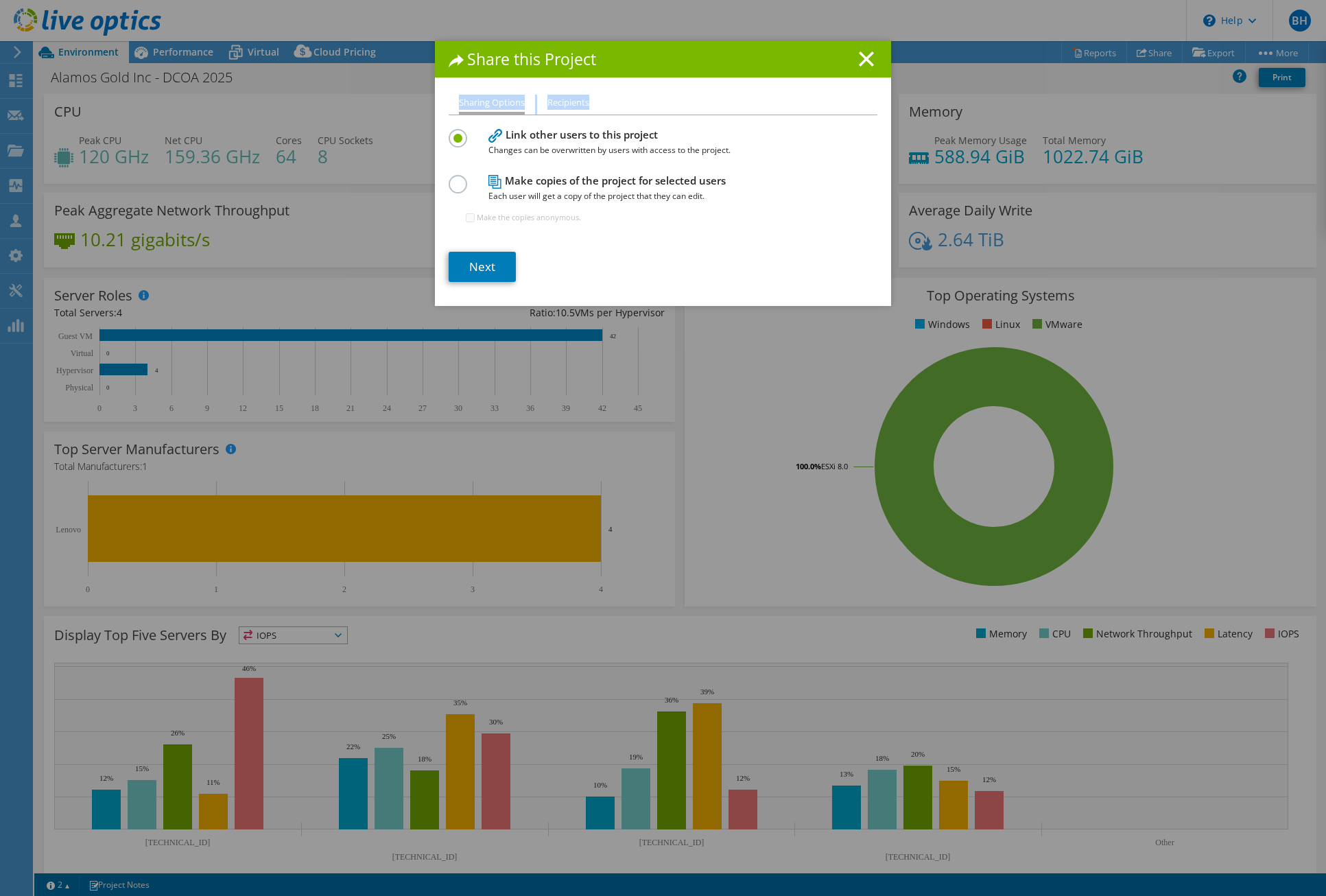
click at [569, 102] on li "Recipients" at bounding box center [568, 103] width 42 height 17
drag, startPoint x: 569, startPoint y: 102, endPoint x: 734, endPoint y: 210, distance: 197.2
click at [734, 209] on div "Make copies of the project for selected users Each user will get a copy of the …" at bounding box center [663, 204] width 429 height 67
click at [482, 270] on link "Next" at bounding box center [482, 266] width 67 height 30
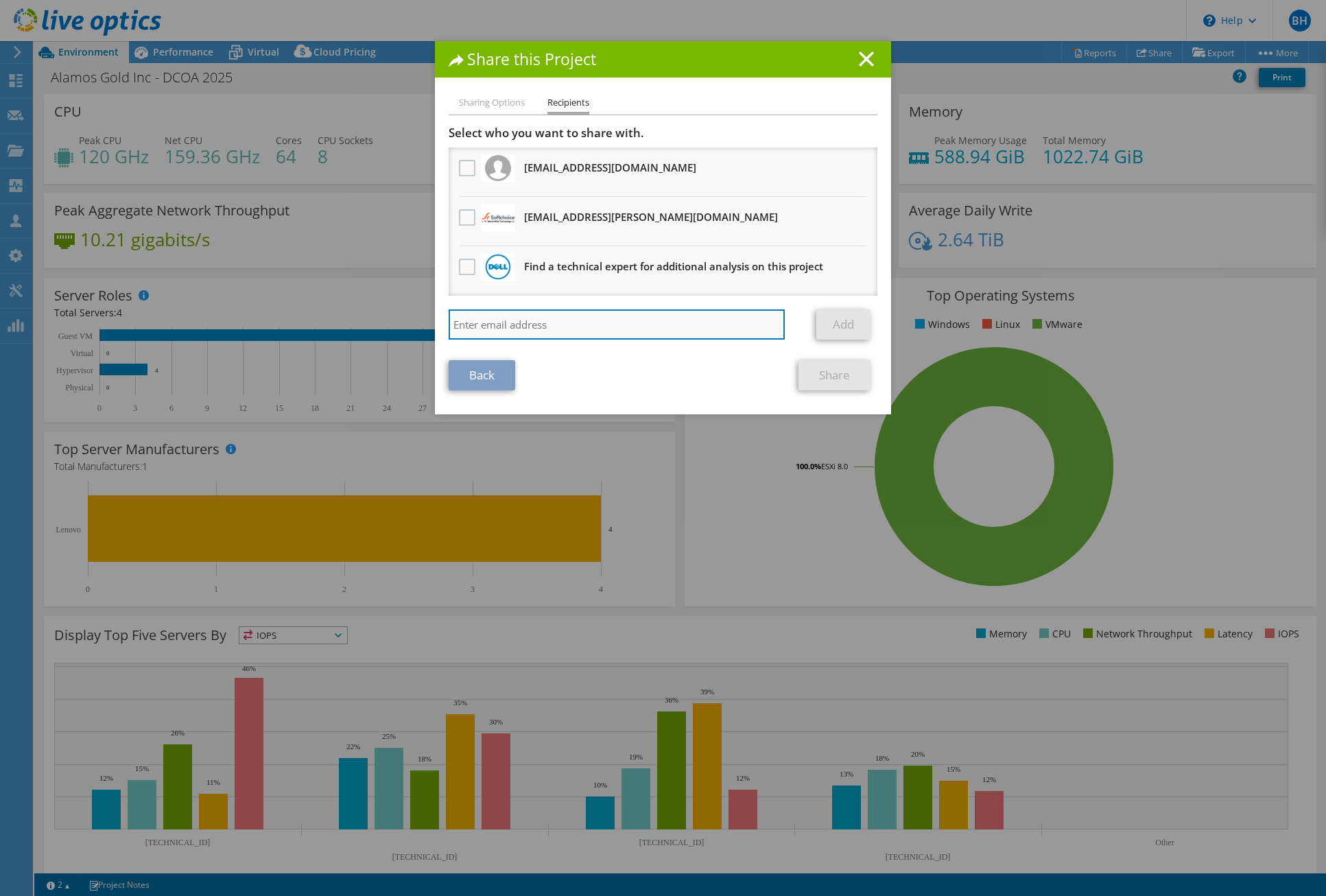
click at [637, 333] on input "search" at bounding box center [616, 324] width 337 height 30
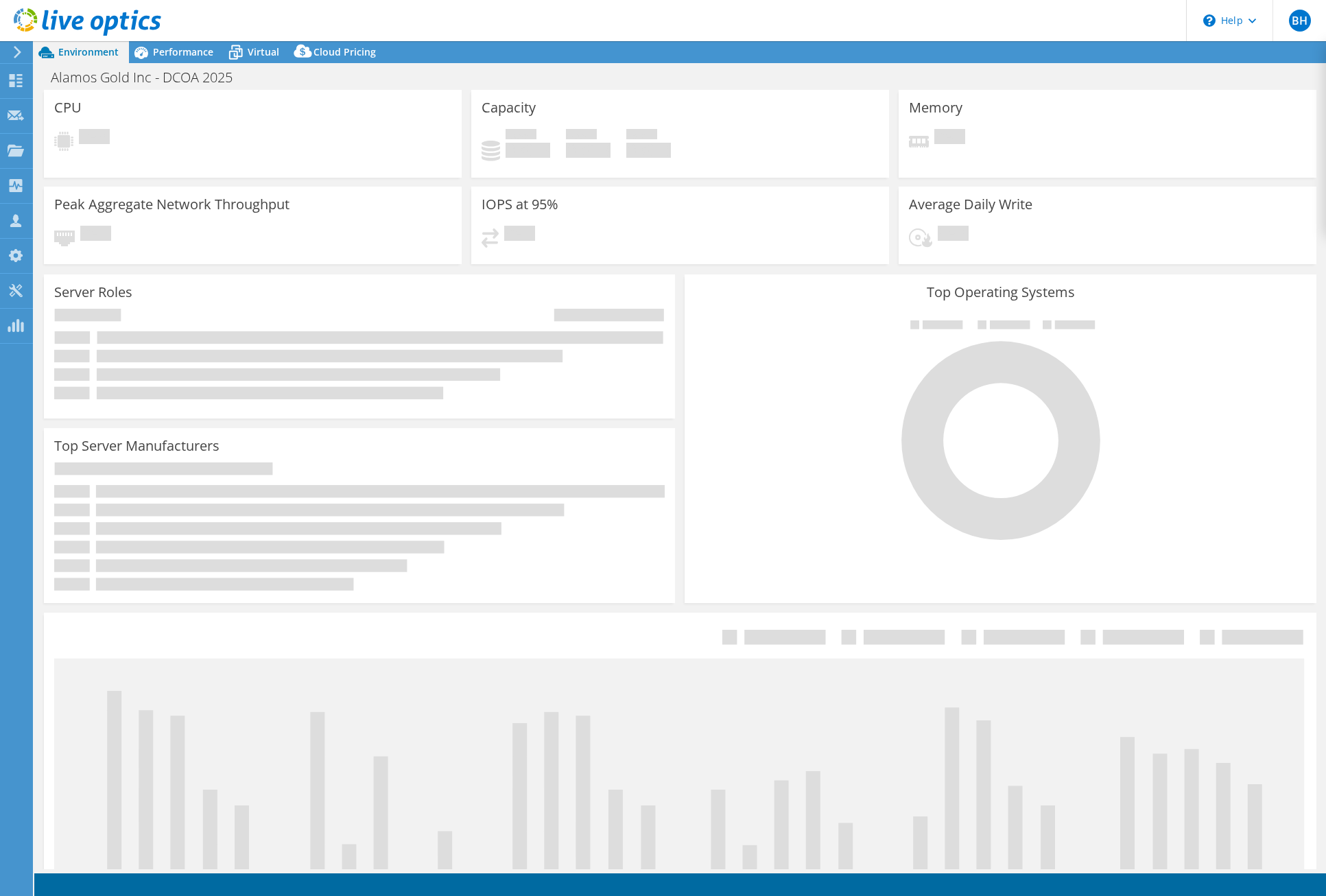
select select "[GEOGRAPHIC_DATA]"
select select "CAD"
